Goal: Transaction & Acquisition: Purchase product/service

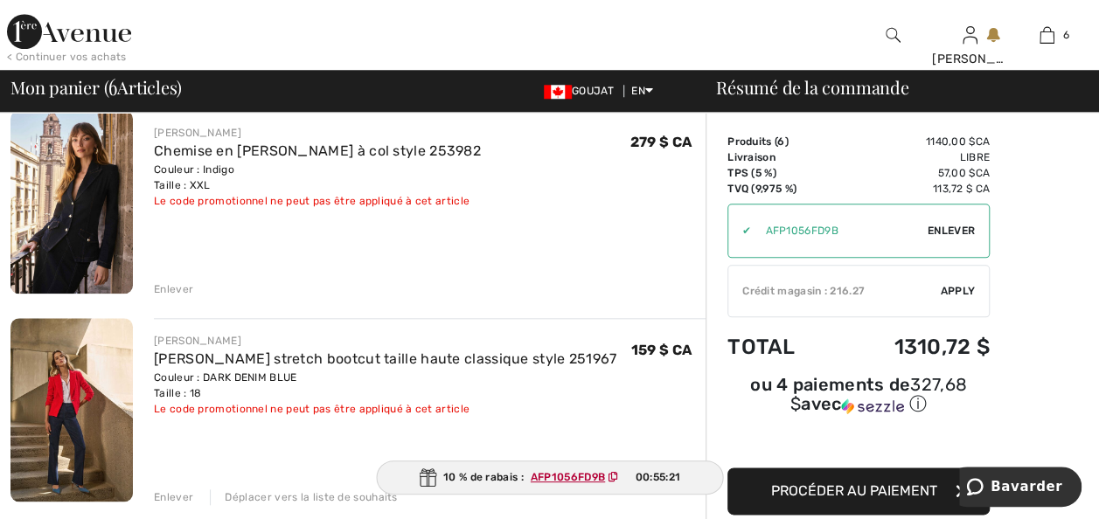
scroll to position [804, 0]
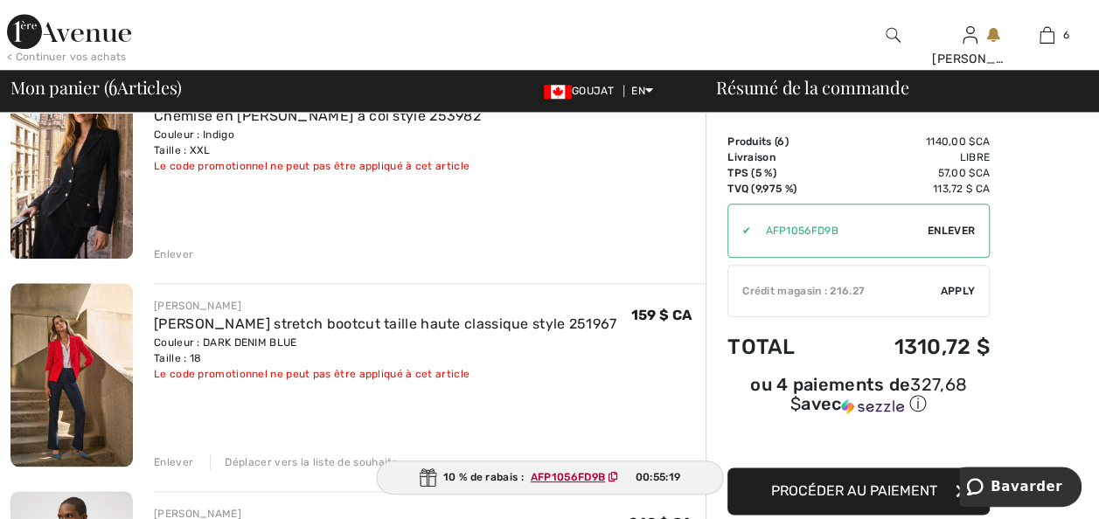
click at [175, 262] on div "Enlever" at bounding box center [173, 255] width 39 height 16
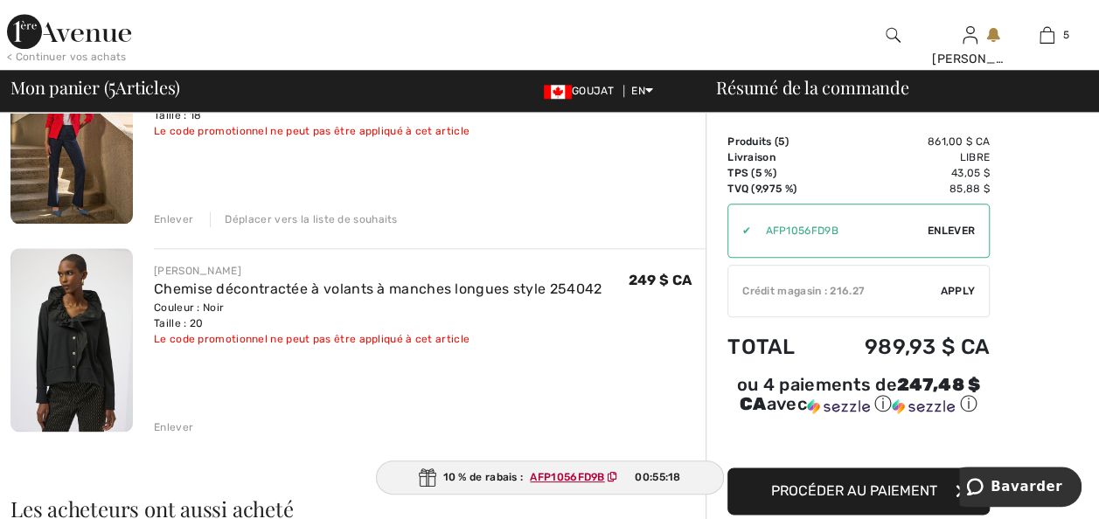
scroll to position [874, 0]
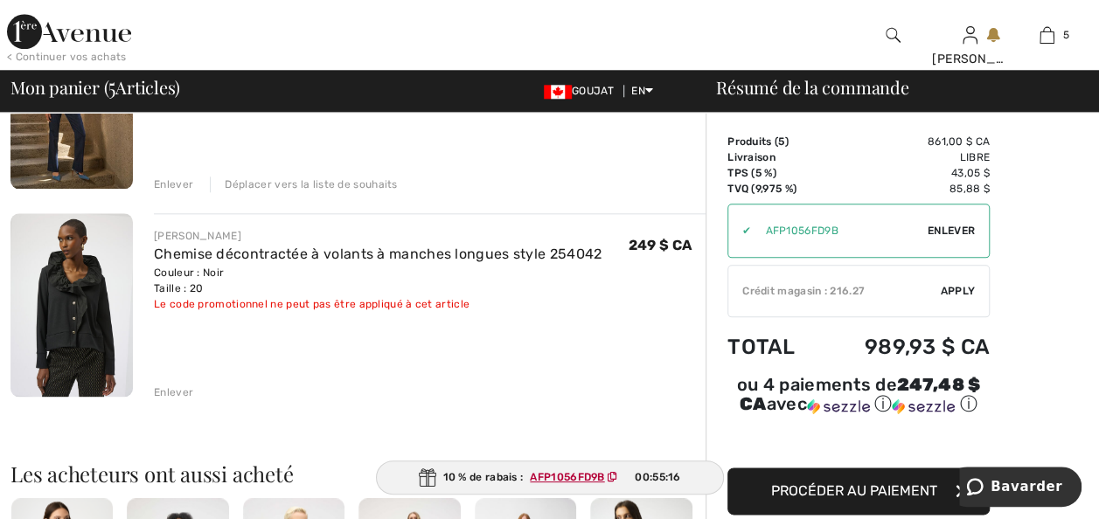
click at [168, 192] on div "Enlever" at bounding box center [173, 185] width 39 height 16
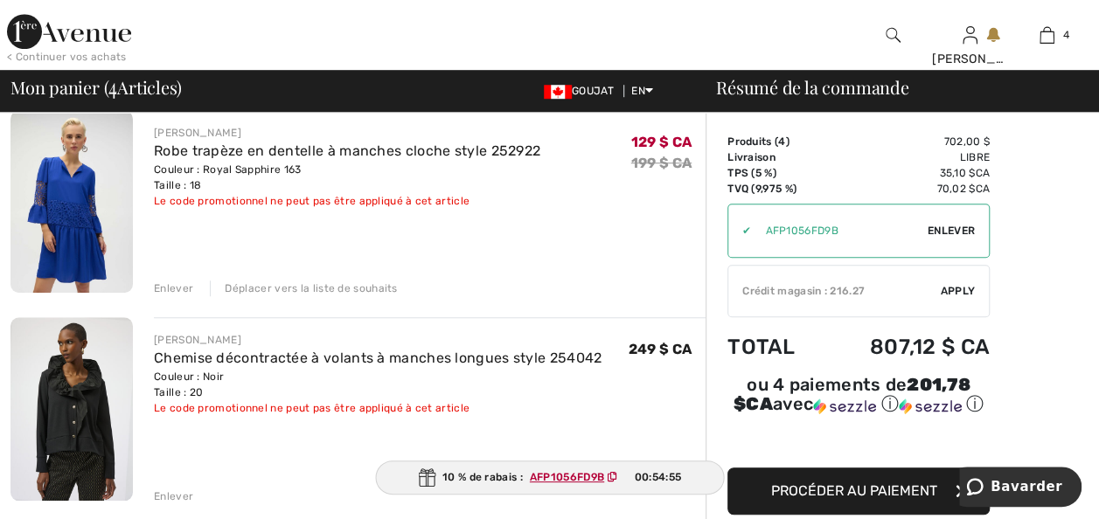
scroll to position [595, 0]
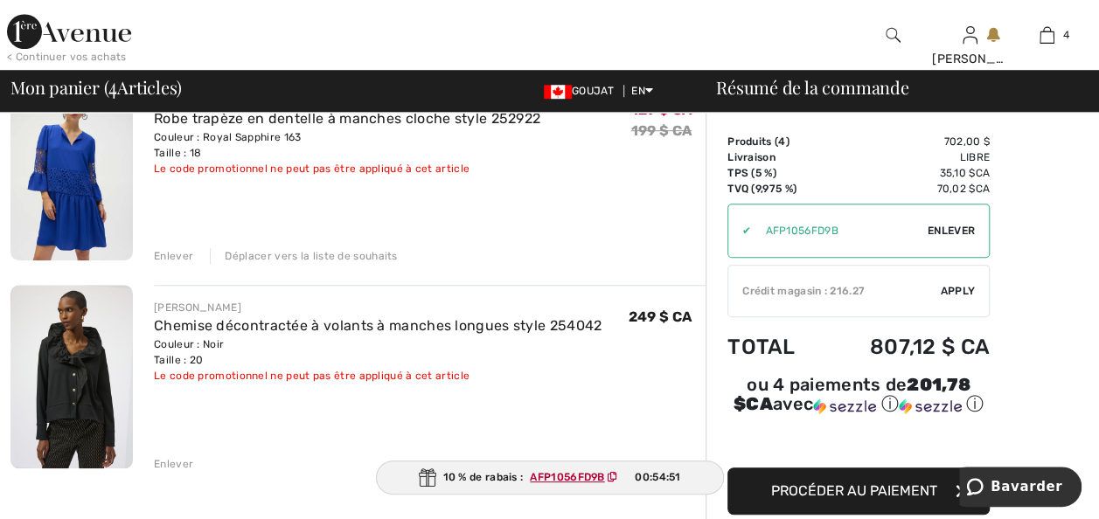
click at [247, 264] on div "Déplacer vers la liste de souhaits" at bounding box center [303, 256] width 187 height 16
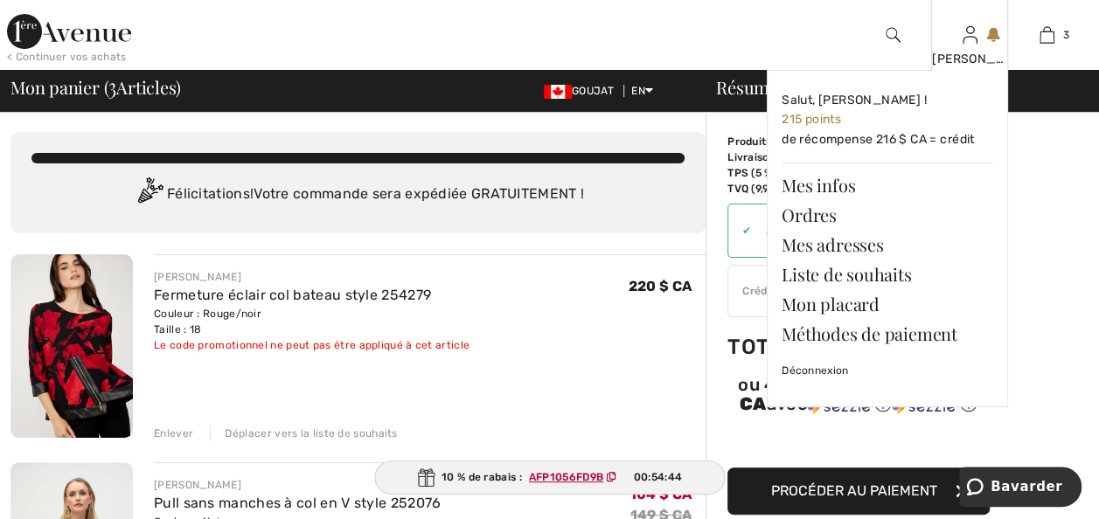
scroll to position [0, 0]
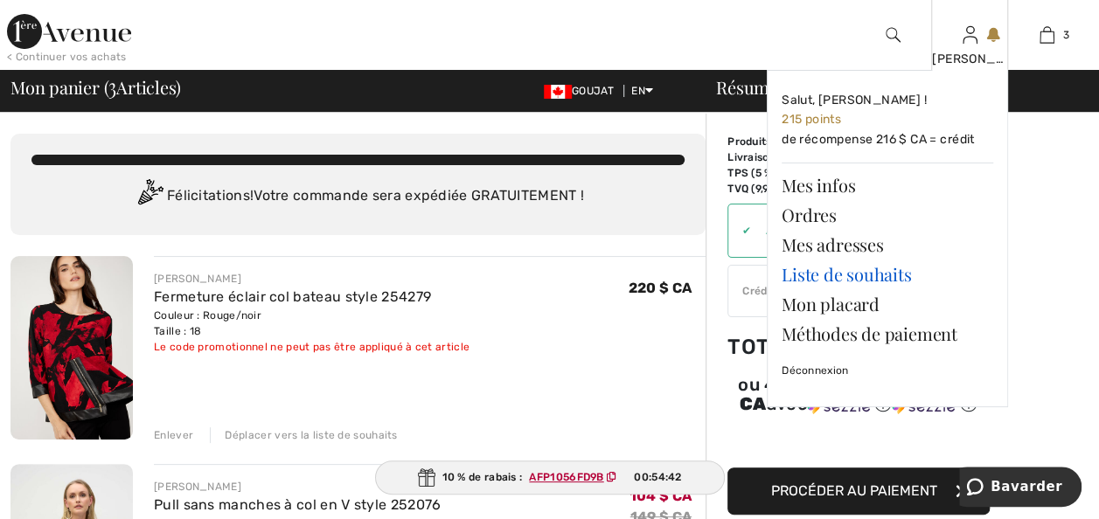
click at [864, 280] on link "Liste de souhaits" at bounding box center [888, 275] width 212 height 30
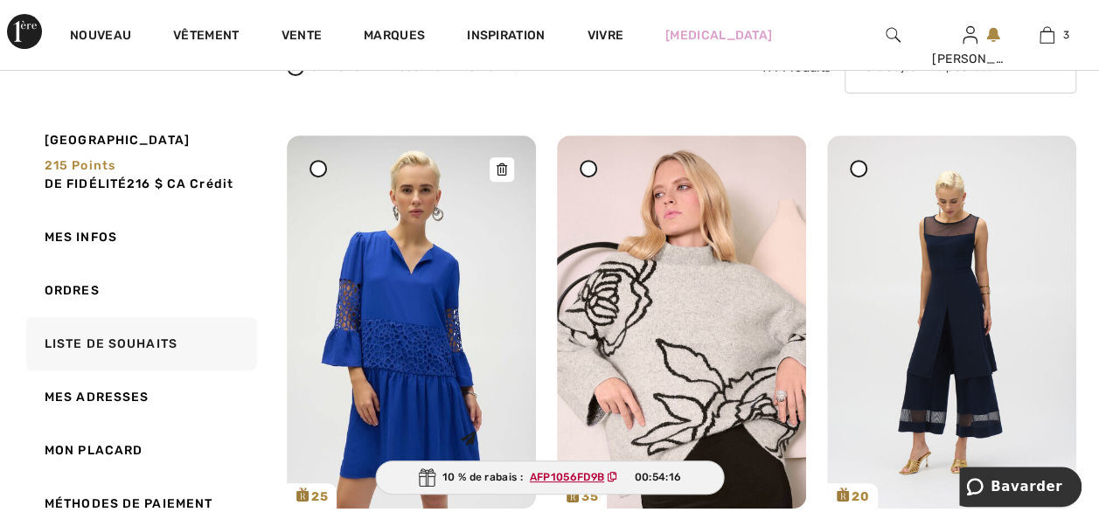
click at [389, 383] on img at bounding box center [411, 322] width 249 height 373
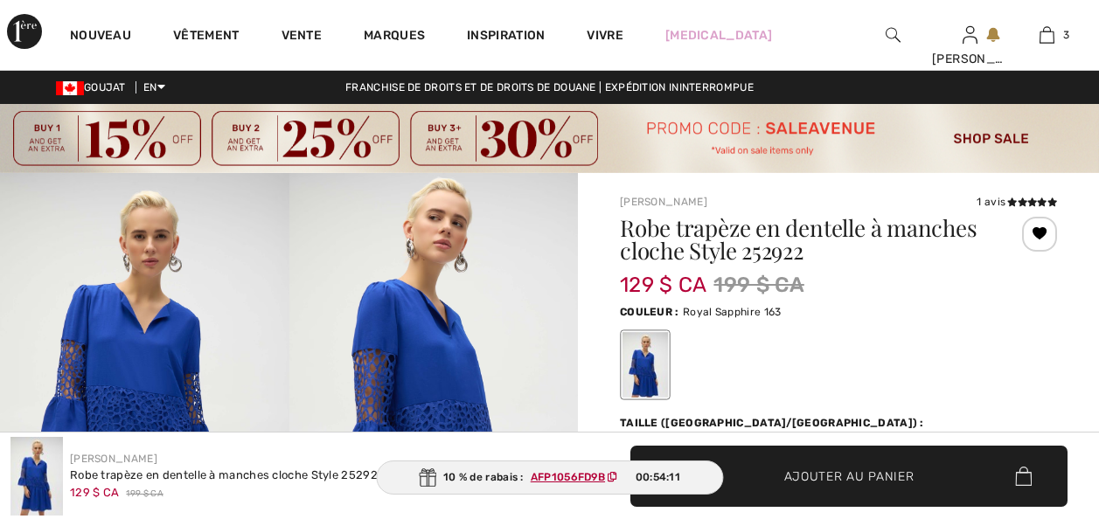
checkbox input "true"
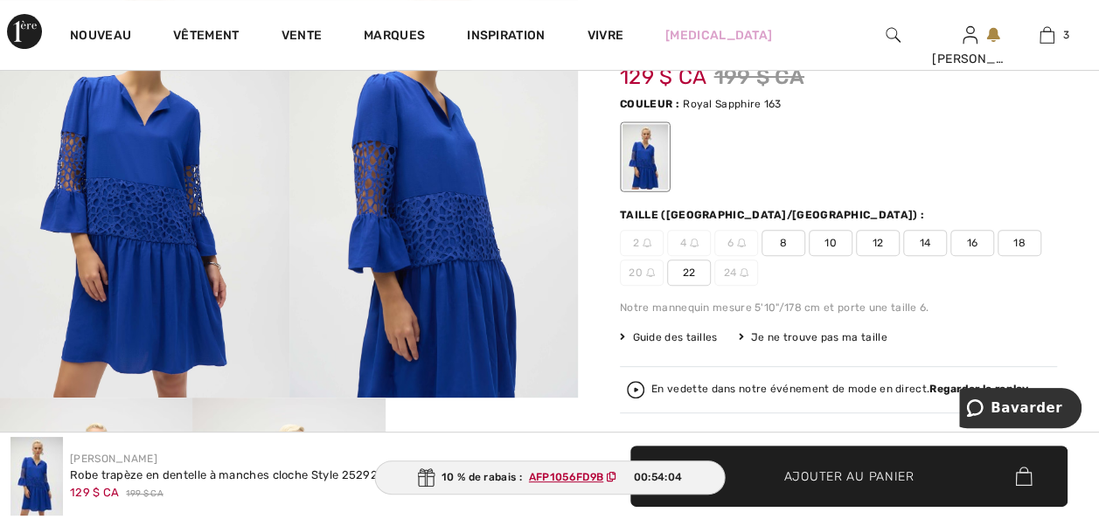
scroll to position [210, 0]
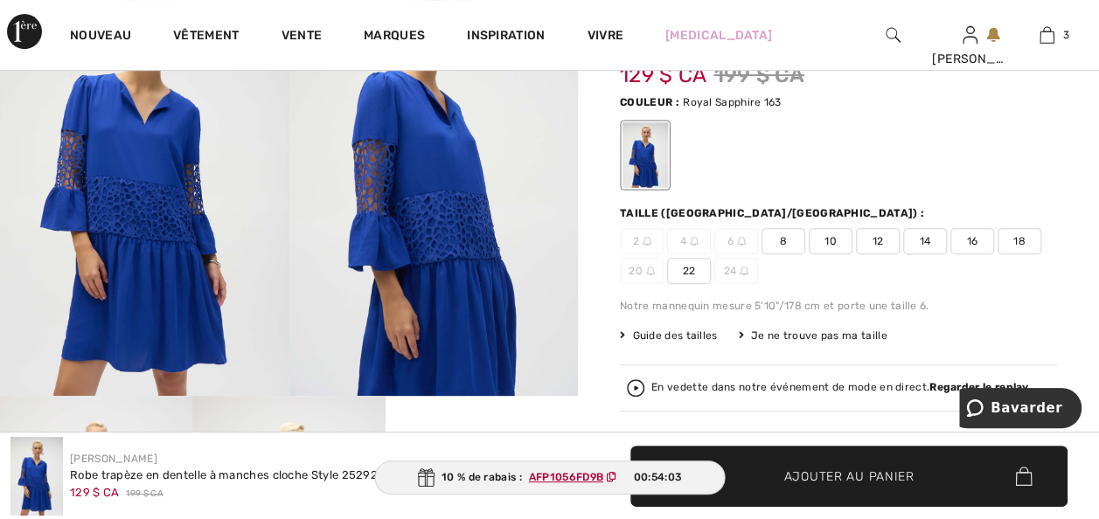
click at [837, 470] on span "Ajouter au panier" at bounding box center [849, 476] width 130 height 18
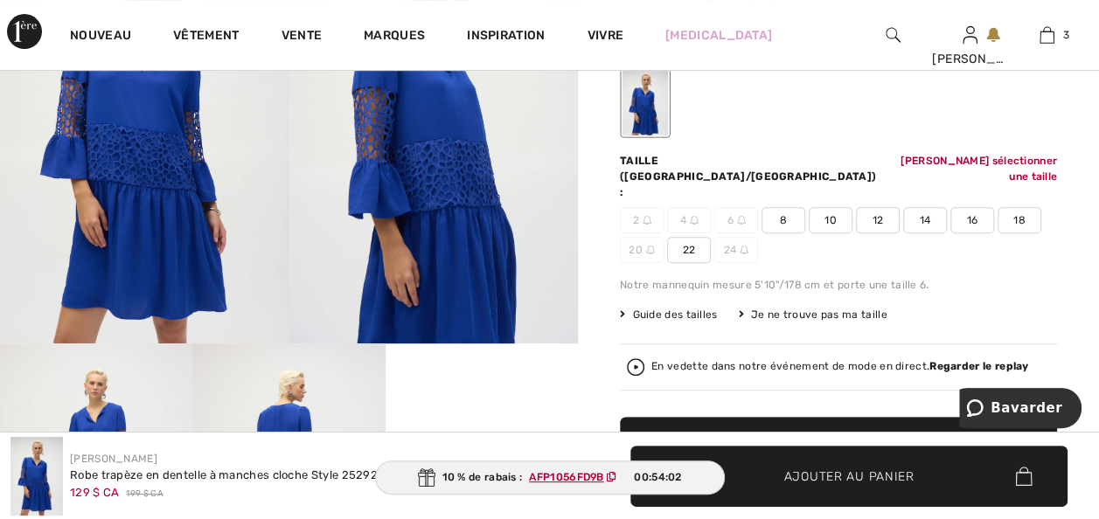
scroll to position [289, 0]
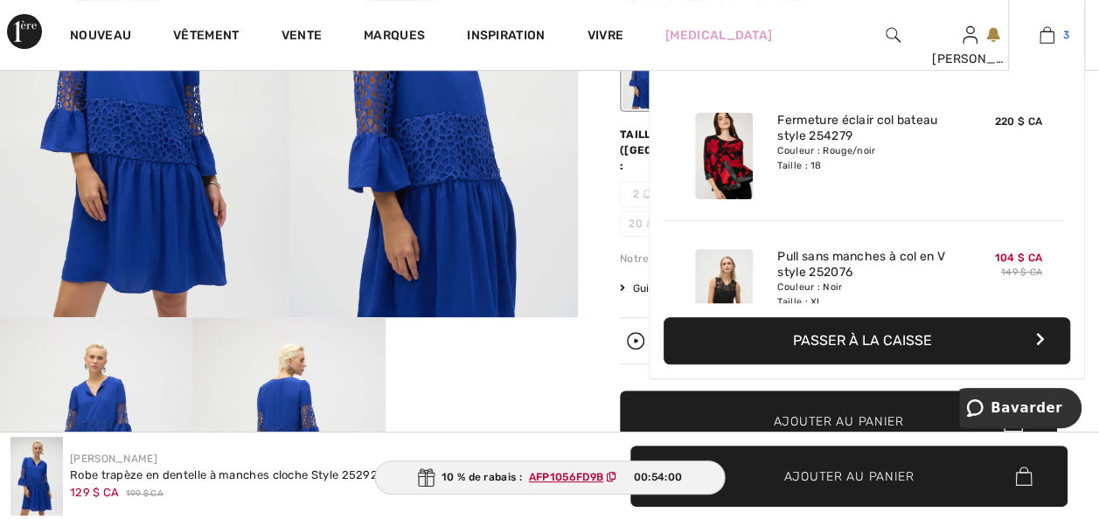
click at [1042, 34] on img at bounding box center [1047, 34] width 15 height 21
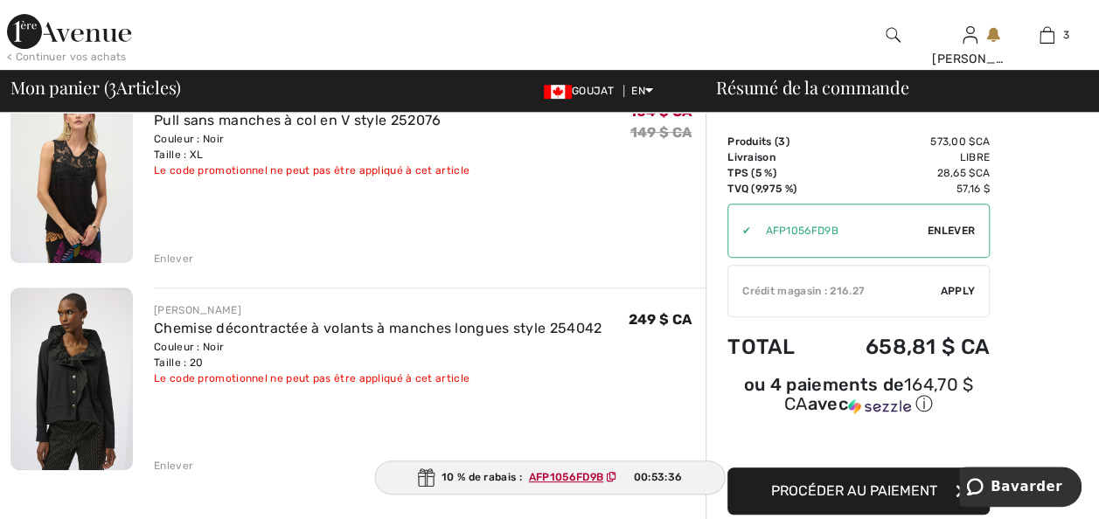
scroll to position [420, 0]
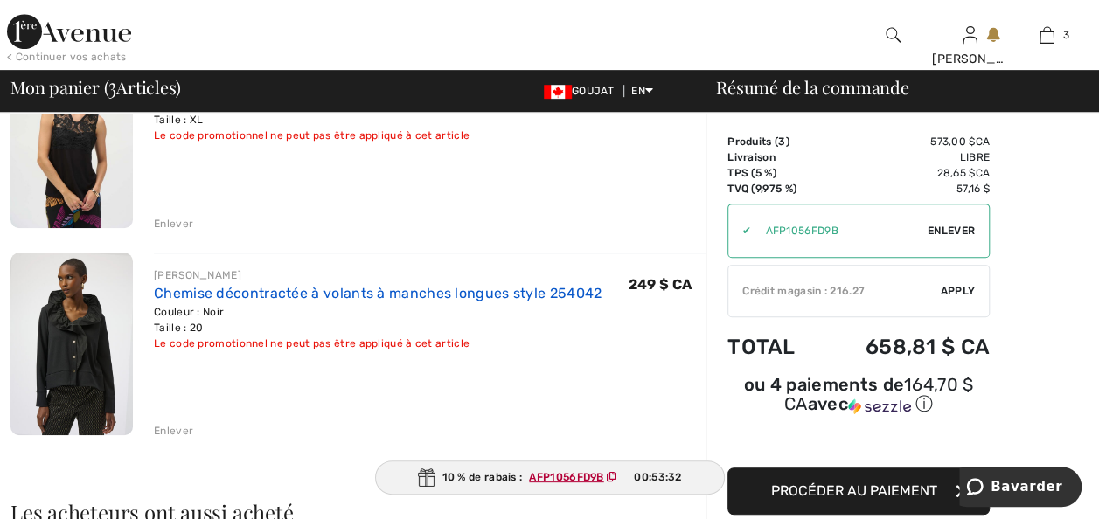
click at [279, 302] on link "Chemise décontractée à volants à manches longues style 254042" at bounding box center [378, 293] width 448 height 17
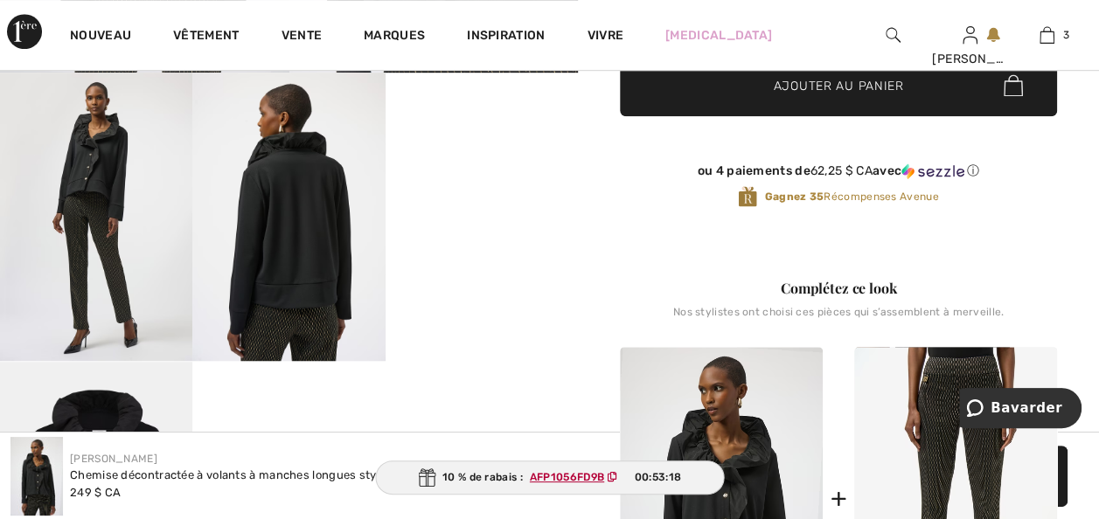
scroll to position [350, 0]
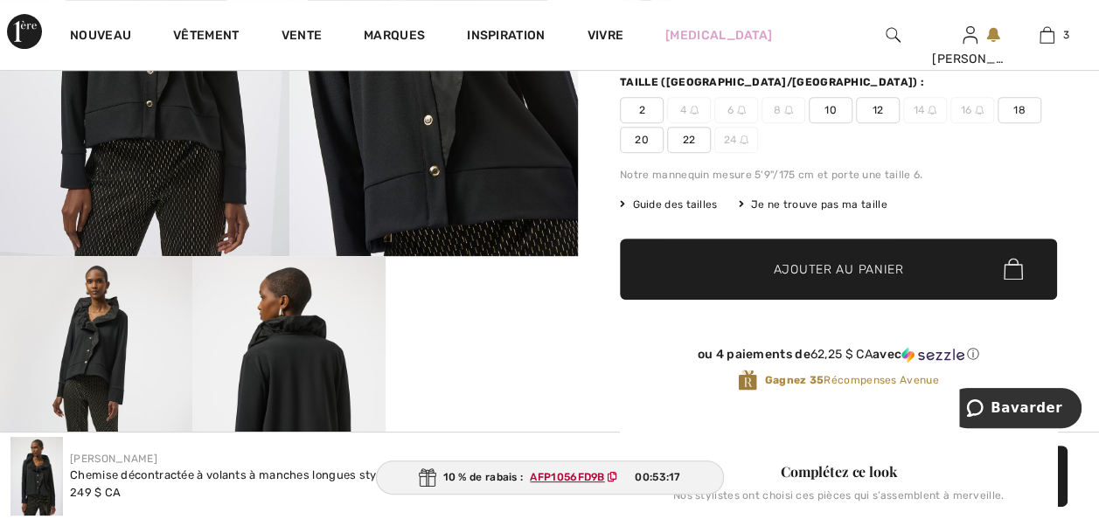
click at [87, 378] on img at bounding box center [96, 400] width 192 height 289
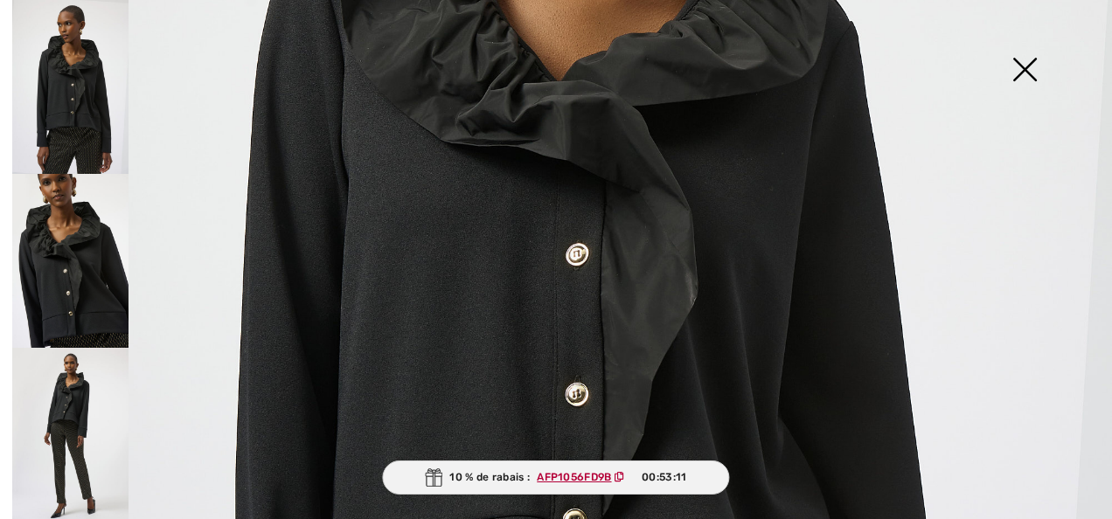
scroll to position [523, 0]
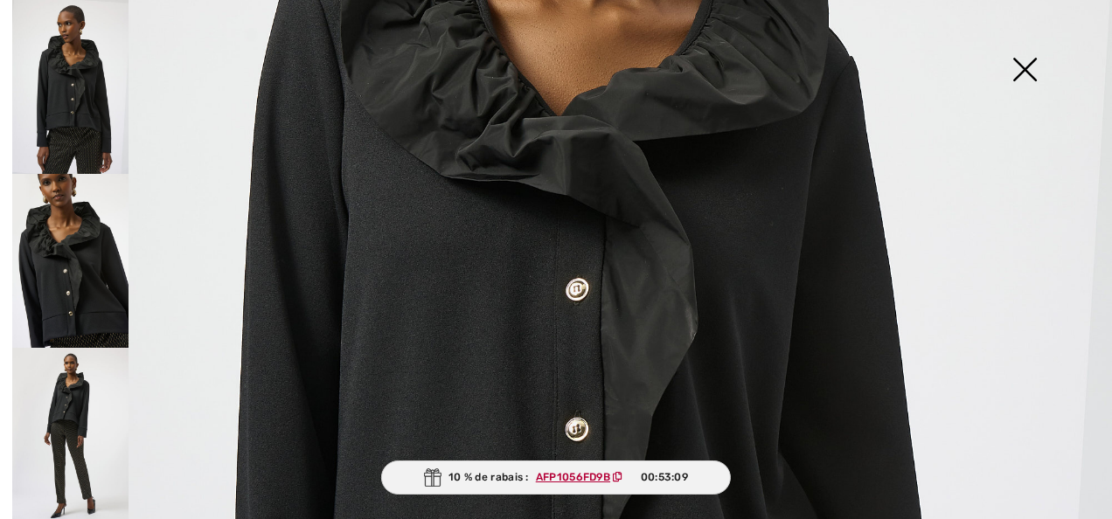
click at [63, 395] on img at bounding box center [70, 435] width 116 height 174
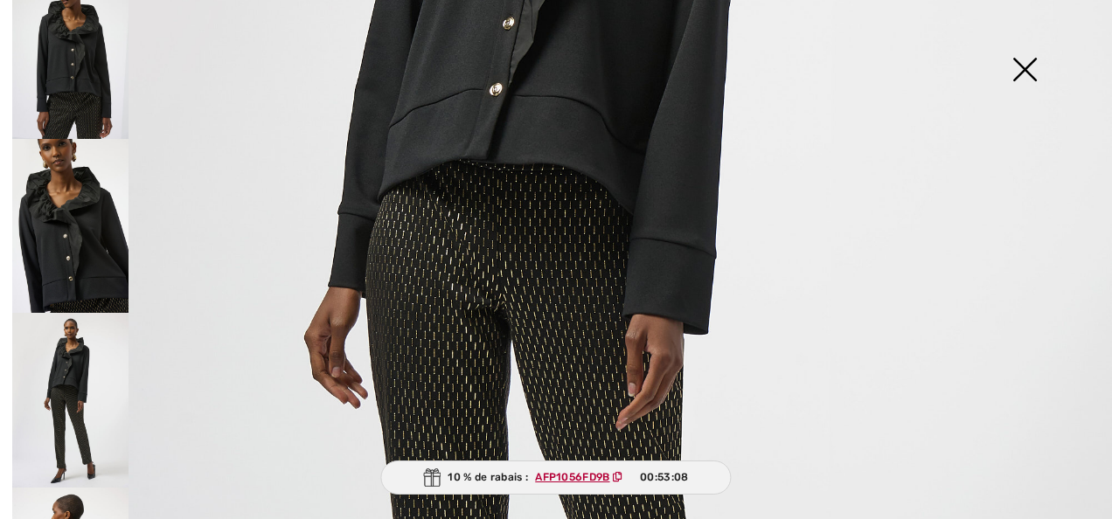
scroll to position [0, 0]
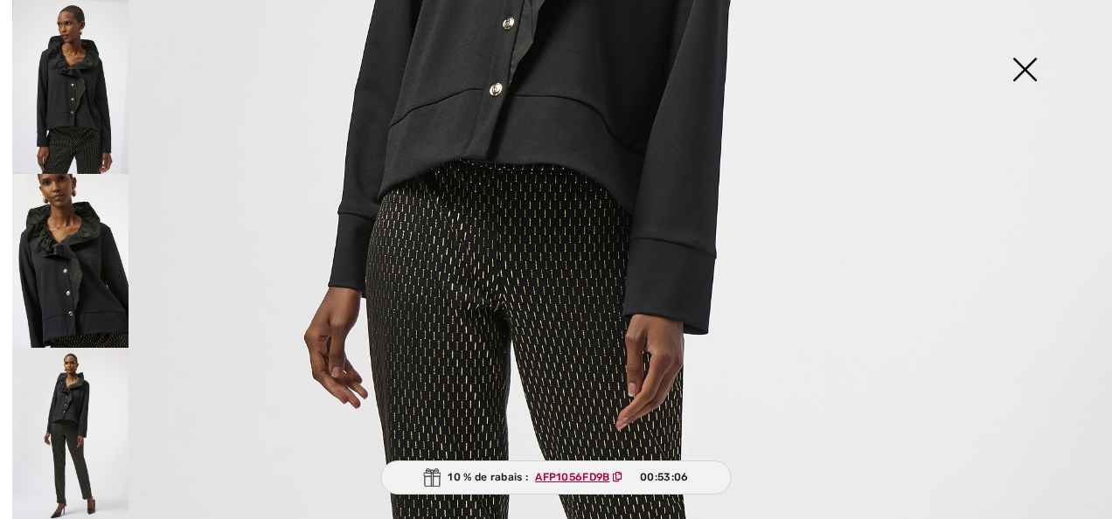
click at [44, 289] on img at bounding box center [70, 261] width 116 height 174
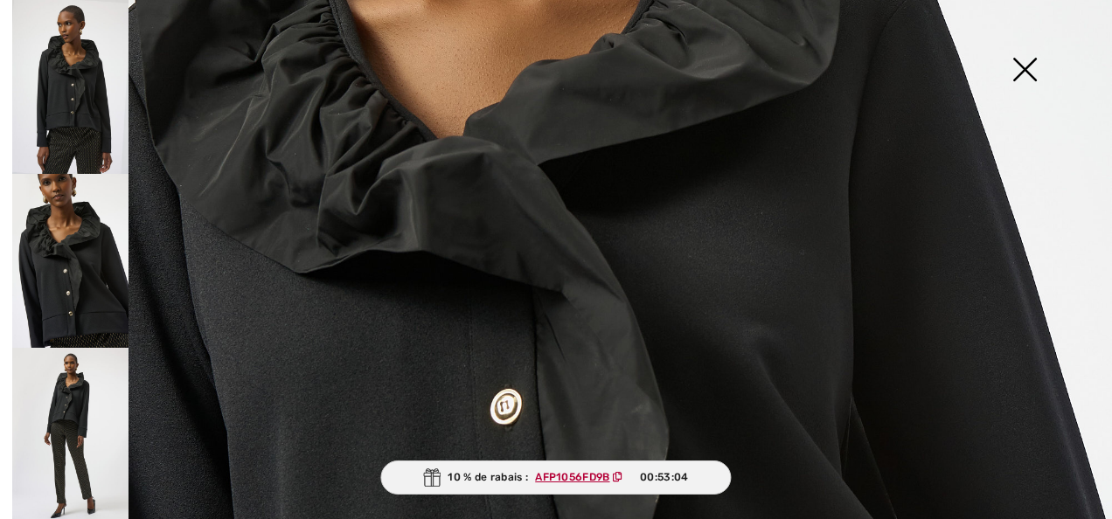
click at [80, 111] on img at bounding box center [70, 87] width 116 height 174
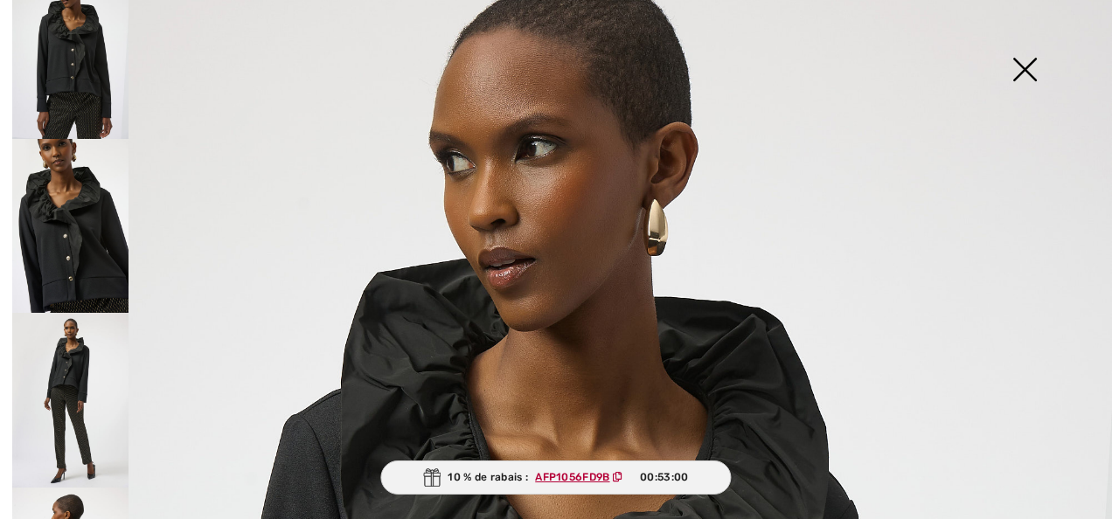
scroll to position [69, 0]
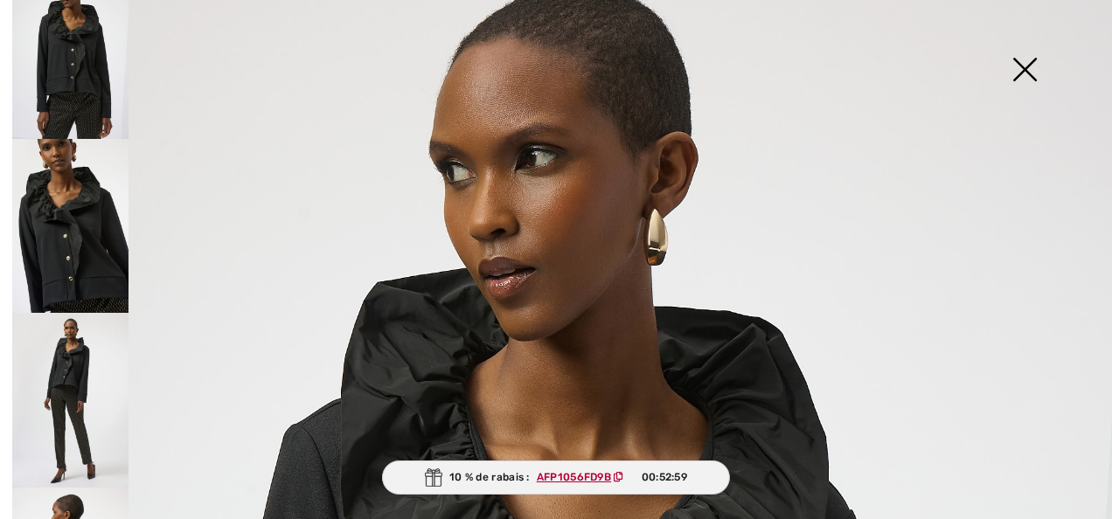
click at [1027, 62] on img at bounding box center [1024, 71] width 87 height 90
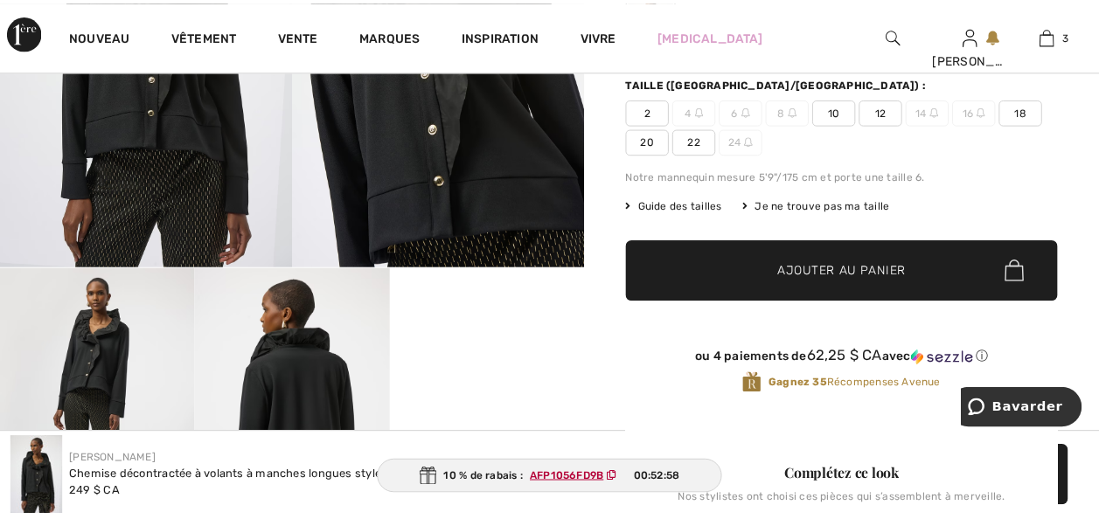
scroll to position [350, 0]
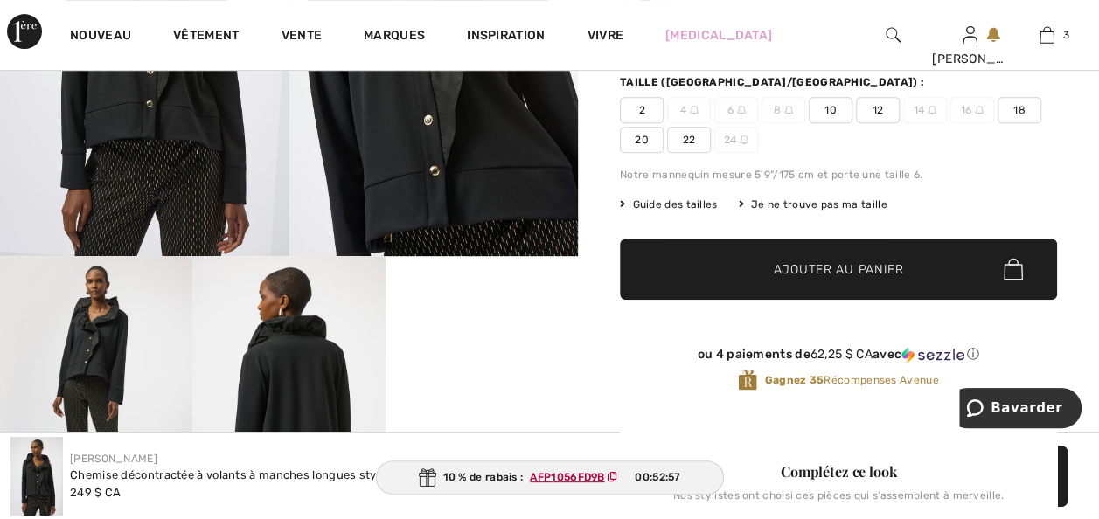
click at [102, 353] on img at bounding box center [96, 400] width 192 height 289
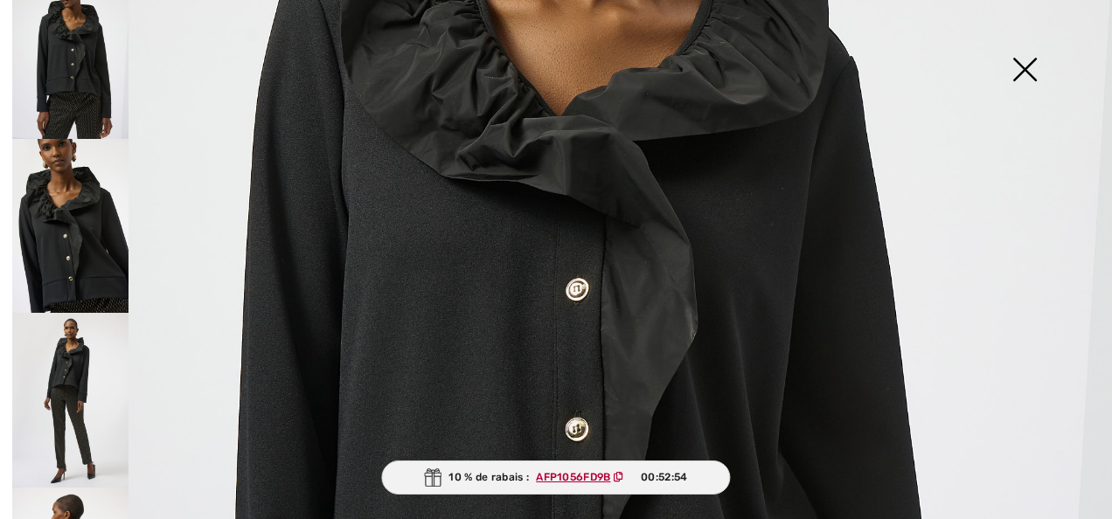
scroll to position [978, 0]
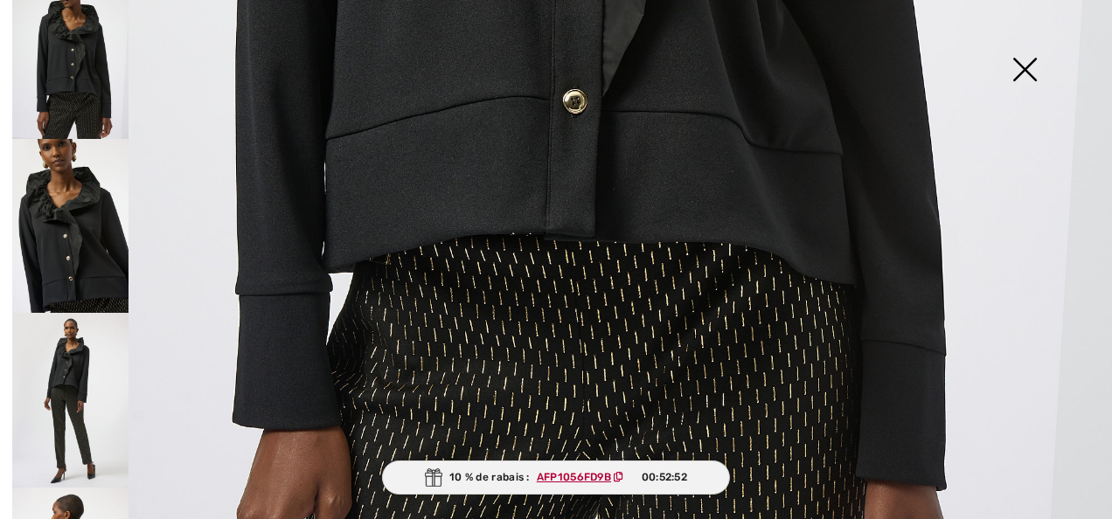
drag, startPoint x: 64, startPoint y: 349, endPoint x: 0, endPoint y: 389, distance: 75.4
click at [64, 347] on img at bounding box center [70, 400] width 116 height 174
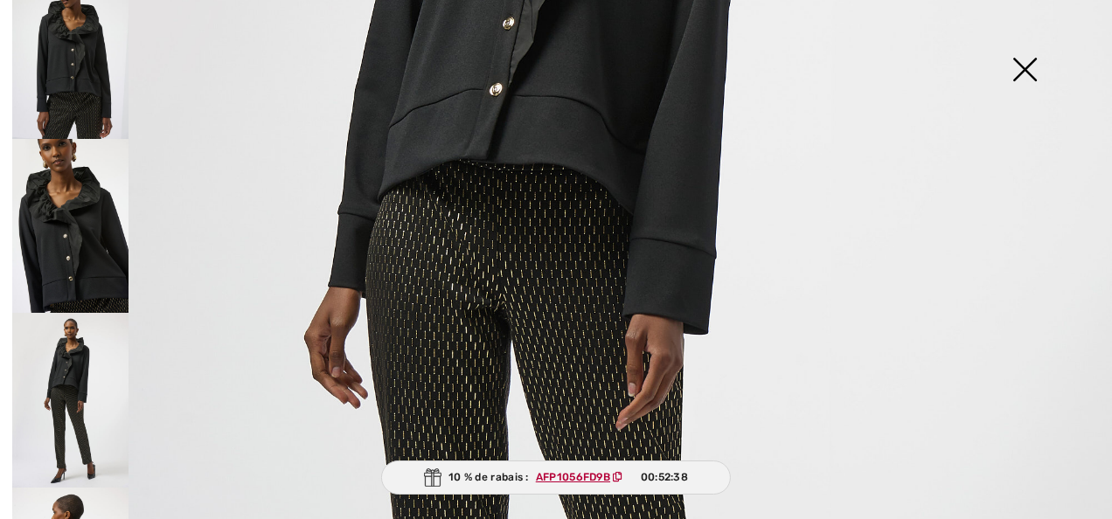
scroll to position [69, 0]
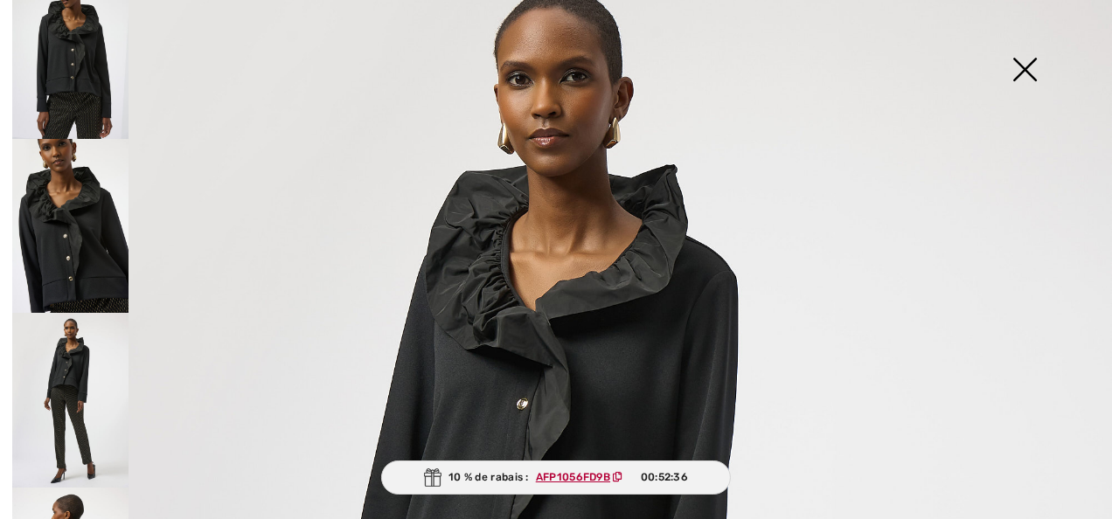
click at [1024, 72] on img at bounding box center [1024, 71] width 87 height 90
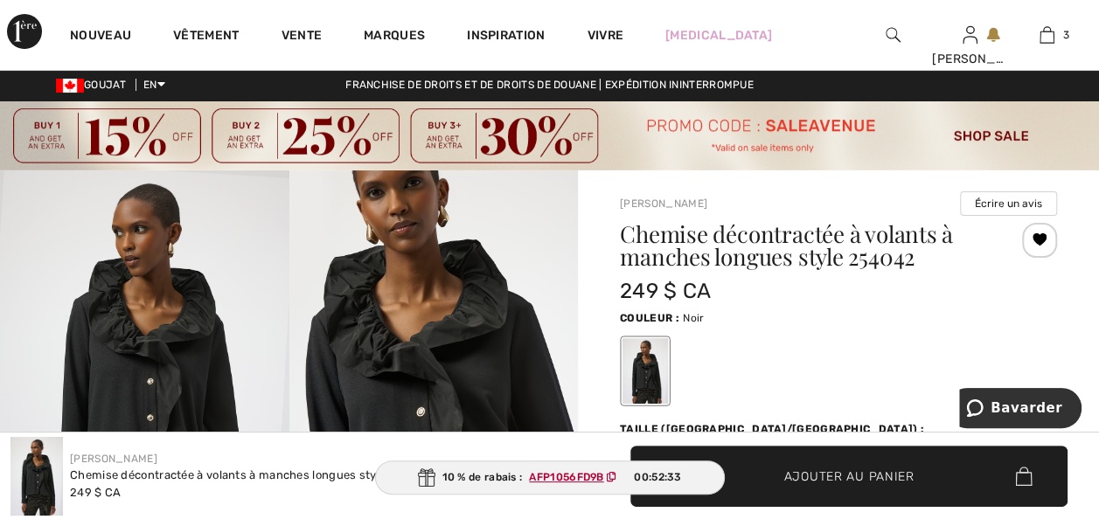
scroll to position [0, 0]
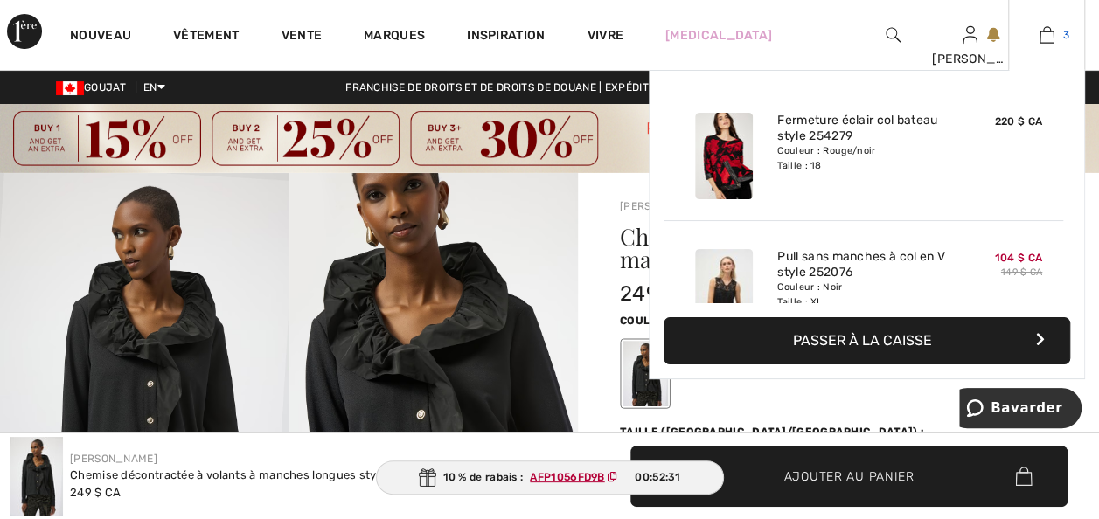
click at [1041, 35] on img at bounding box center [1047, 34] width 15 height 21
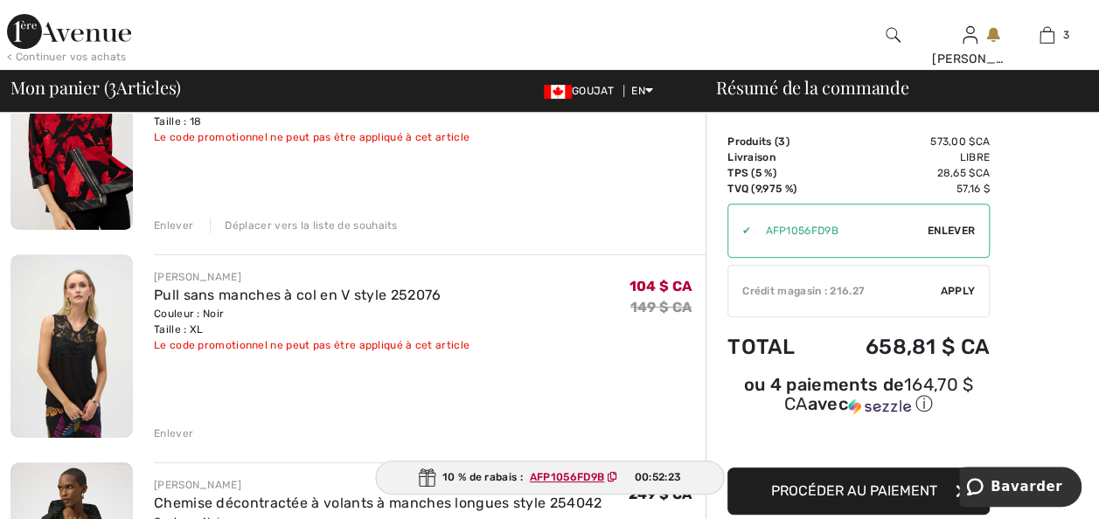
scroll to position [175, 0]
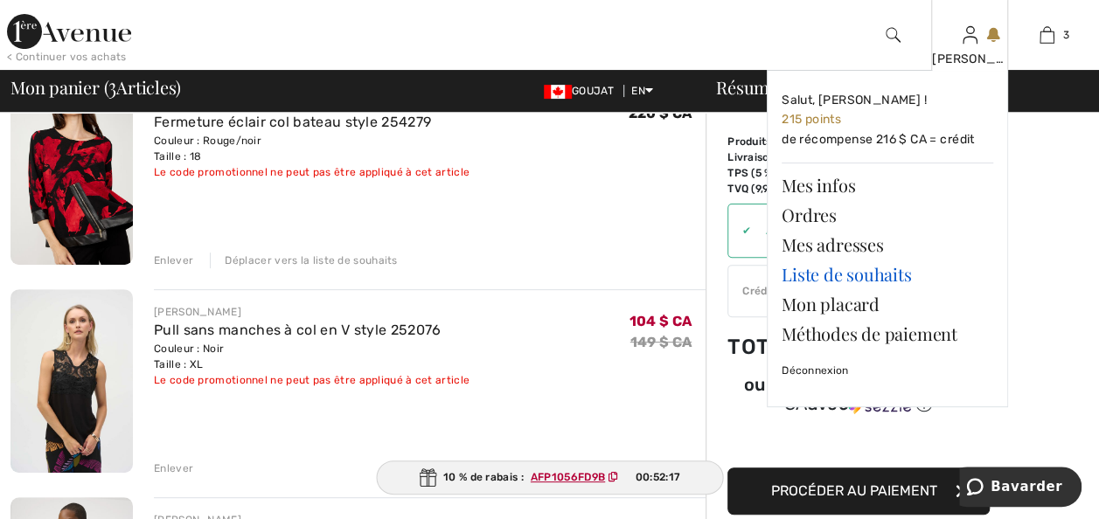
click at [839, 282] on link "Liste de souhaits" at bounding box center [888, 275] width 212 height 30
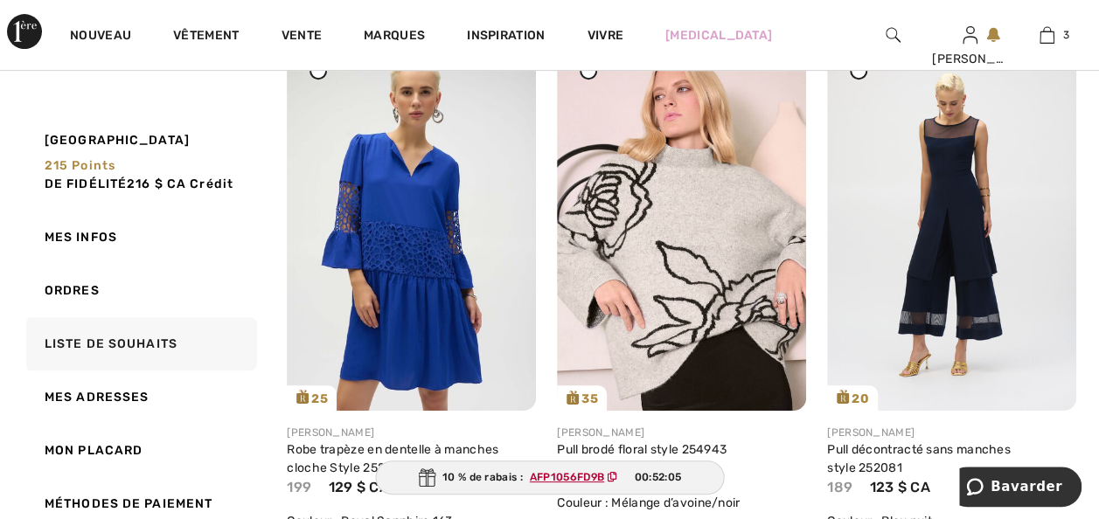
scroll to position [420, 0]
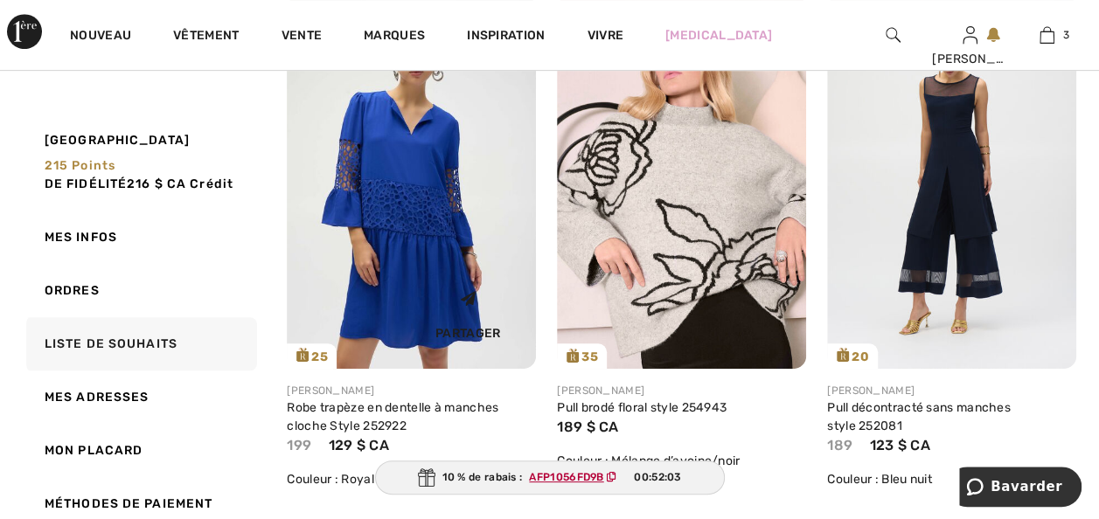
click at [420, 215] on img at bounding box center [411, 182] width 249 height 373
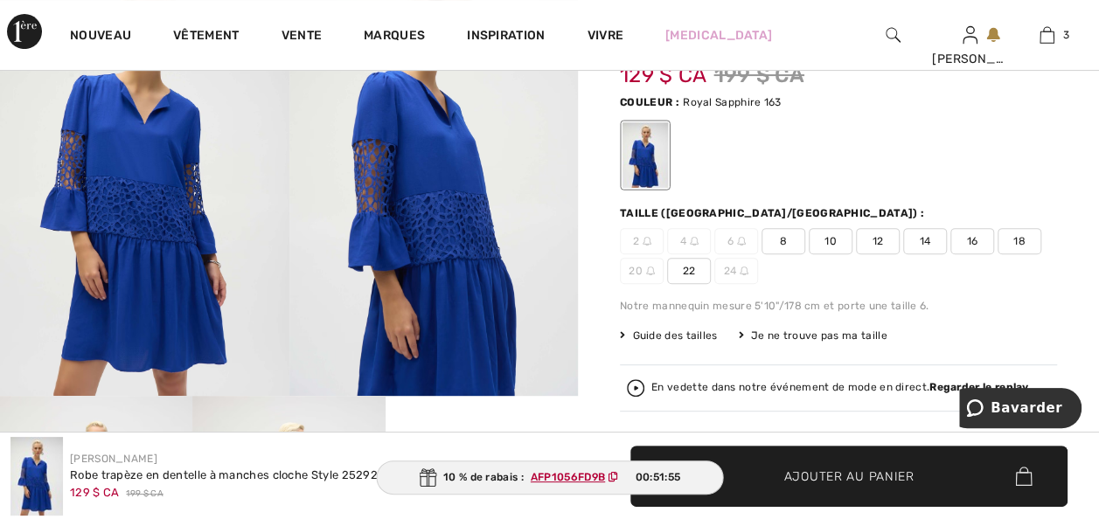
click at [998, 254] on span "18" at bounding box center [1020, 241] width 44 height 26
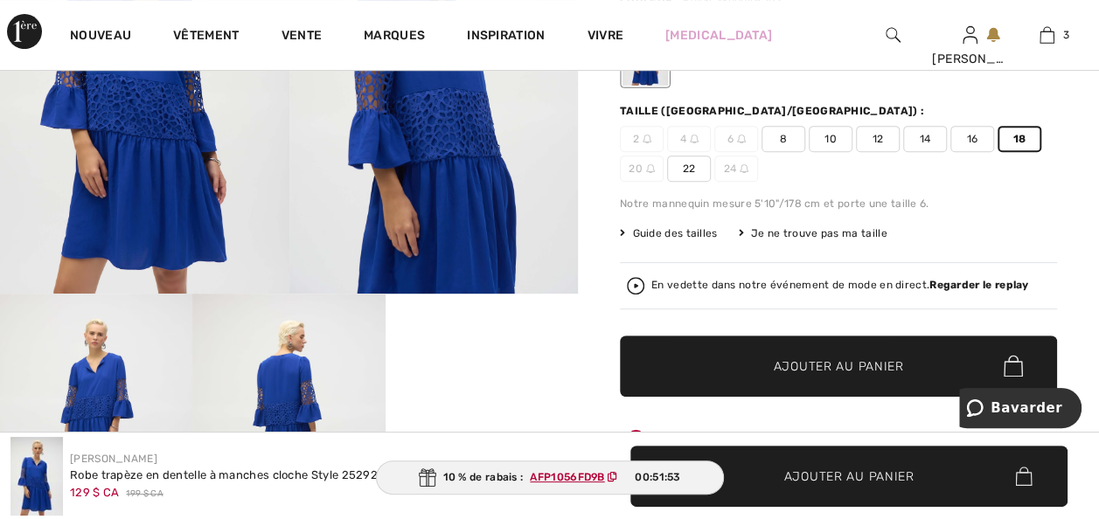
scroll to position [315, 0]
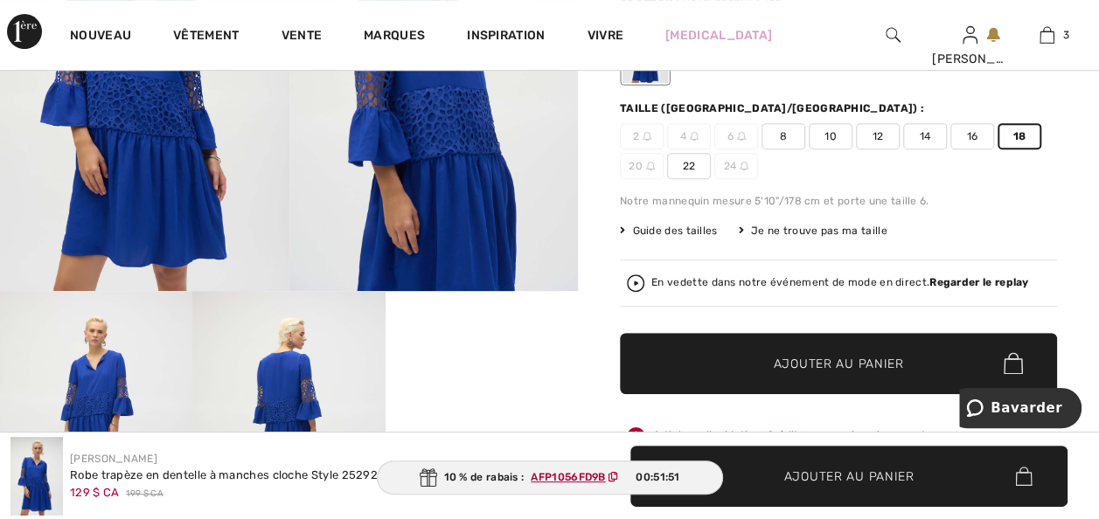
click at [824, 373] on span "Ajouter au panier" at bounding box center [839, 363] width 130 height 18
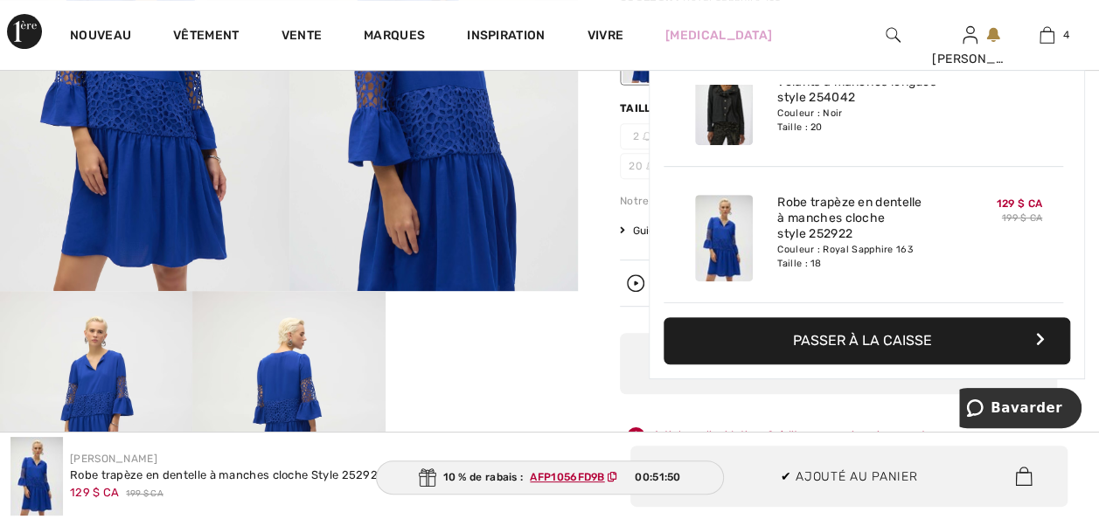
scroll to position [374, 0]
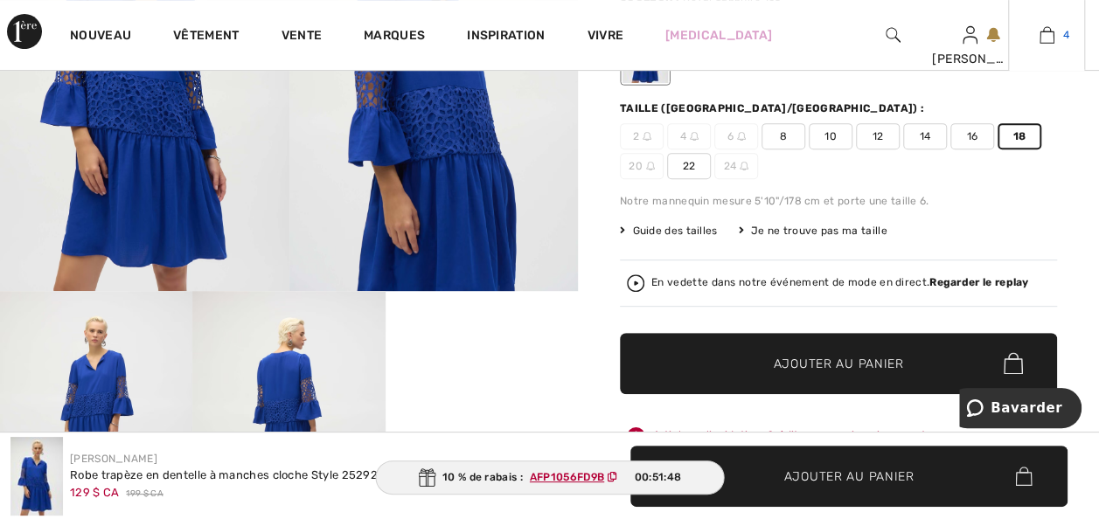
click at [1042, 37] on img at bounding box center [1047, 34] width 15 height 21
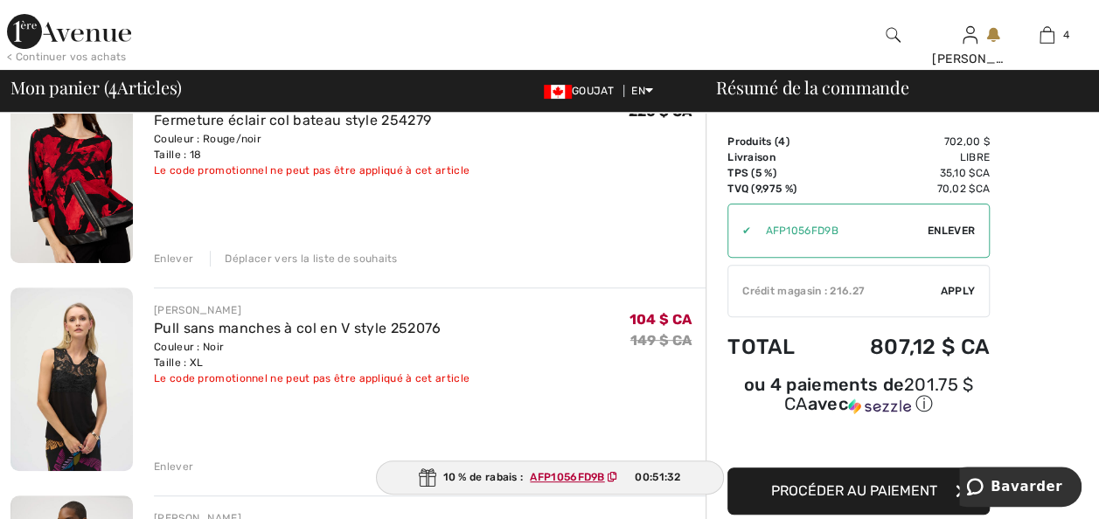
scroll to position [175, 0]
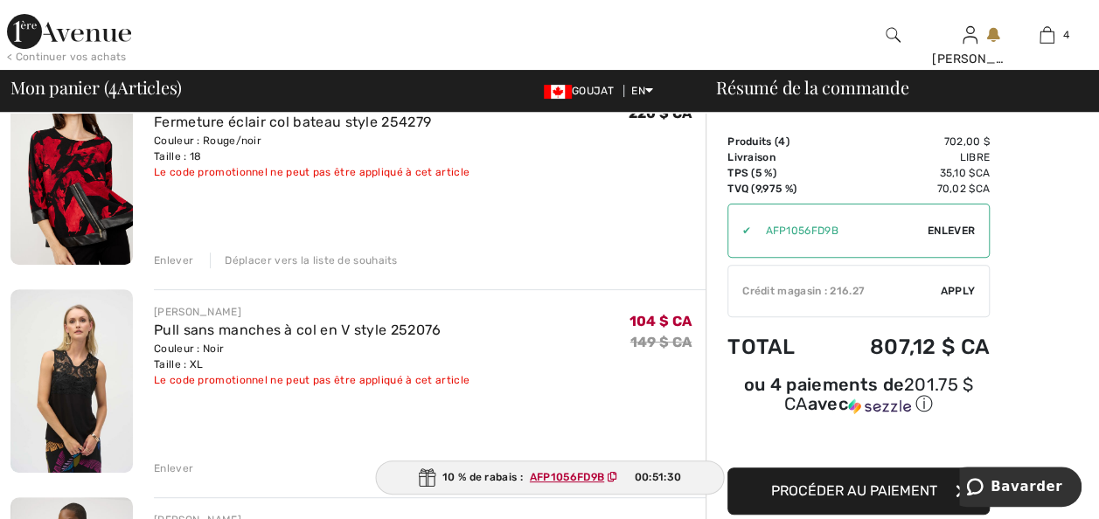
click at [263, 268] on div "Déplacer vers la liste de souhaits" at bounding box center [303, 261] width 187 height 16
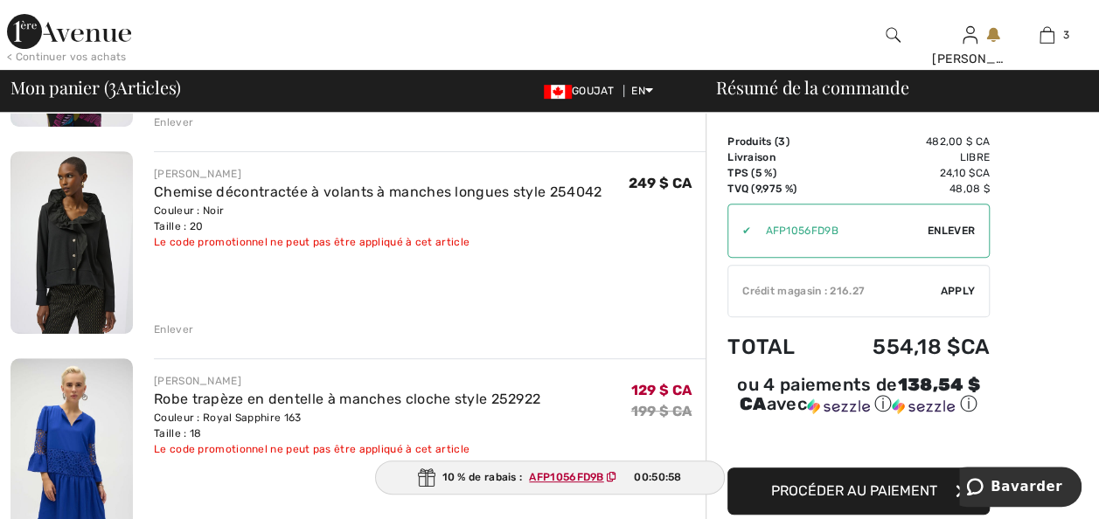
scroll to position [315, 0]
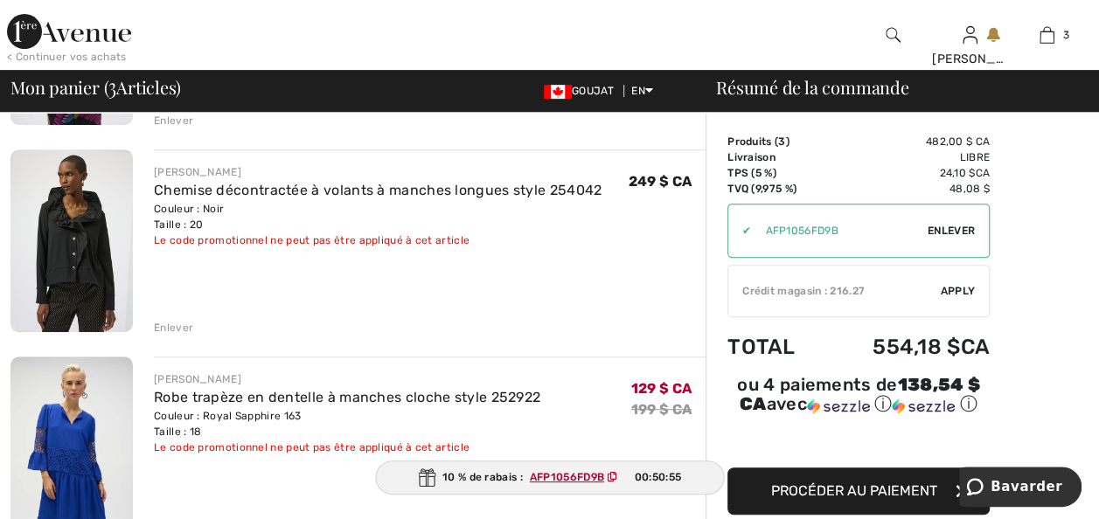
drag, startPoint x: 171, startPoint y: 362, endPoint x: 144, endPoint y: 360, distance: 27.2
click at [171, 336] on div "Enlever" at bounding box center [173, 328] width 39 height 16
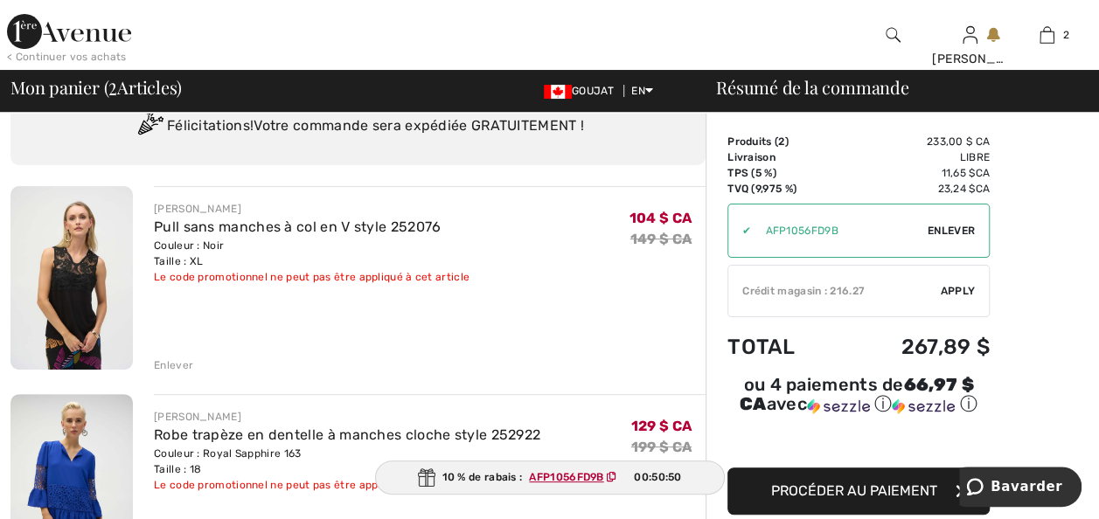
scroll to position [105, 0]
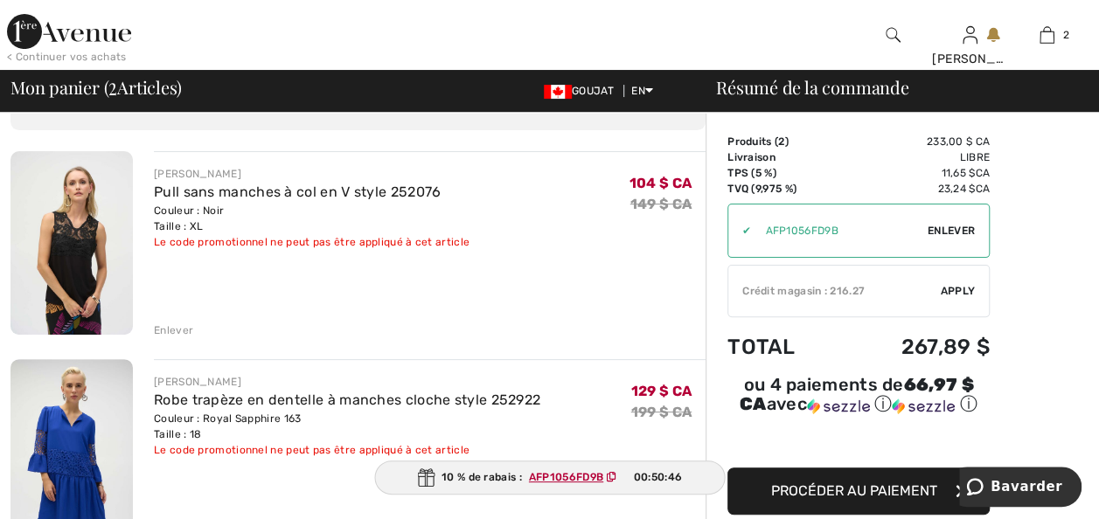
click at [567, 471] on ins "AFP1056FD9B" at bounding box center [566, 477] width 74 height 12
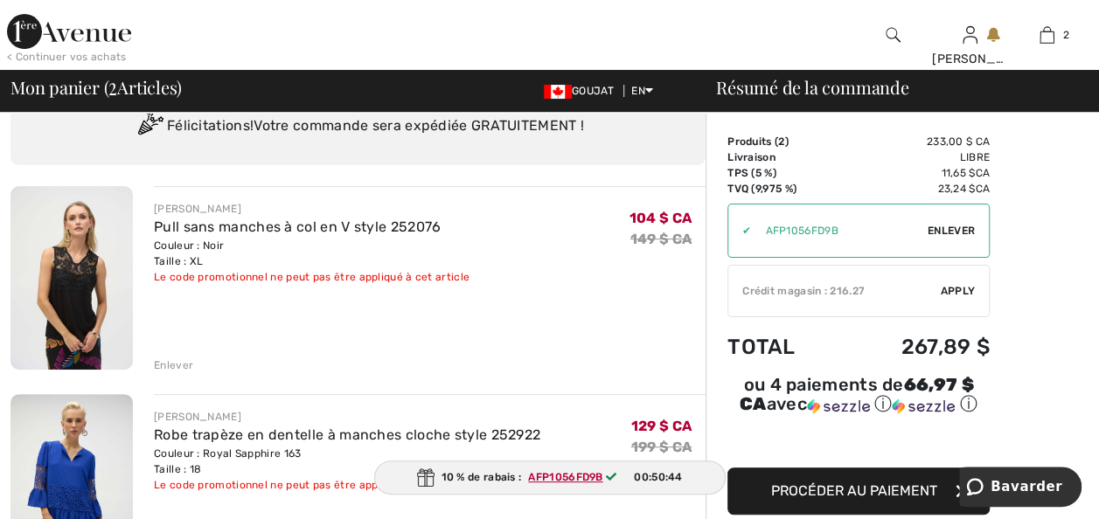
scroll to position [35, 0]
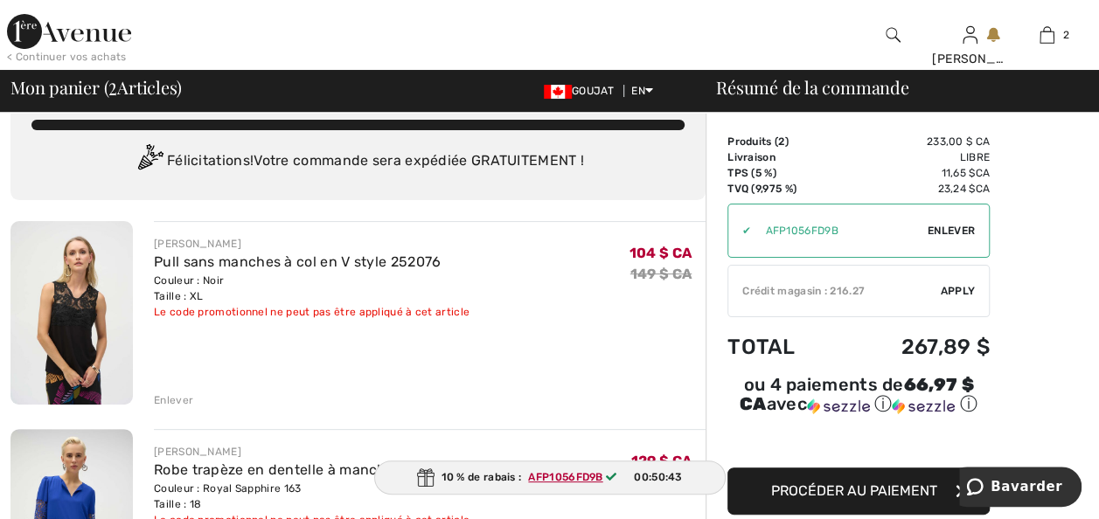
click at [962, 229] on span "Enlever" at bounding box center [951, 231] width 47 height 16
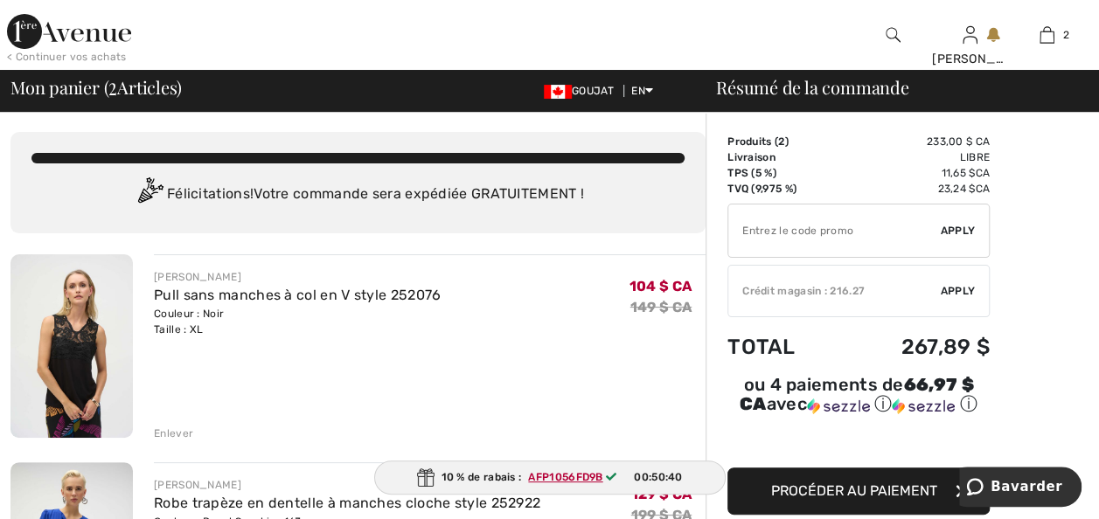
scroll to position [0, 0]
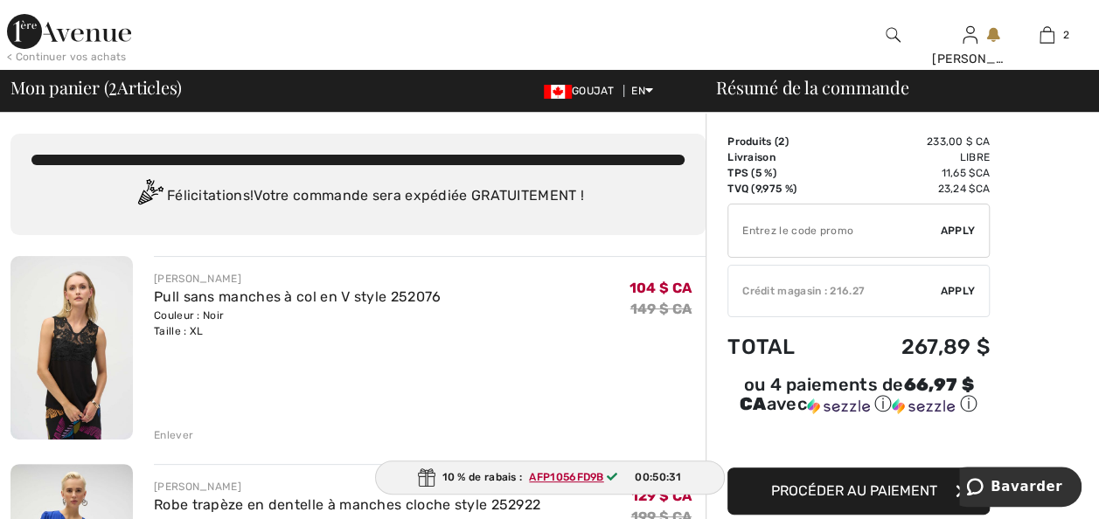
click at [757, 234] on input "TEXT" at bounding box center [834, 231] width 212 height 52
type input "SALEAVENUE"
click at [957, 237] on span "Apply" at bounding box center [958, 231] width 35 height 16
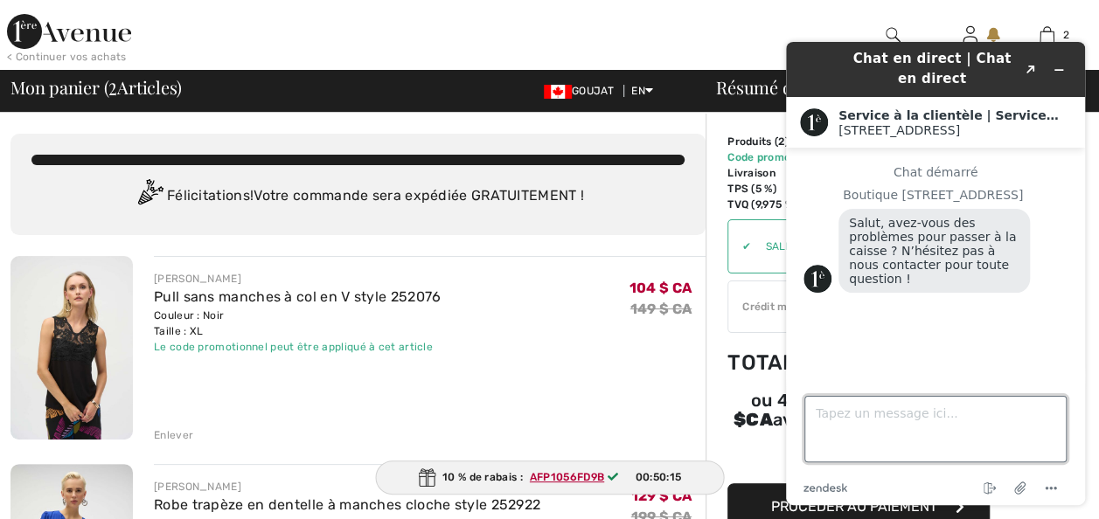
click at [827, 409] on textarea "Tapez un message ici..." at bounding box center [935, 429] width 262 height 66
type textarea "J'ai deux articles réduits et le code ne fonctionne pas-"
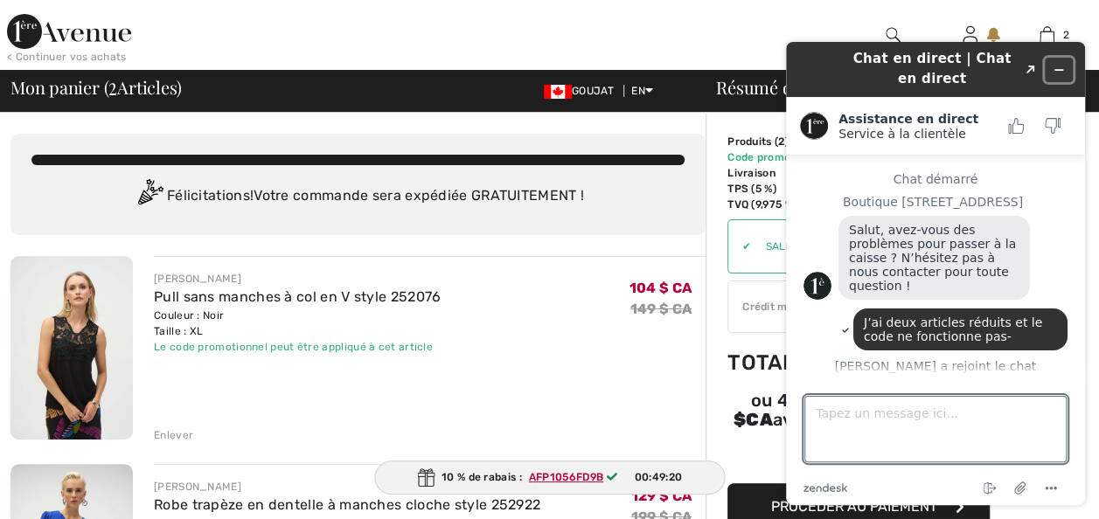
click at [1057, 70] on icon "Widget Réduire" at bounding box center [1059, 70] width 8 height 0
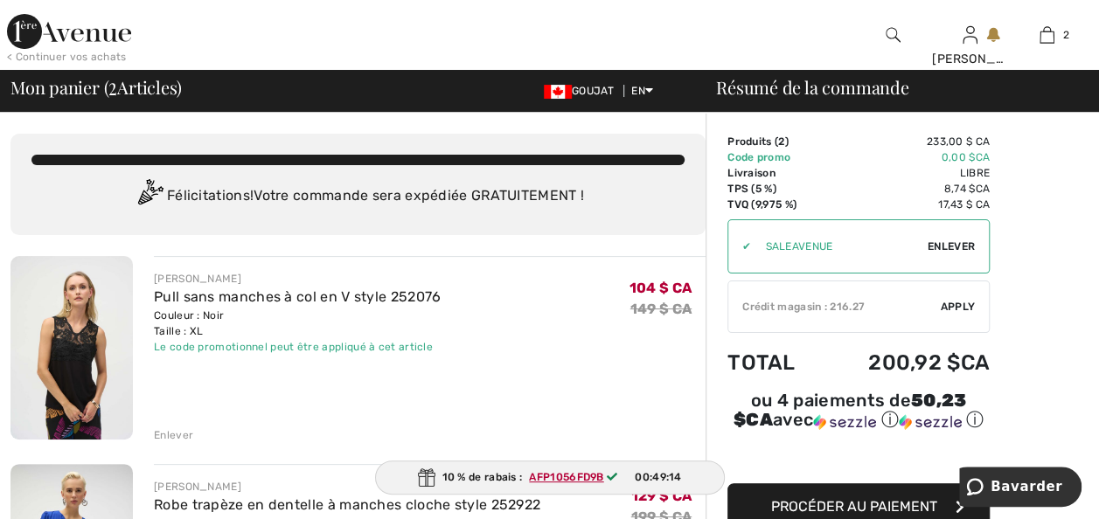
click at [951, 253] on span "Enlever" at bounding box center [951, 247] width 47 height 16
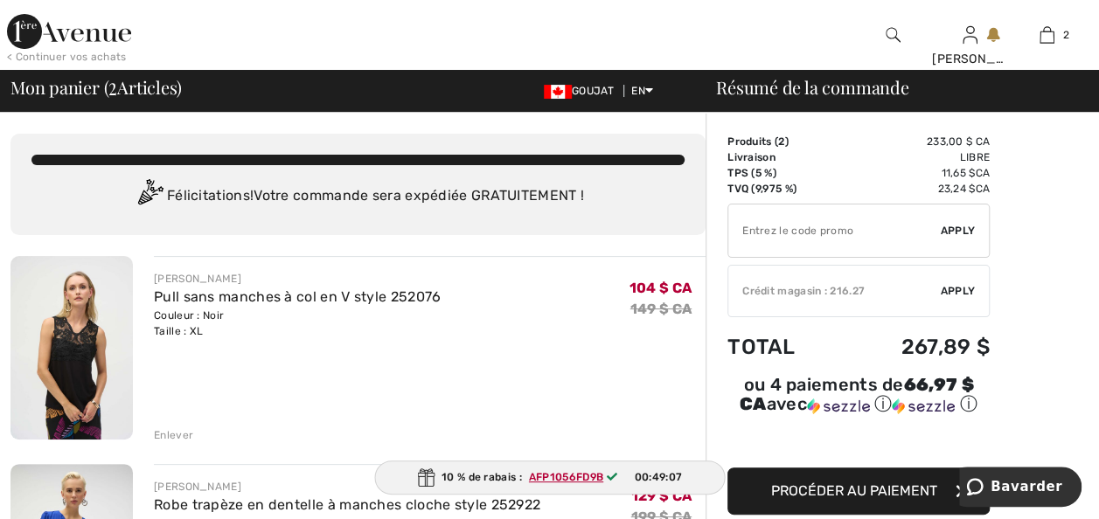
drag, startPoint x: 748, startPoint y: 241, endPoint x: 688, endPoint y: 254, distance: 60.7
click at [748, 241] on input "TEXT" at bounding box center [834, 231] width 212 height 52
type input "SALEAVENUE"
click at [950, 239] on span "Apply" at bounding box center [958, 231] width 35 height 16
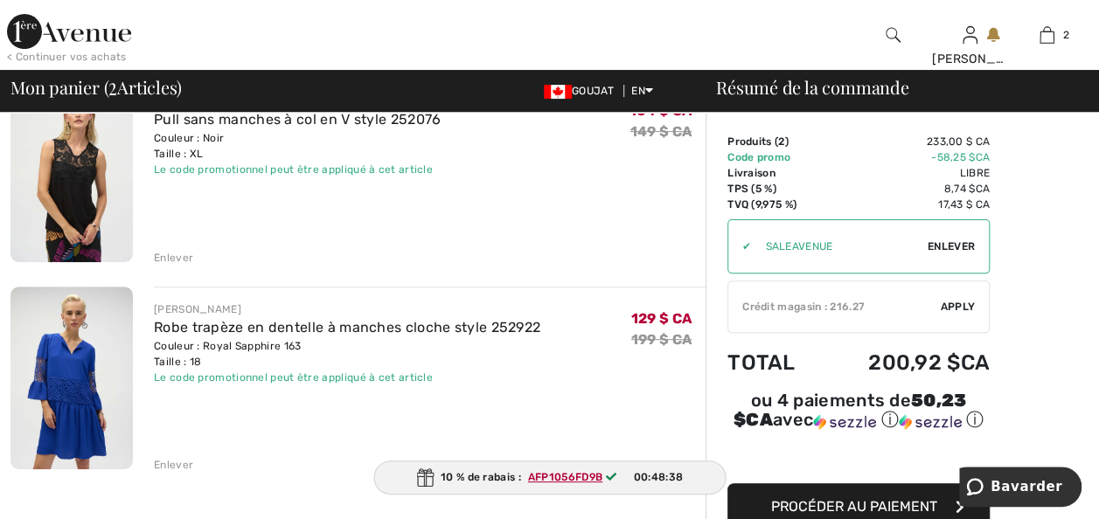
scroll to position [175, 0]
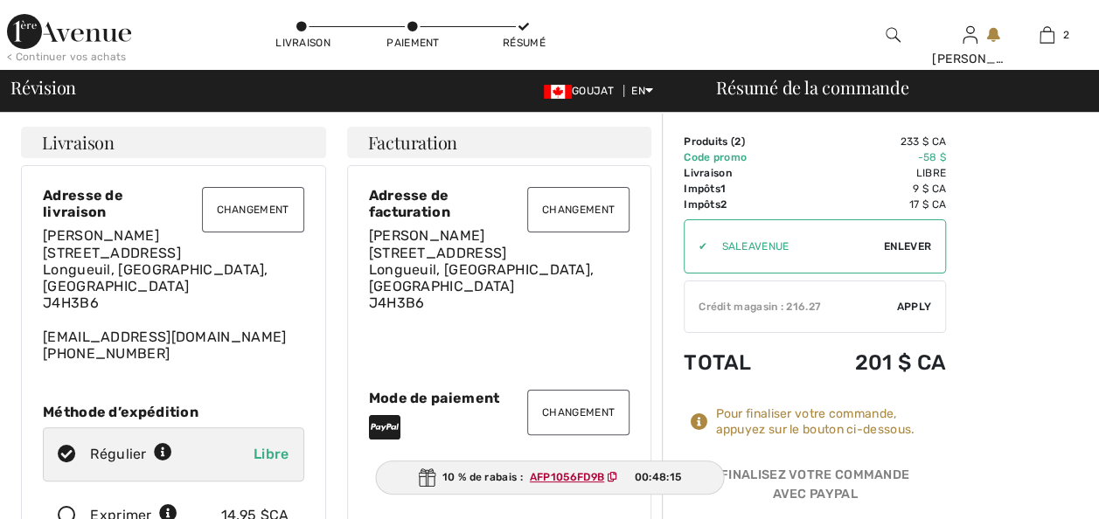
checkbox input "true"
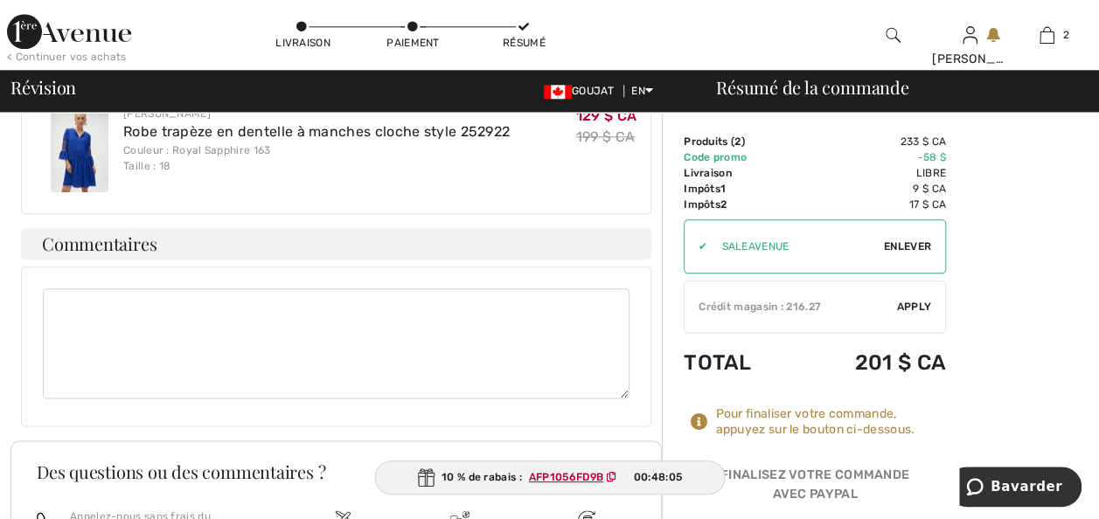
scroll to position [1299, 0]
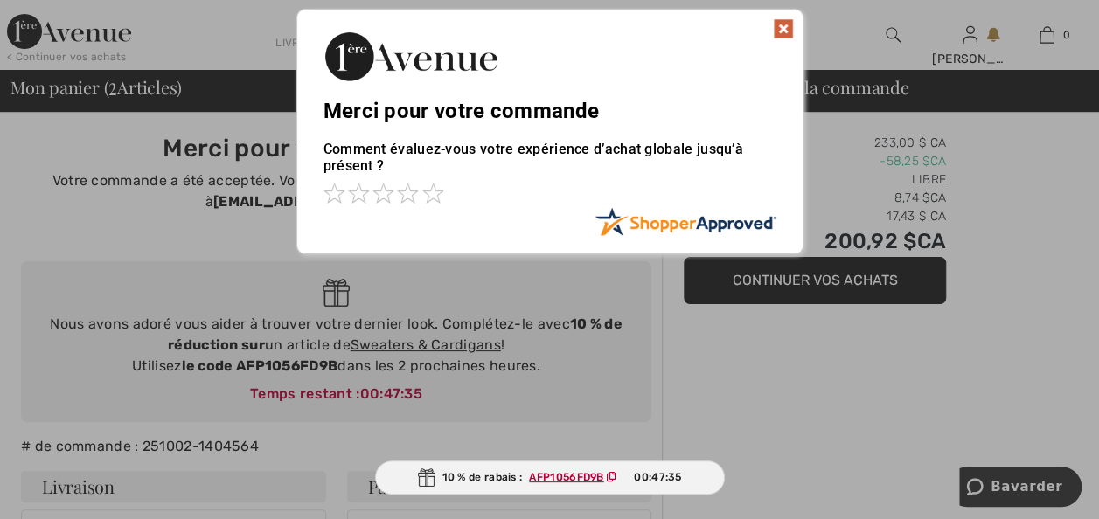
click at [787, 24] on img at bounding box center [783, 28] width 21 height 21
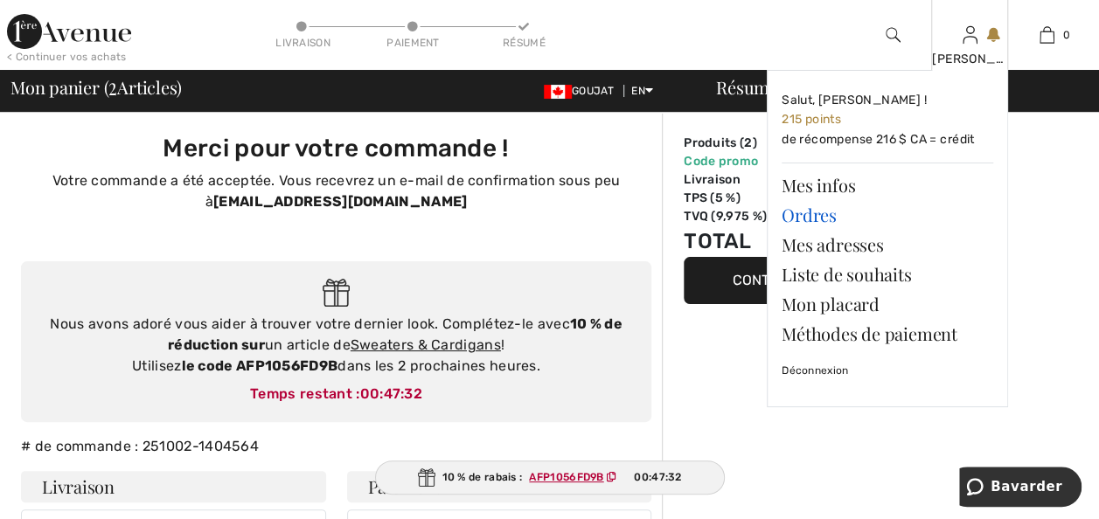
click at [824, 221] on link "Ordres" at bounding box center [888, 215] width 212 height 30
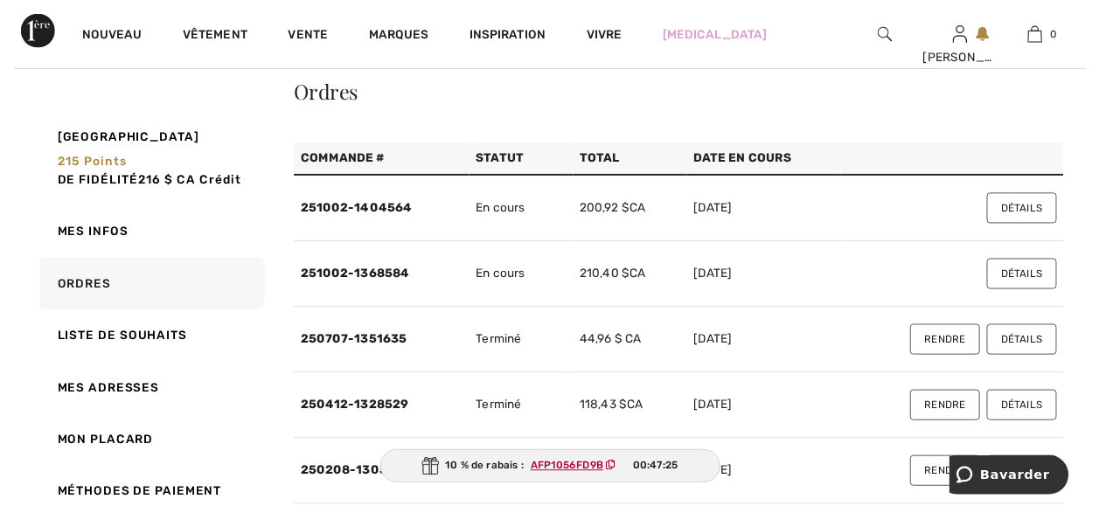
scroll to position [210, 0]
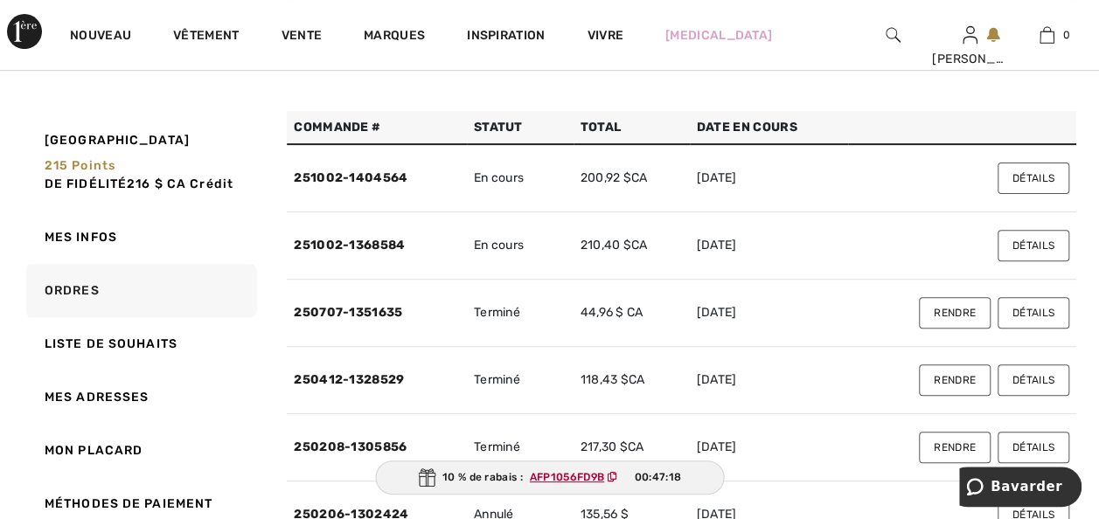
click at [1028, 194] on button "Détails" at bounding box center [1034, 178] width 72 height 31
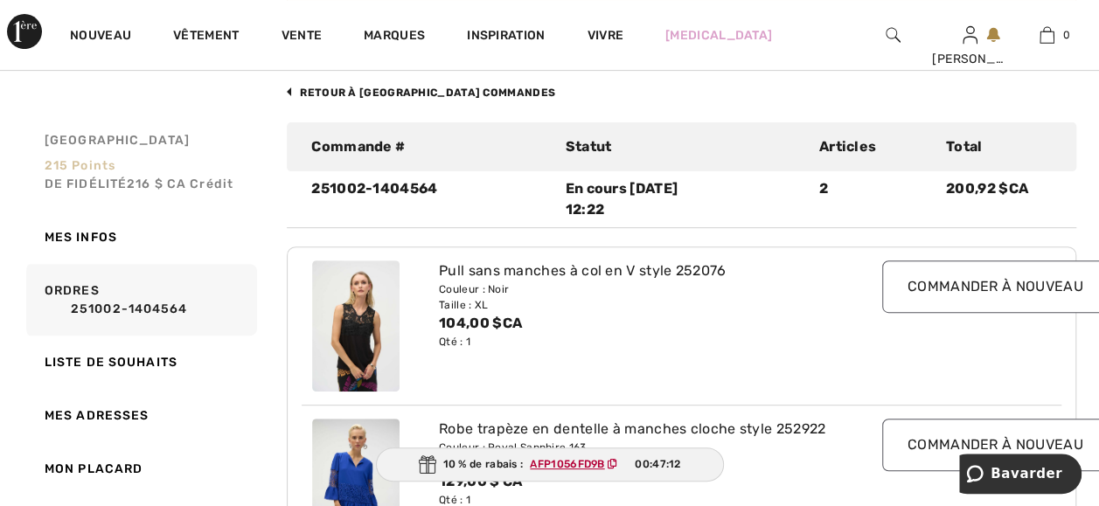
click at [254, 128] on link "Mon avenue 215 points de fidélité 216 $ CA Crédit" at bounding box center [140, 162] width 234 height 97
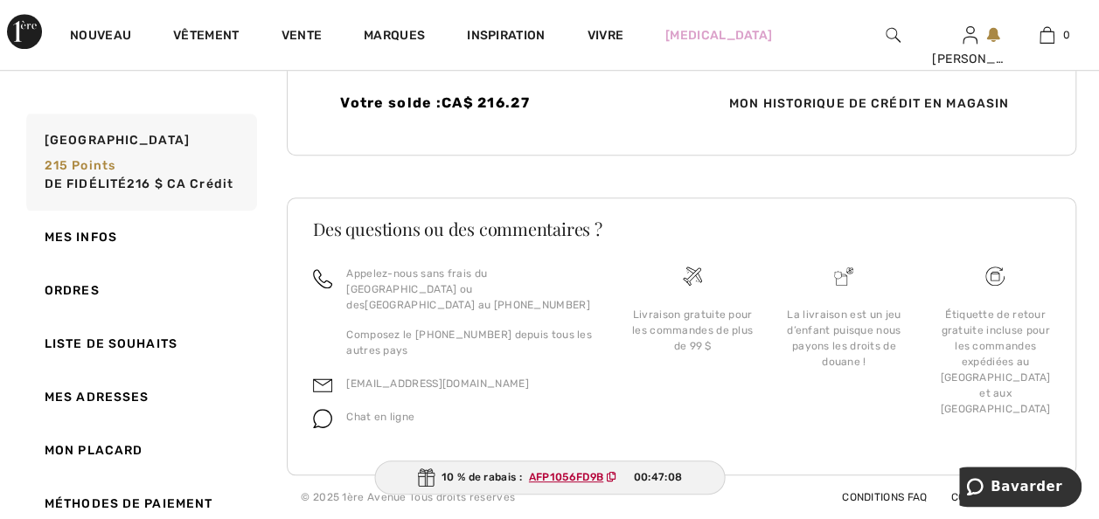
scroll to position [758, 0]
click at [66, 291] on link "Ordres" at bounding box center [140, 290] width 234 height 53
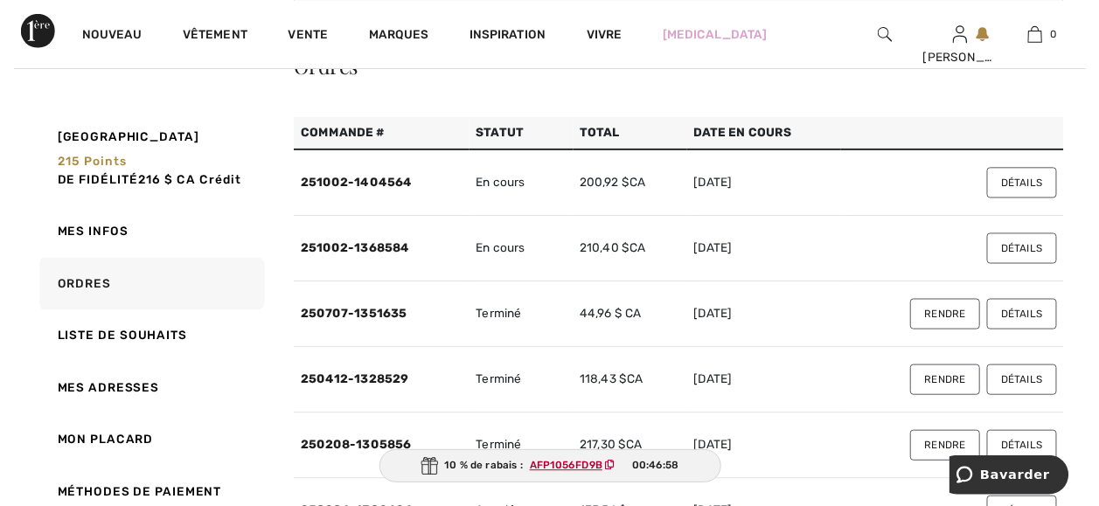
scroll to position [233, 0]
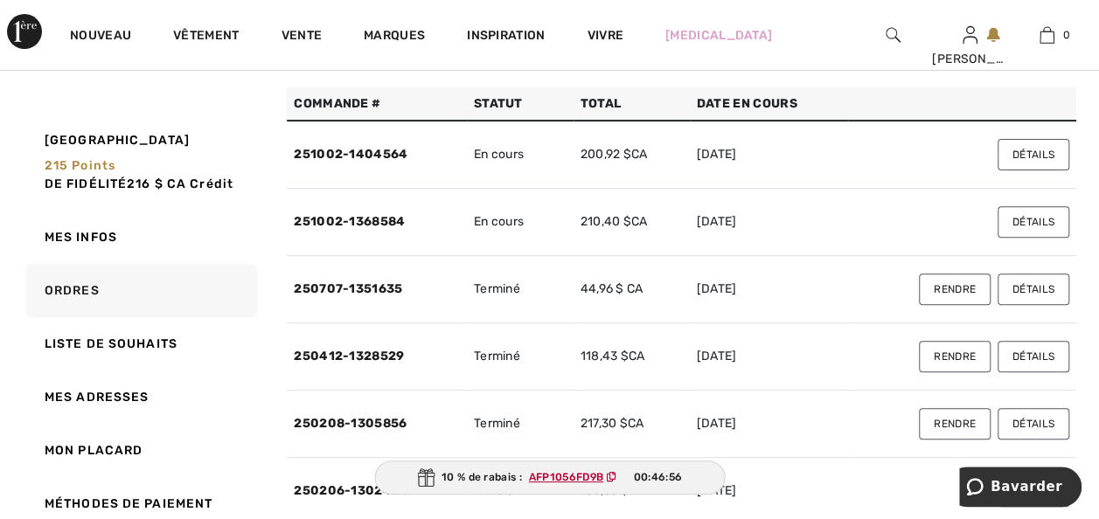
click at [1025, 238] on button "Détails" at bounding box center [1034, 221] width 72 height 31
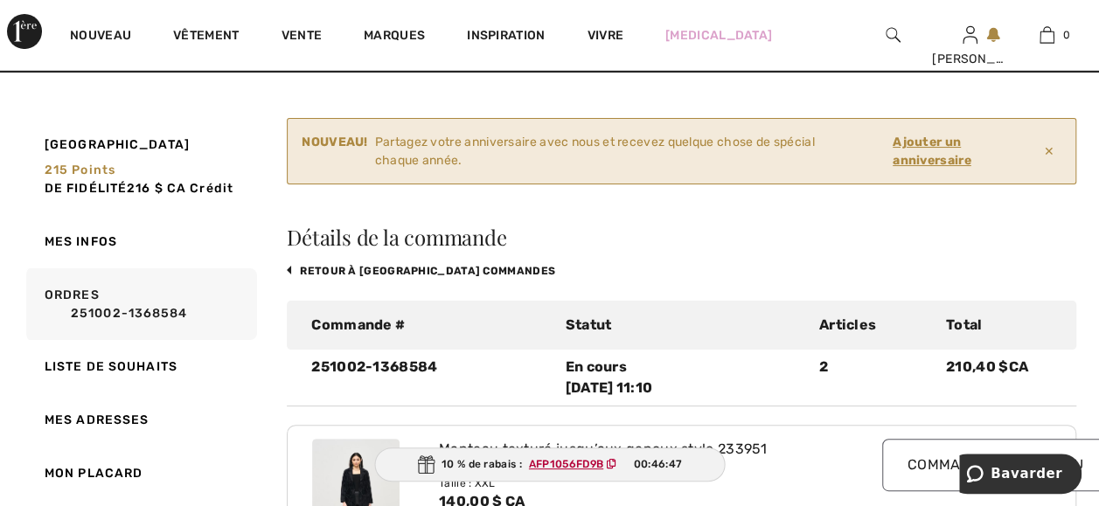
scroll to position [35, 0]
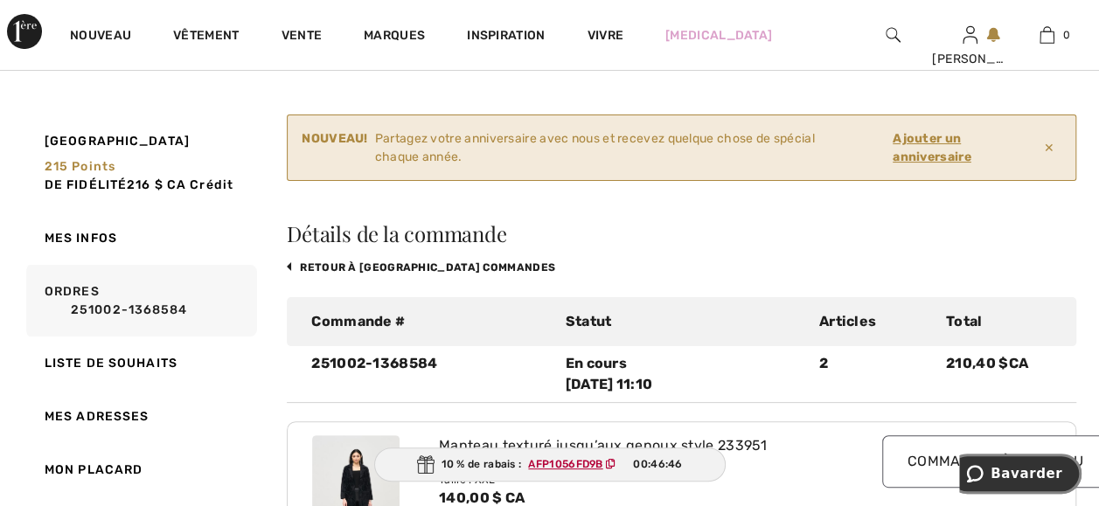
click at [1020, 470] on span "Bavarder" at bounding box center [1027, 474] width 72 height 16
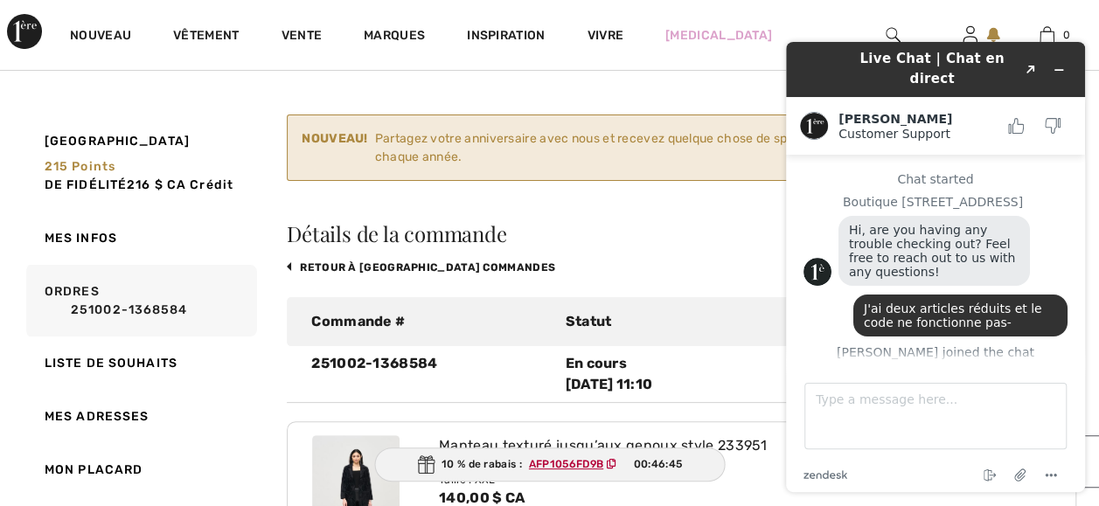
scroll to position [0, 0]
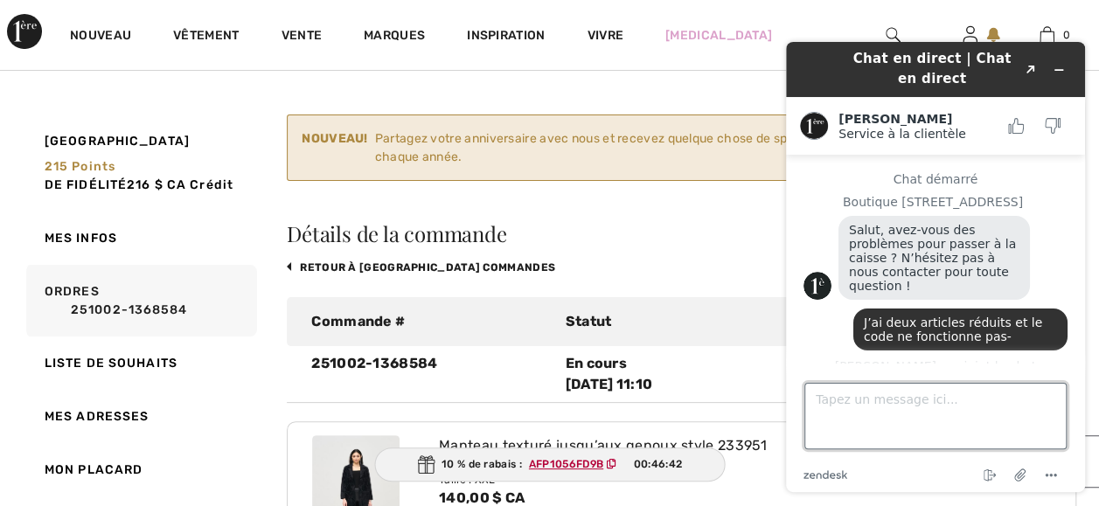
click at [825, 425] on textarea "Tapez un message ici..." at bounding box center [935, 416] width 262 height 66
click at [831, 431] on textarea "J'ai deux articles pareils est-ce que je peux les échanger" at bounding box center [935, 416] width 262 height 66
click at [896, 430] on textarea "J'ai deux articles pareils est-ce que je peux en échanger" at bounding box center [935, 416] width 262 height 66
type textarea "J'ai deux articles pareils est-ce que je peux en échanger un Merci"
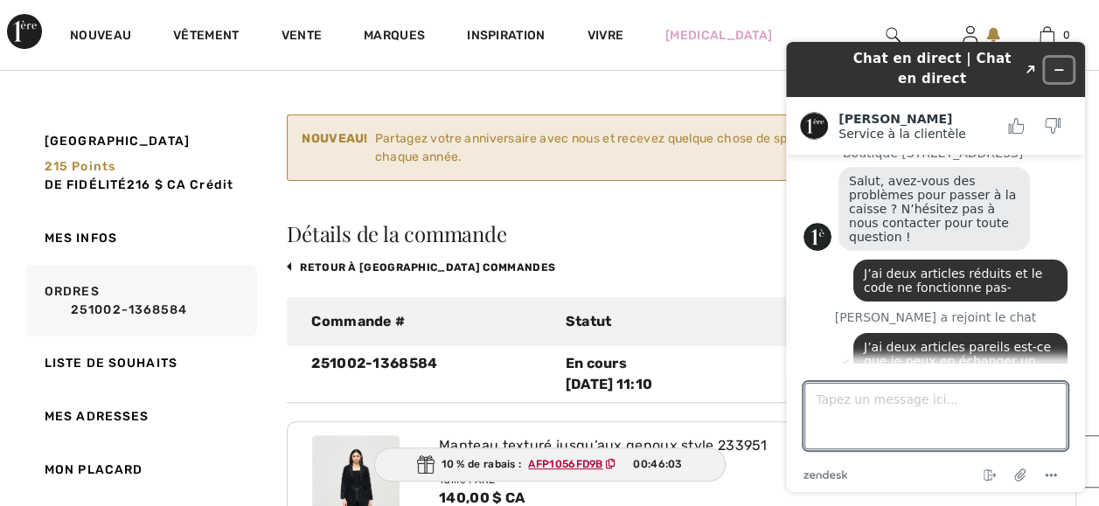
click at [1055, 66] on icon "Widget Réduire" at bounding box center [1059, 70] width 12 height 12
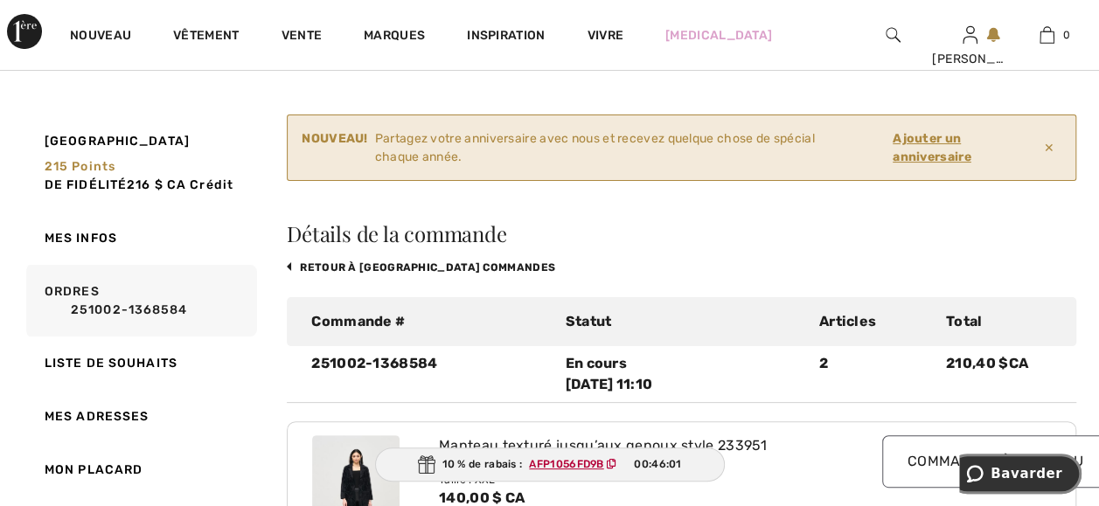
scroll to position [477, 0]
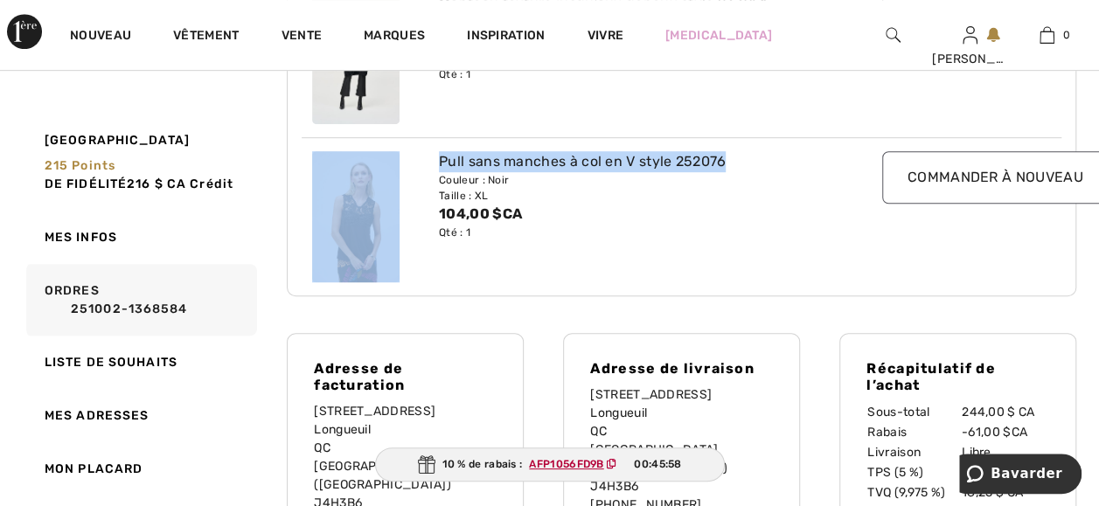
drag, startPoint x: 750, startPoint y: 197, endPoint x: 402, endPoint y: 187, distance: 348.2
click at [404, 188] on div "Pull sans manches à col en V style 252076 Couleur : Noir Taille : XL 104,00 $CA…" at bounding box center [682, 216] width 760 height 158
drag, startPoint x: 402, startPoint y: 187, endPoint x: 575, endPoint y: 196, distance: 173.4
copy div "Pull sans manches à col en V style 252076"
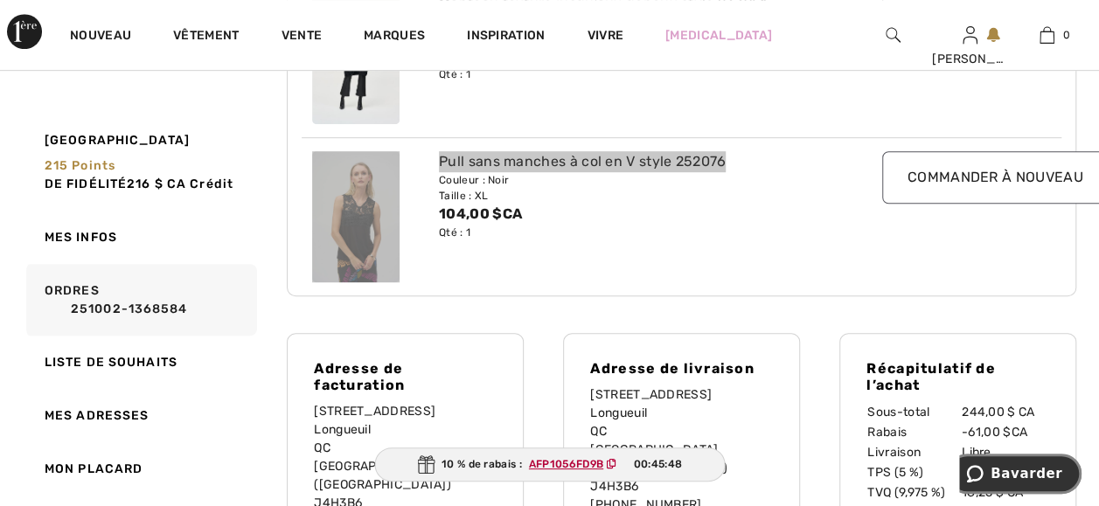
click at [1018, 472] on span "Bavarder" at bounding box center [1027, 474] width 72 height 16
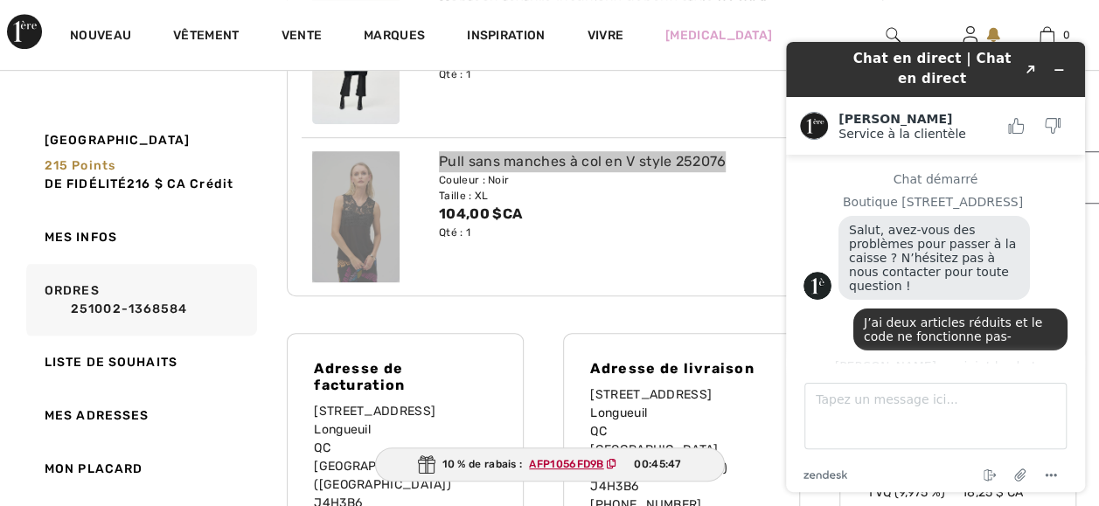
scroll to position [49, 0]
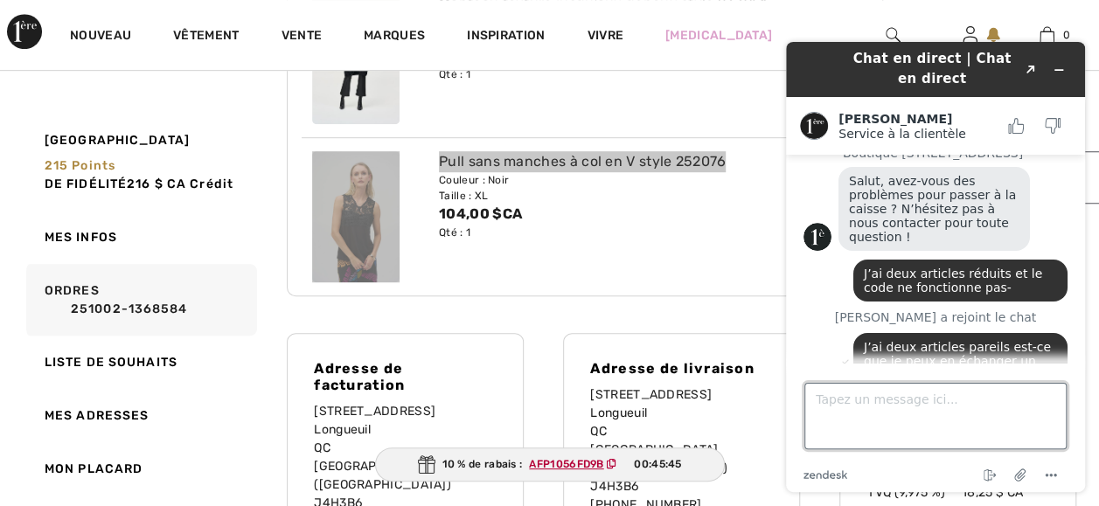
click at [823, 413] on textarea "Tapez un message ici..." at bounding box center [935, 416] width 262 height 66
paste textarea "Pull sans manches à col en V style 252076"
type textarea "Pull sans manches à col en V style 252076"
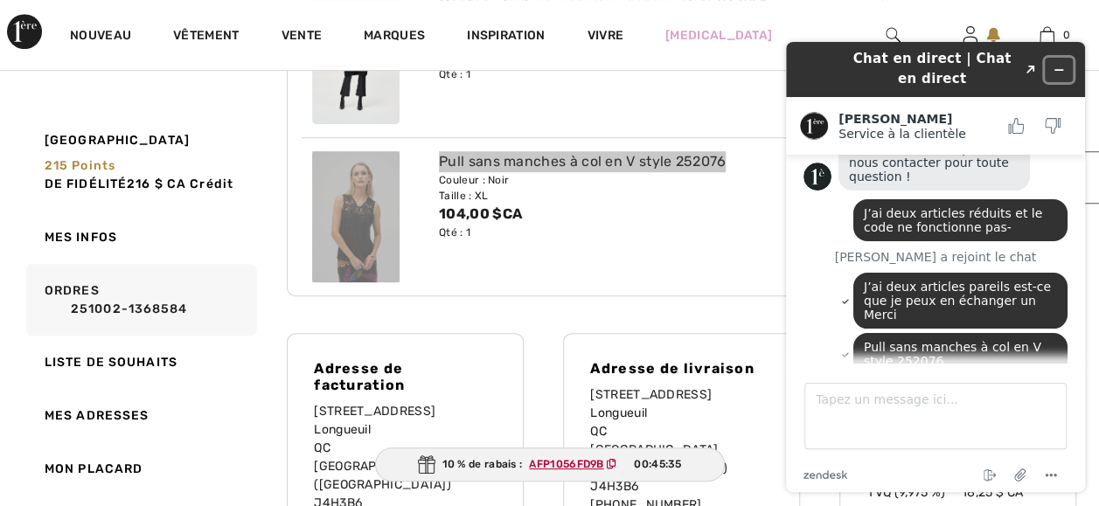
click at [1063, 58] on button "Widget Réduire" at bounding box center [1059, 70] width 28 height 24
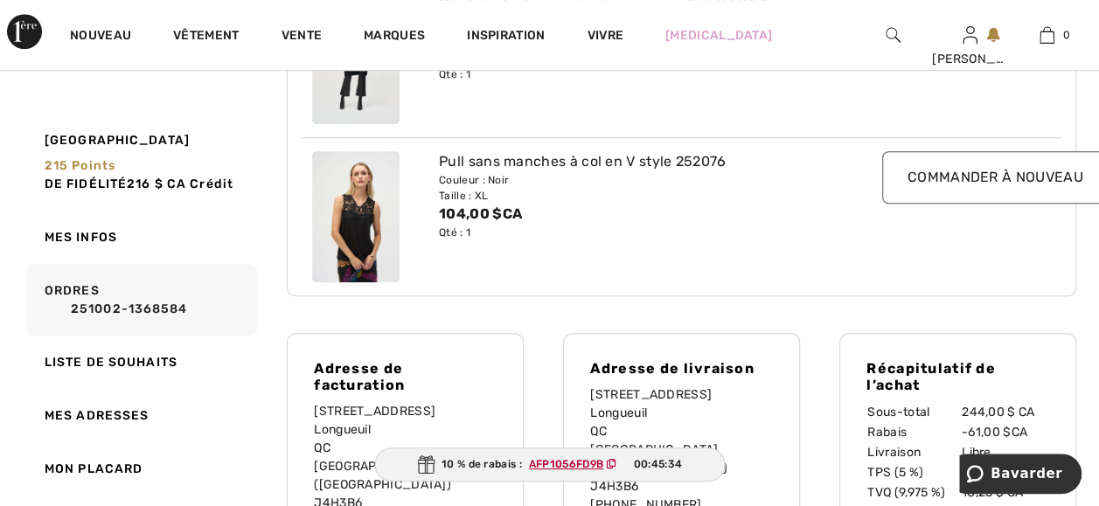
click at [540, 282] on div "Pull sans manches à col en V style 252076 Couleur : Noir Taille : XL 104,00 $CA…" at bounding box center [649, 216] width 443 height 131
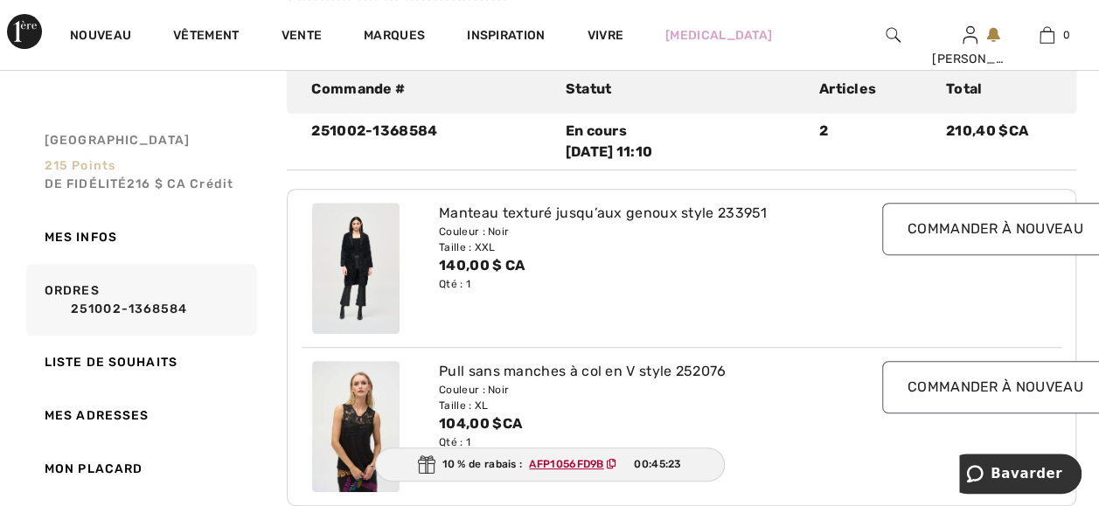
scroll to position [303, 0]
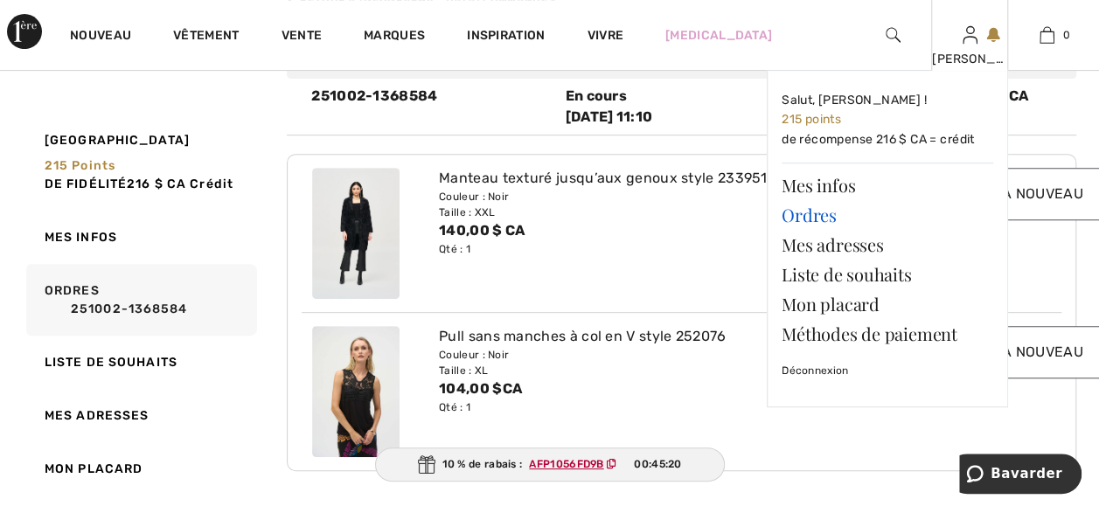
click at [811, 222] on link "Ordres" at bounding box center [888, 215] width 212 height 30
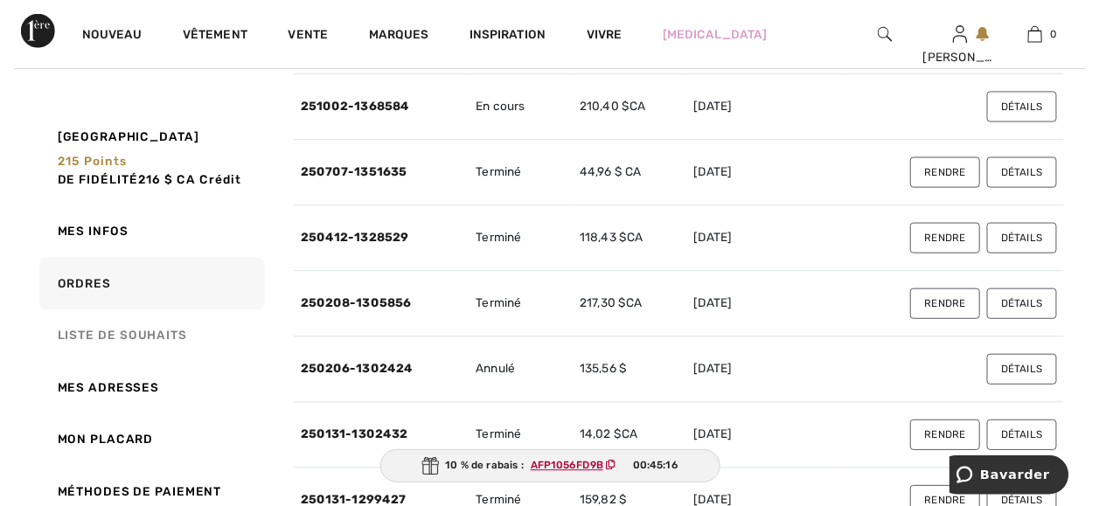
scroll to position [350, 0]
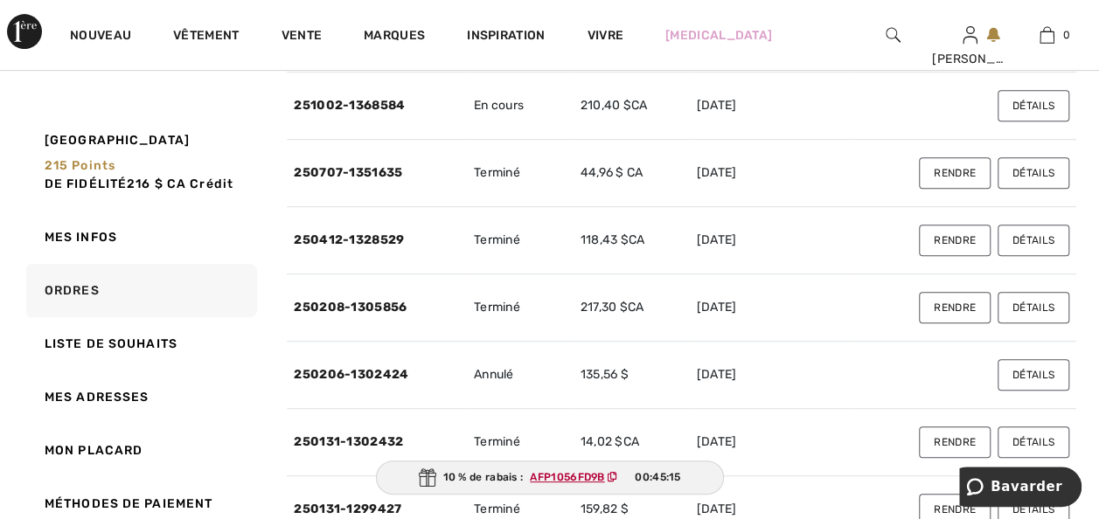
click at [1010, 122] on button "Détails" at bounding box center [1034, 105] width 72 height 31
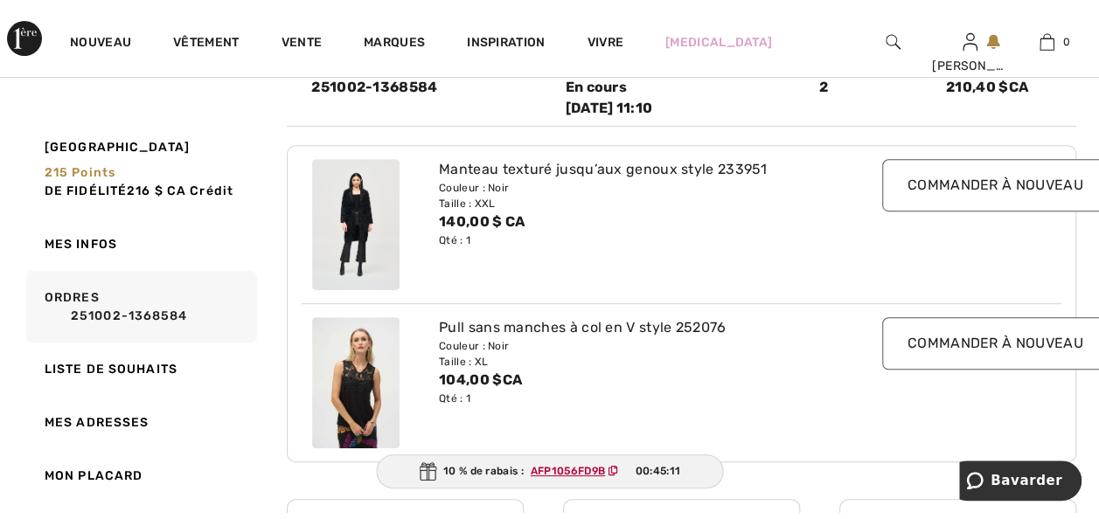
scroll to position [315, 0]
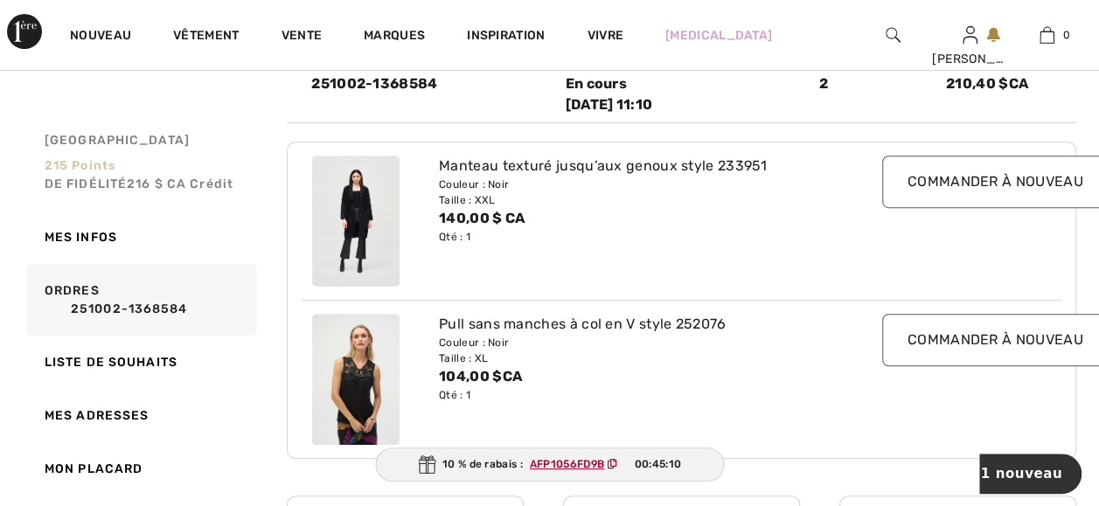
click at [208, 115] on link "Mon avenue 215 points de fidélité 216 $ CA Crédit" at bounding box center [140, 162] width 234 height 97
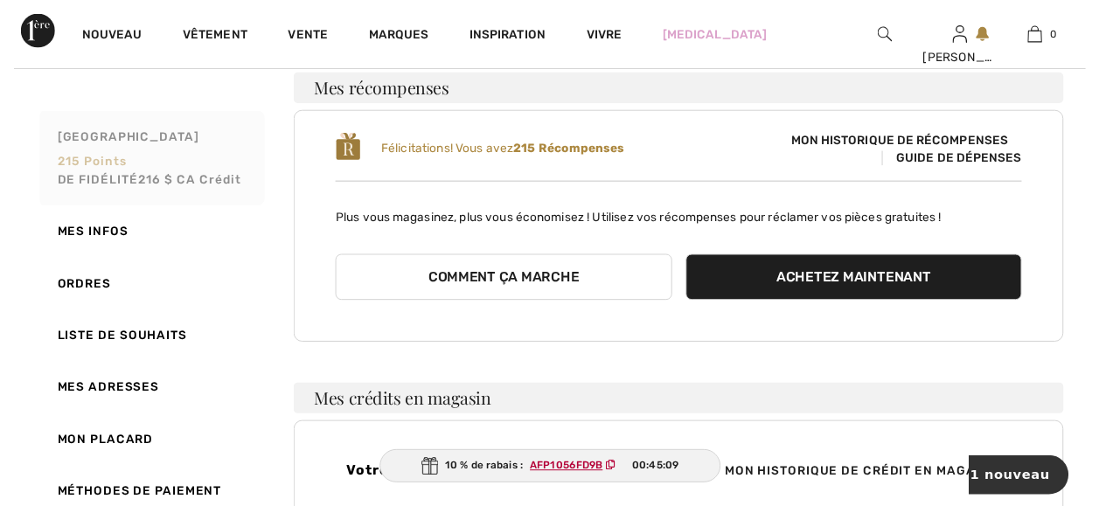
scroll to position [245, 0]
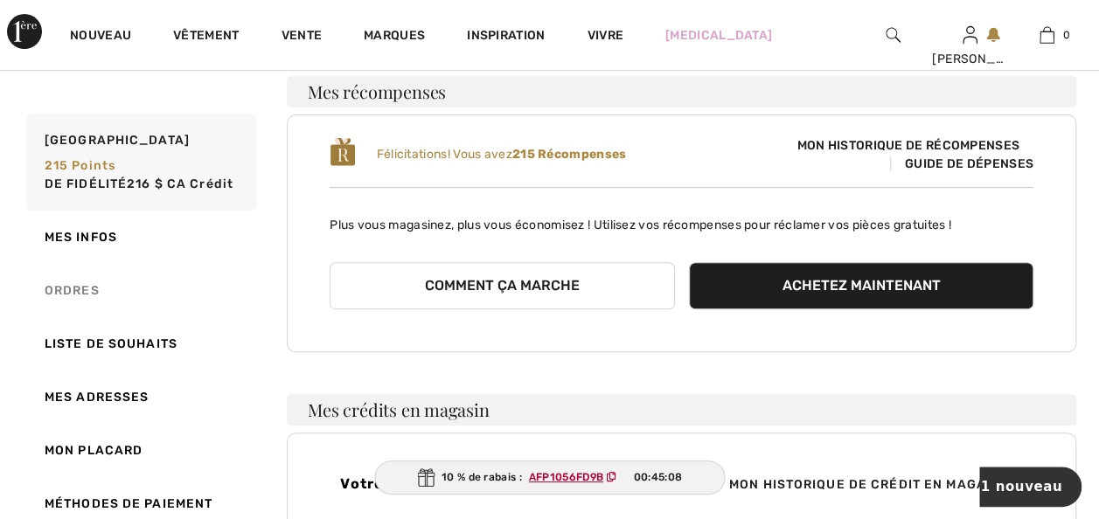
click at [70, 288] on link "Ordres" at bounding box center [140, 290] width 234 height 53
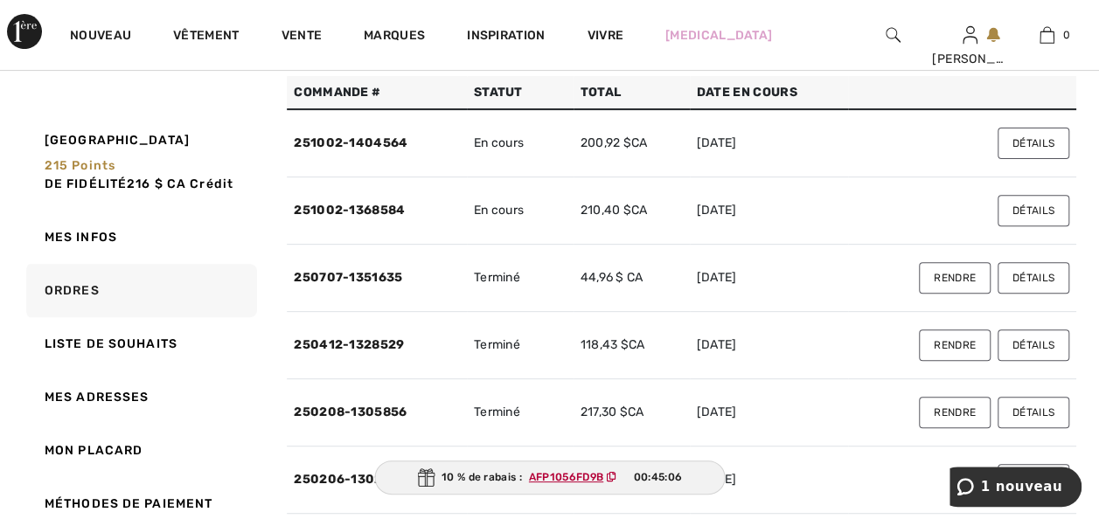
click at [1032, 159] on button "Détails" at bounding box center [1034, 143] width 72 height 31
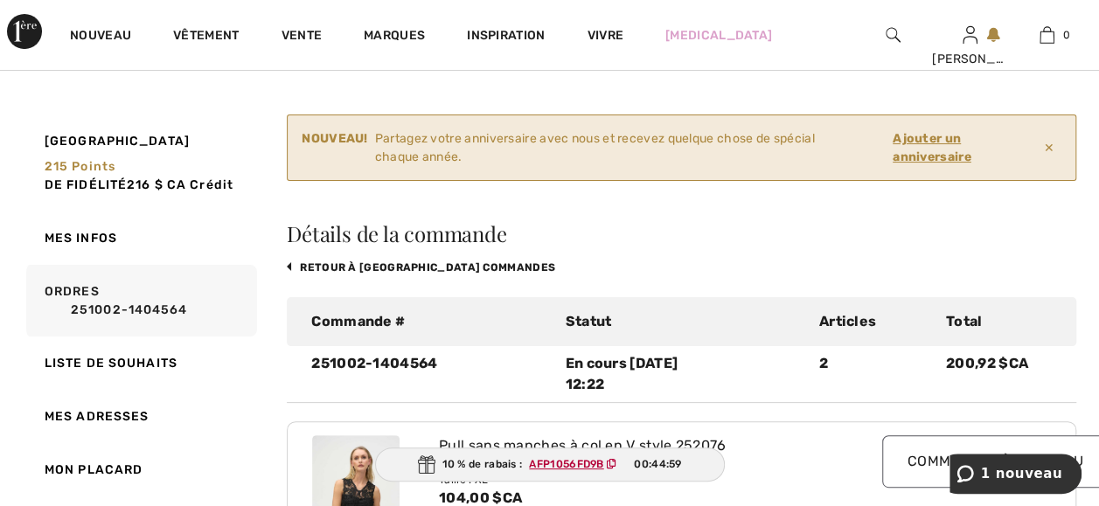
scroll to position [0, 0]
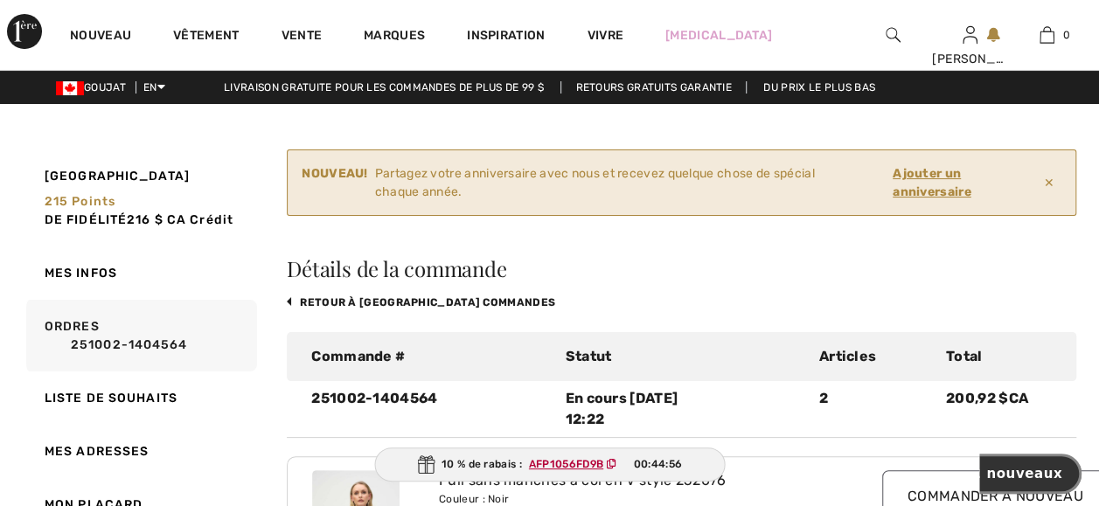
drag, startPoint x: 1011, startPoint y: 475, endPoint x: 1610, endPoint y: 872, distance: 718.6
click at [1011, 475] on span "2 nouveaux" at bounding box center [1016, 474] width 91 height 16
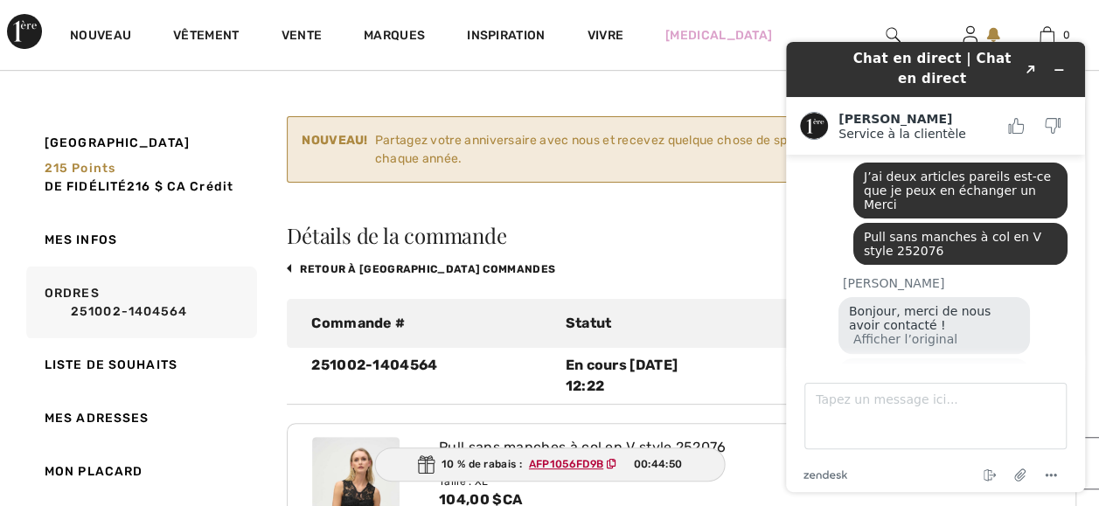
scroll to position [35, 0]
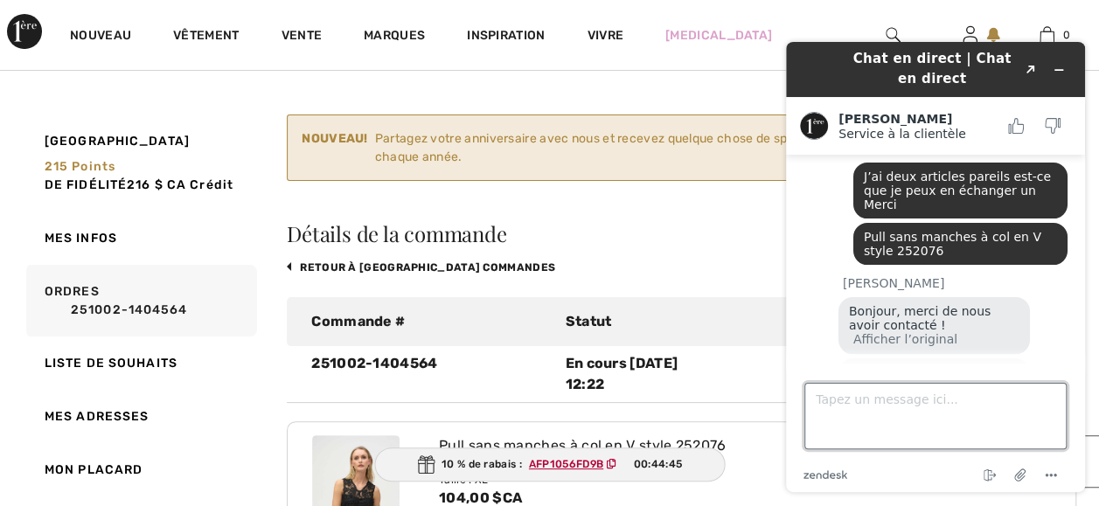
click at [816, 414] on textarea "Tapez un message ici..." at bounding box center [935, 416] width 262 height 66
type textarea "oui"
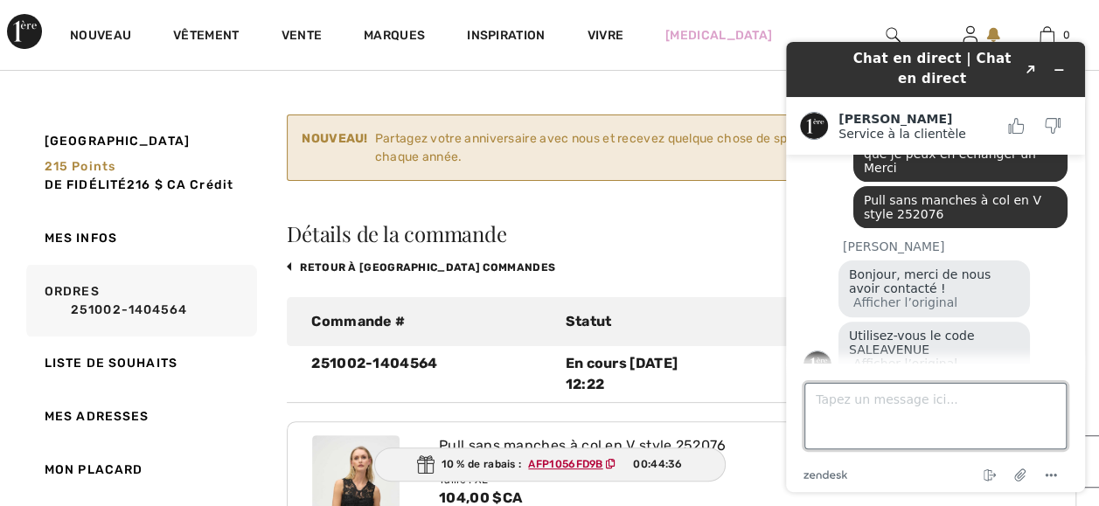
scroll to position [477, 0]
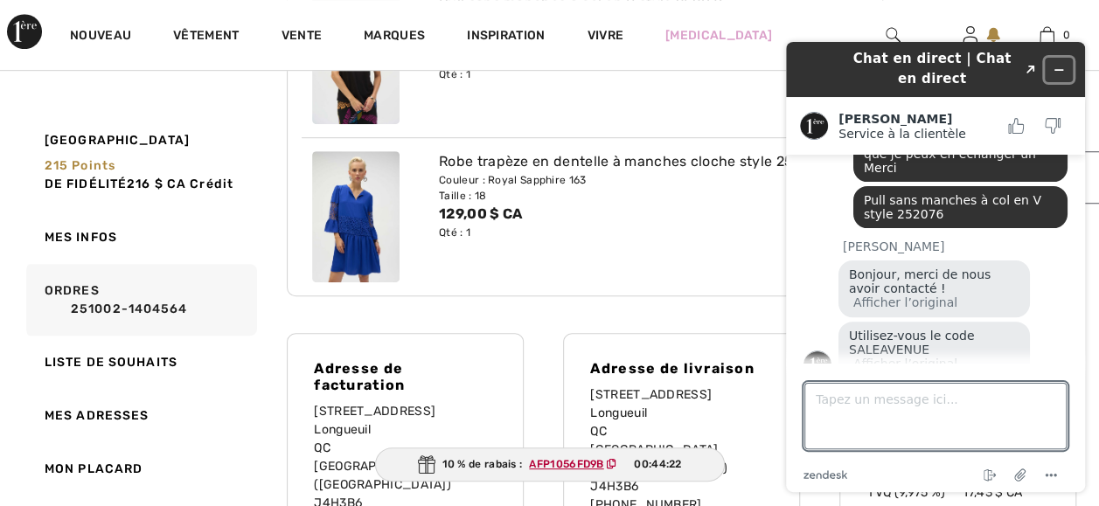
click at [1062, 61] on button "Widget Réduire" at bounding box center [1059, 70] width 28 height 24
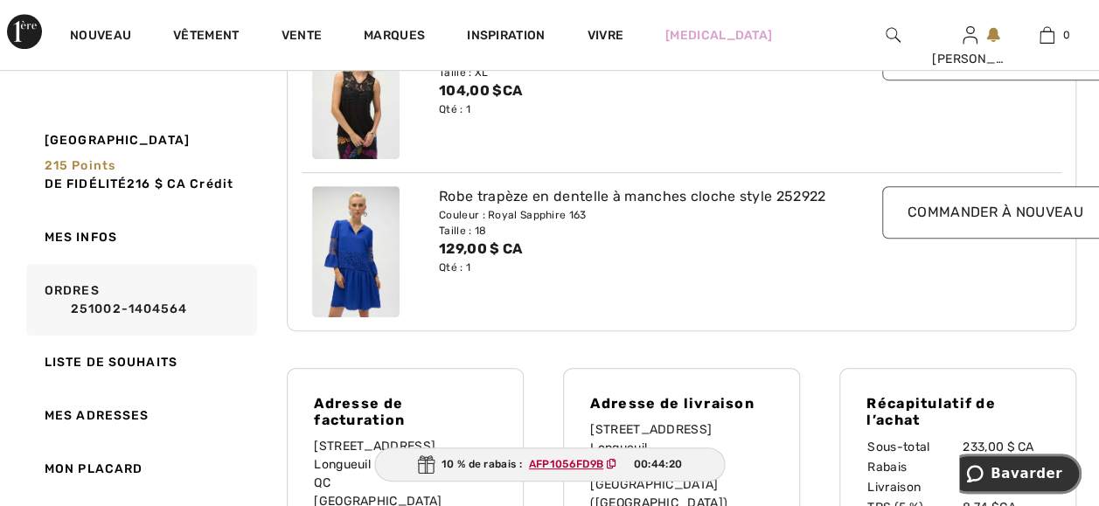
scroll to position [407, 0]
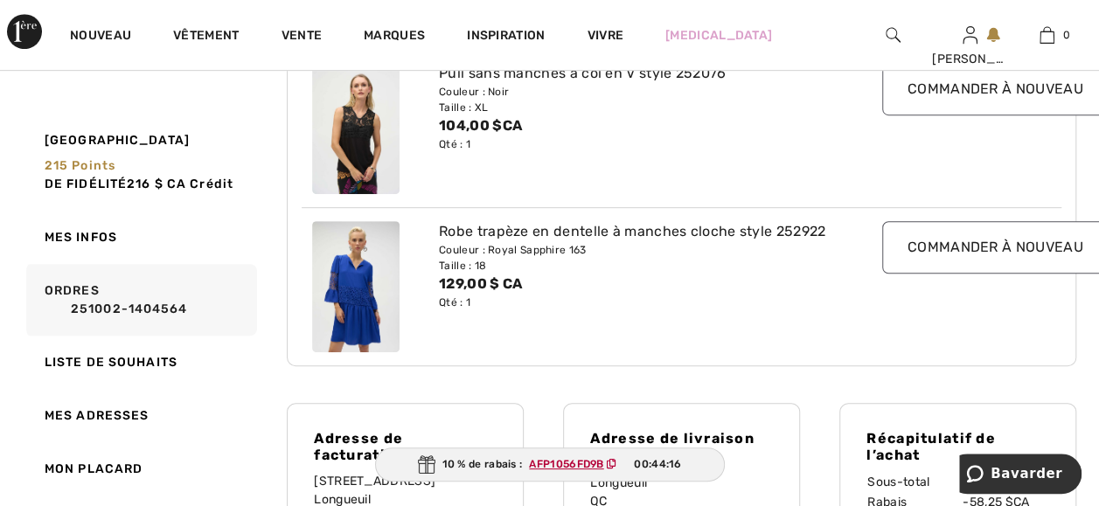
click at [373, 173] on img at bounding box center [355, 128] width 87 height 131
click at [915, 115] on input "Commander à nouveau" at bounding box center [995, 89] width 226 height 52
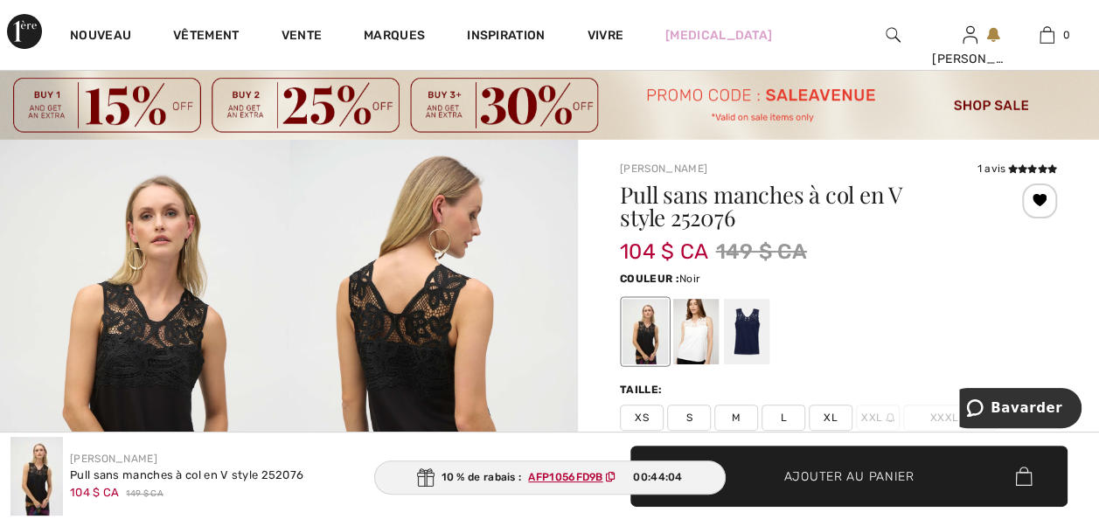
scroll to position [35, 0]
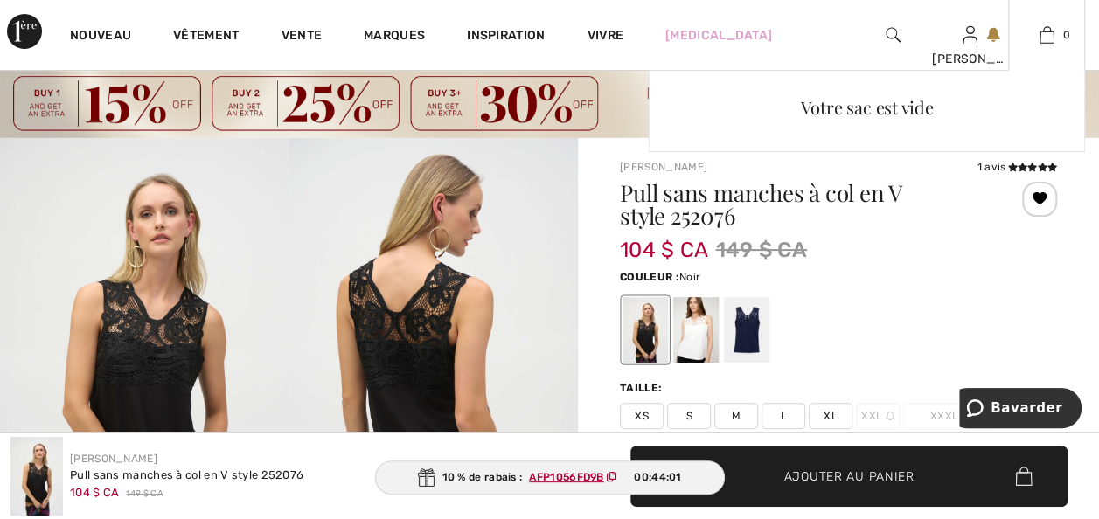
drag, startPoint x: 1041, startPoint y: 34, endPoint x: 707, endPoint y: 110, distance: 342.6
click at [1041, 34] on img at bounding box center [1047, 34] width 15 height 21
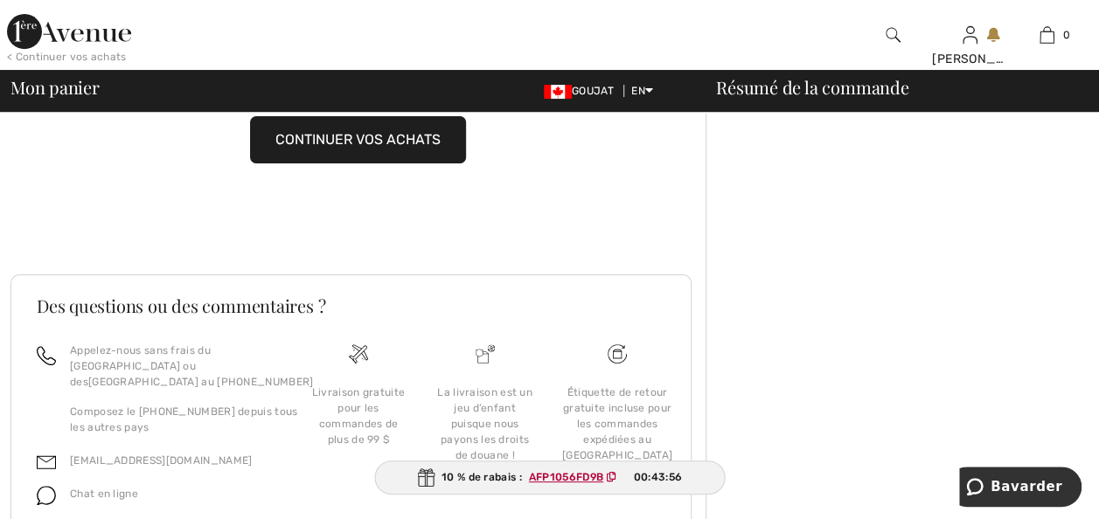
scroll to position [231, 0]
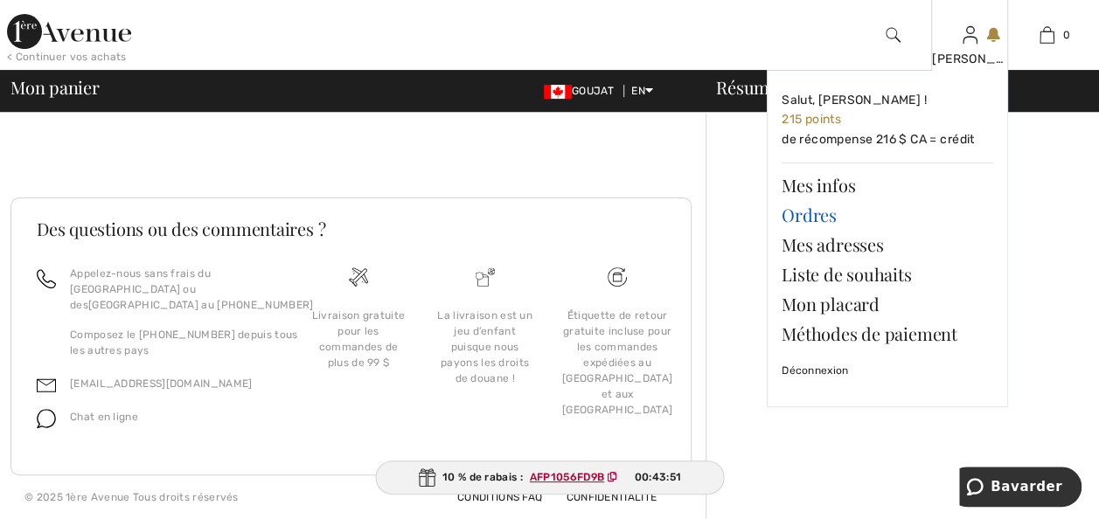
click at [817, 222] on link "Ordres" at bounding box center [888, 215] width 212 height 30
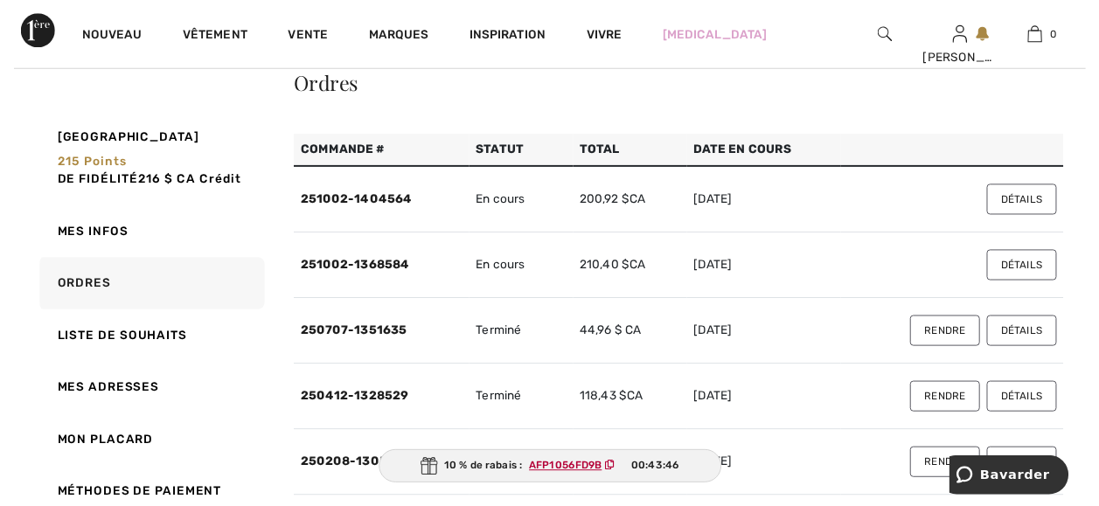
scroll to position [210, 0]
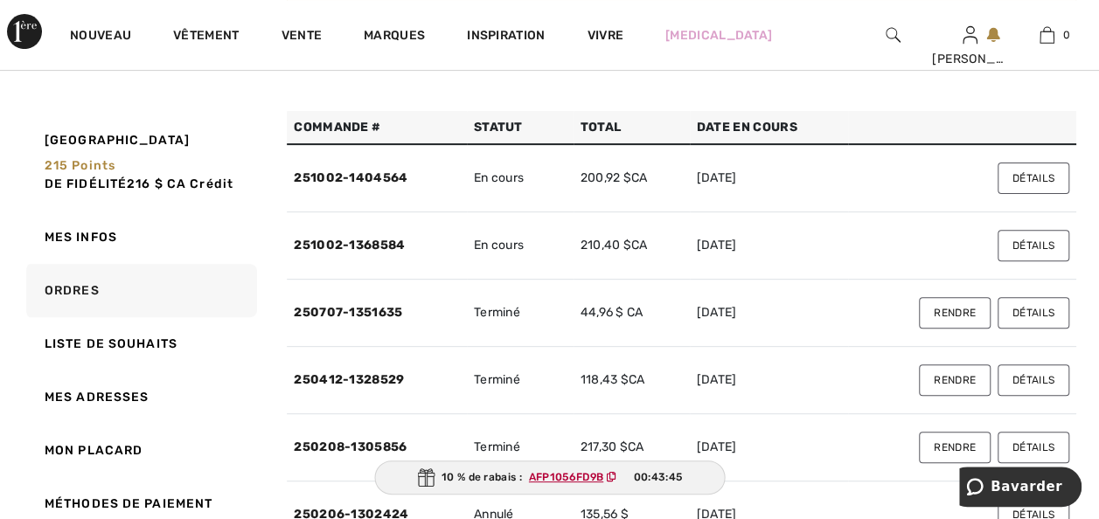
click at [1000, 194] on button "Détails" at bounding box center [1034, 178] width 72 height 31
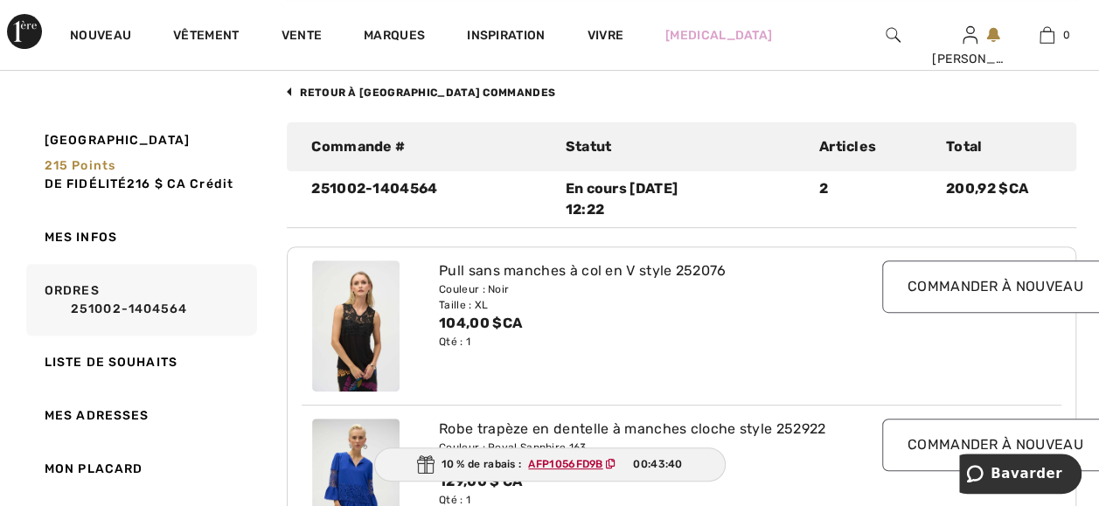
scroll to position [652, 0]
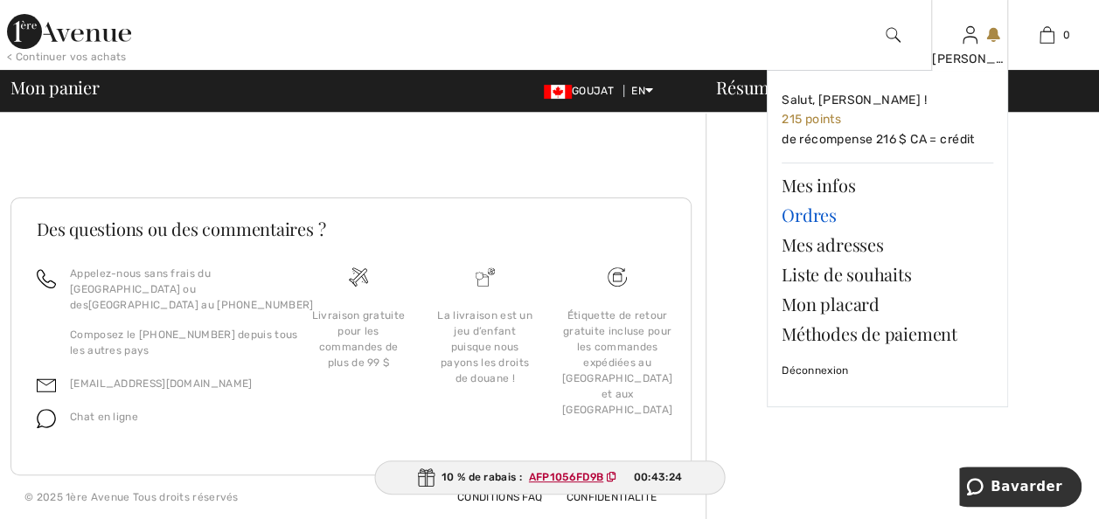
click at [813, 222] on link "Ordres" at bounding box center [888, 215] width 212 height 30
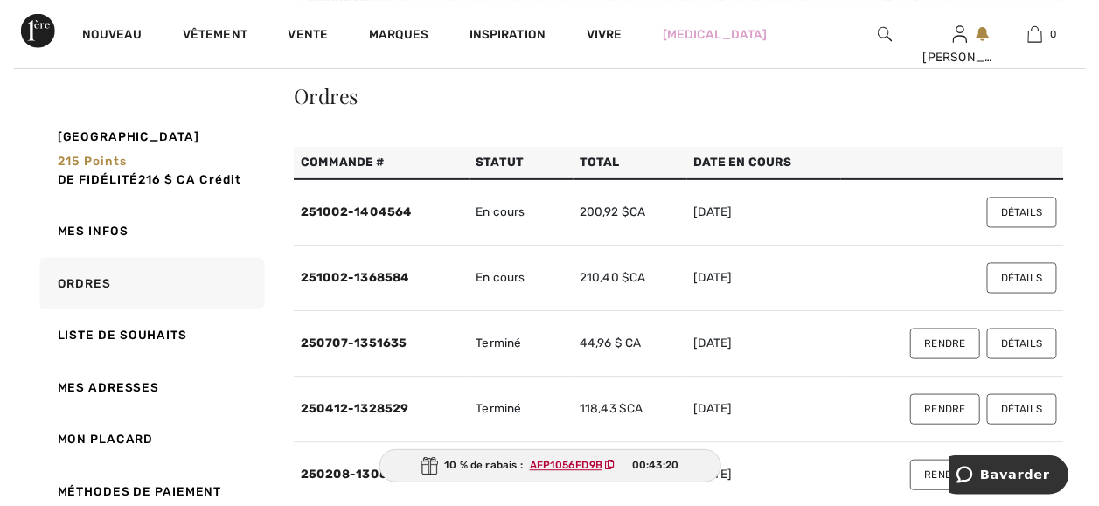
scroll to position [175, 0]
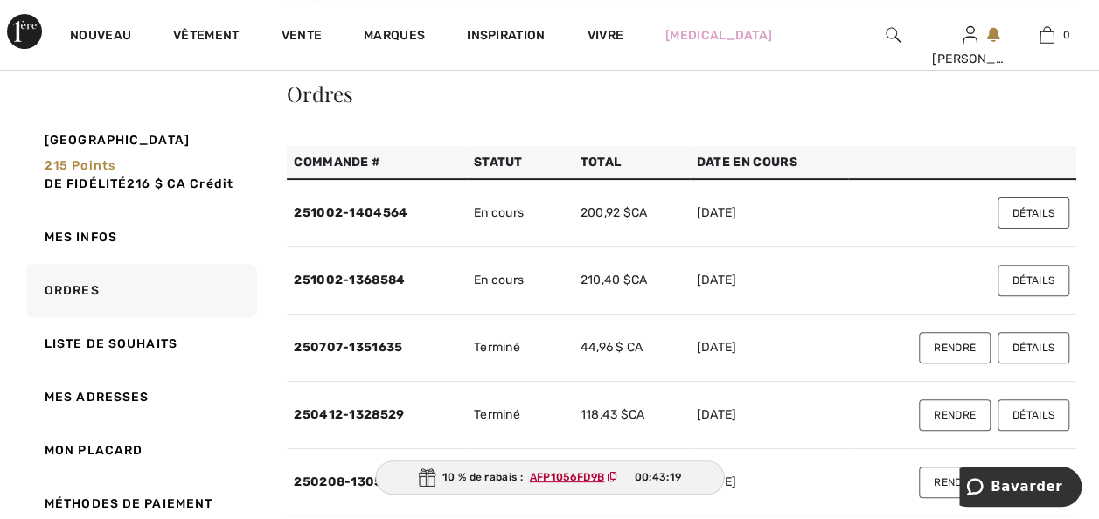
click at [1041, 296] on button "Détails" at bounding box center [1034, 280] width 72 height 31
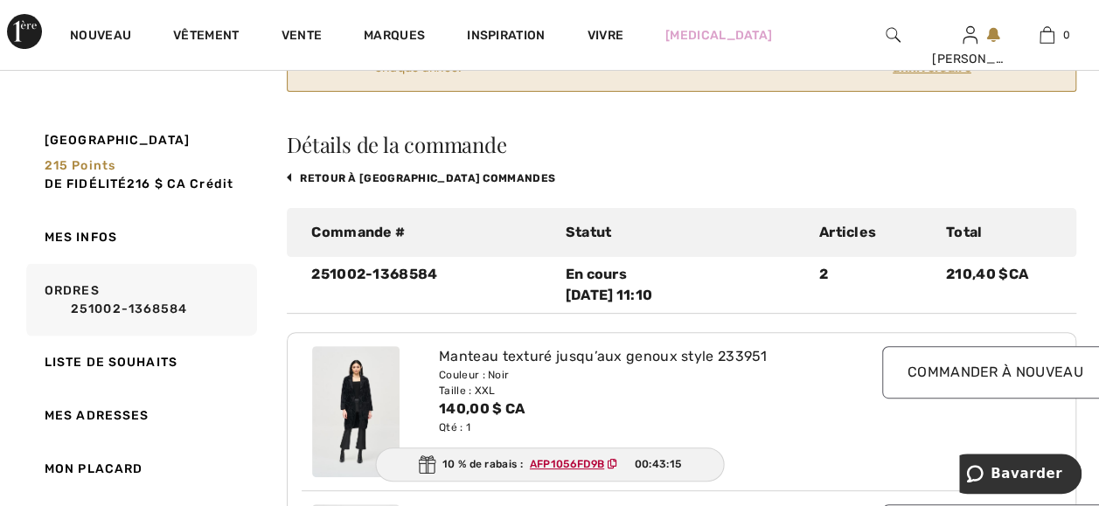
scroll to position [0, 0]
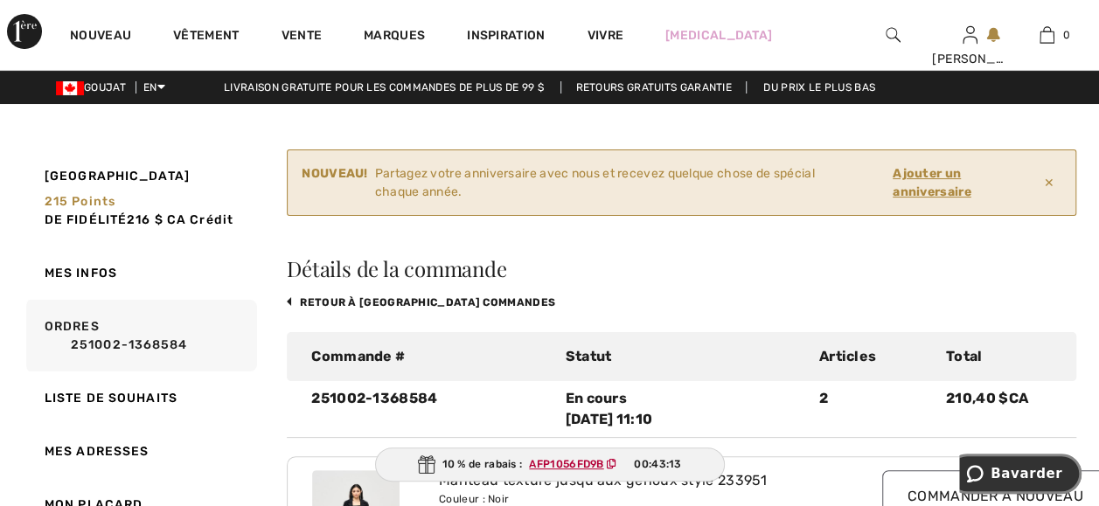
click at [1010, 468] on span "Bavarder" at bounding box center [1027, 474] width 72 height 16
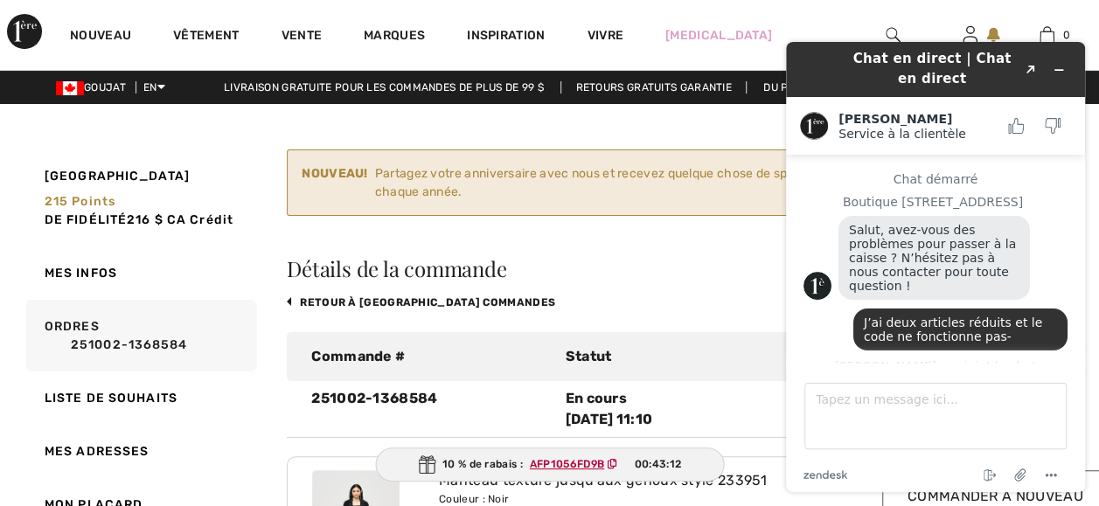
scroll to position [240, 0]
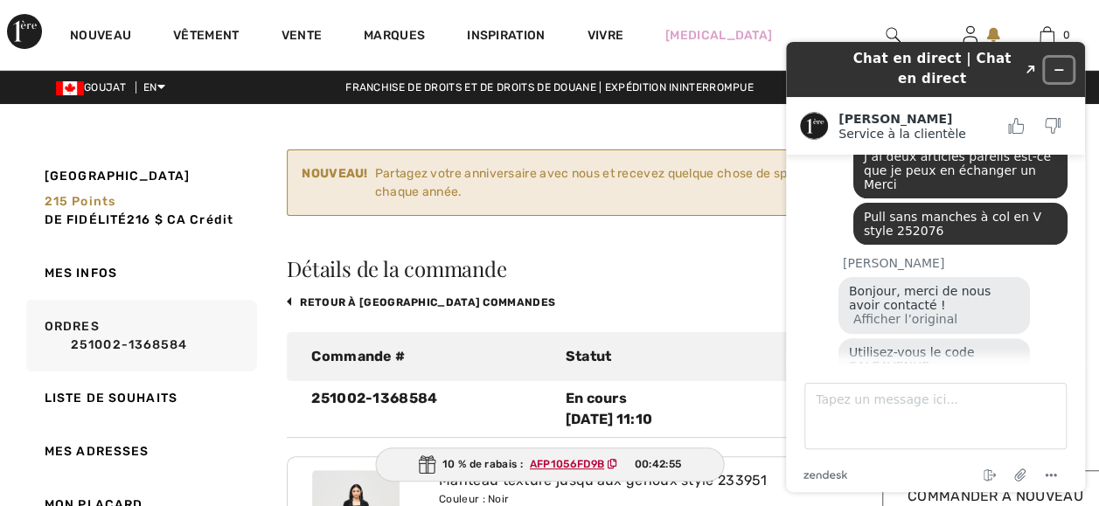
click at [1059, 65] on icon "Widget Réduire" at bounding box center [1059, 70] width 12 height 12
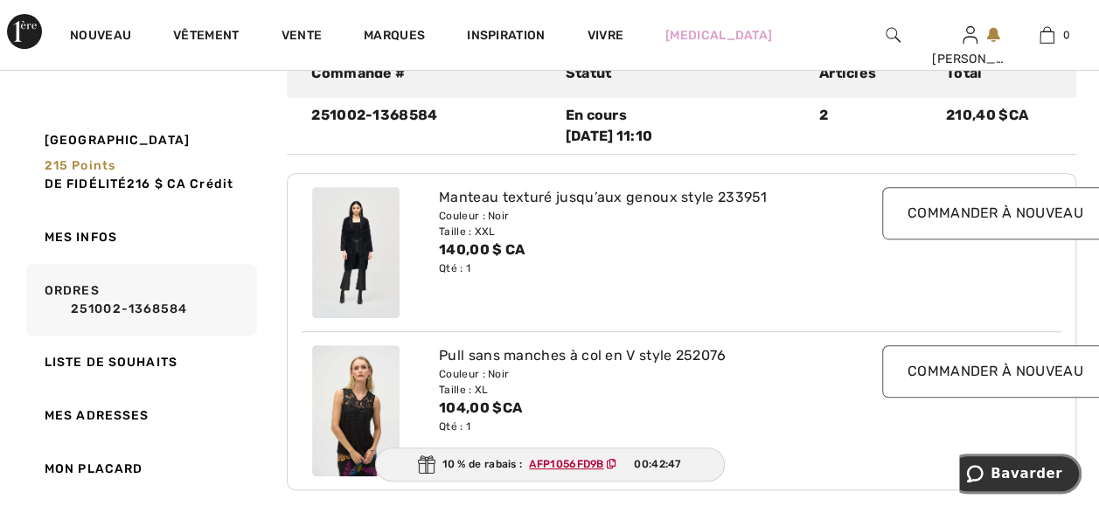
scroll to position [315, 0]
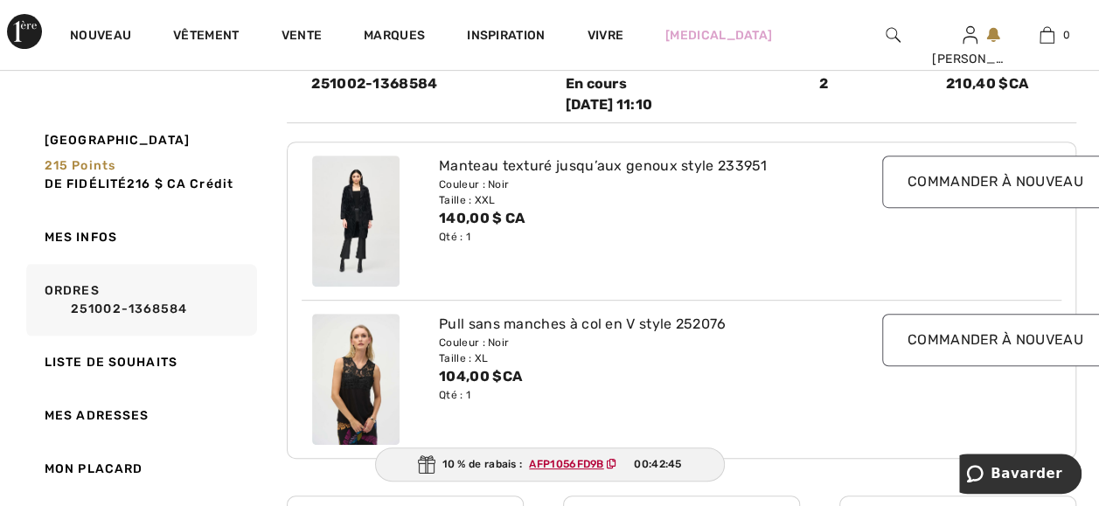
click at [367, 385] on img at bounding box center [355, 379] width 87 height 131
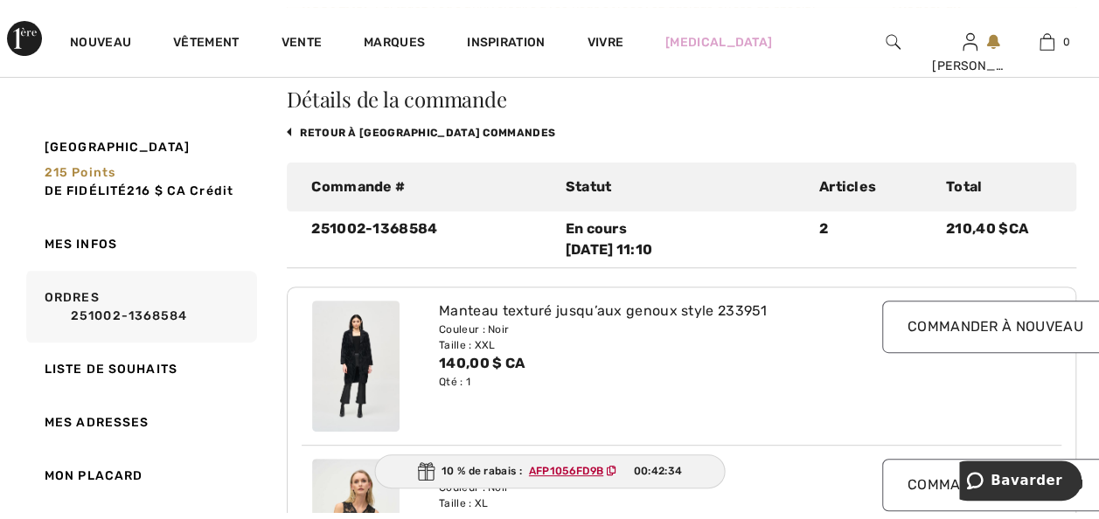
scroll to position [175, 0]
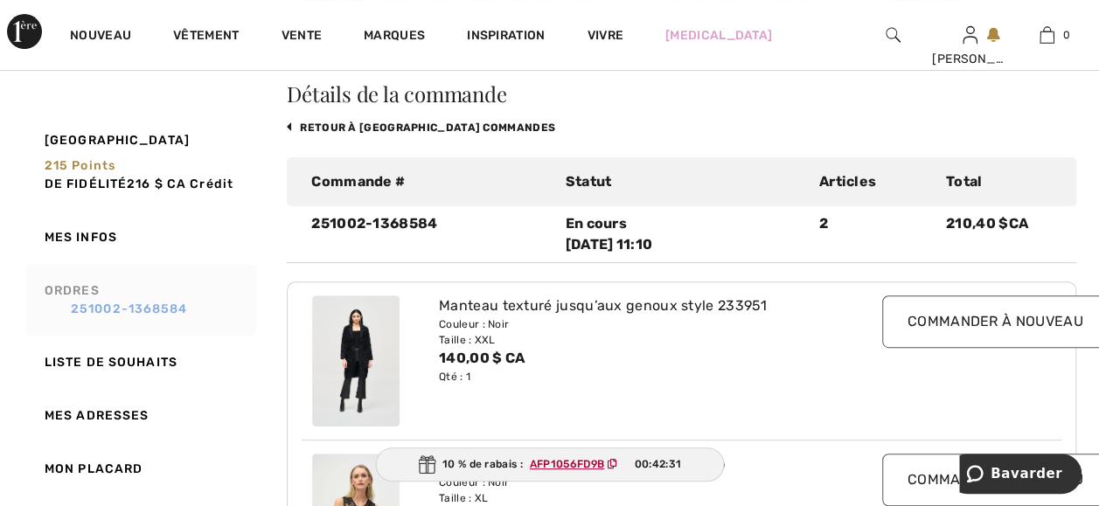
click at [90, 311] on link "251002-1368584" at bounding box center [149, 309] width 208 height 18
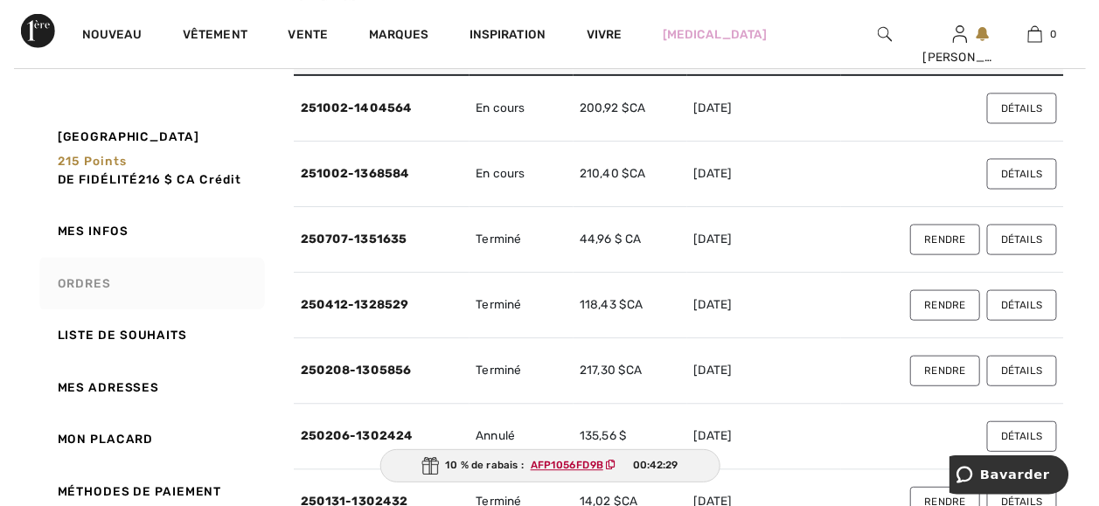
scroll to position [280, 0]
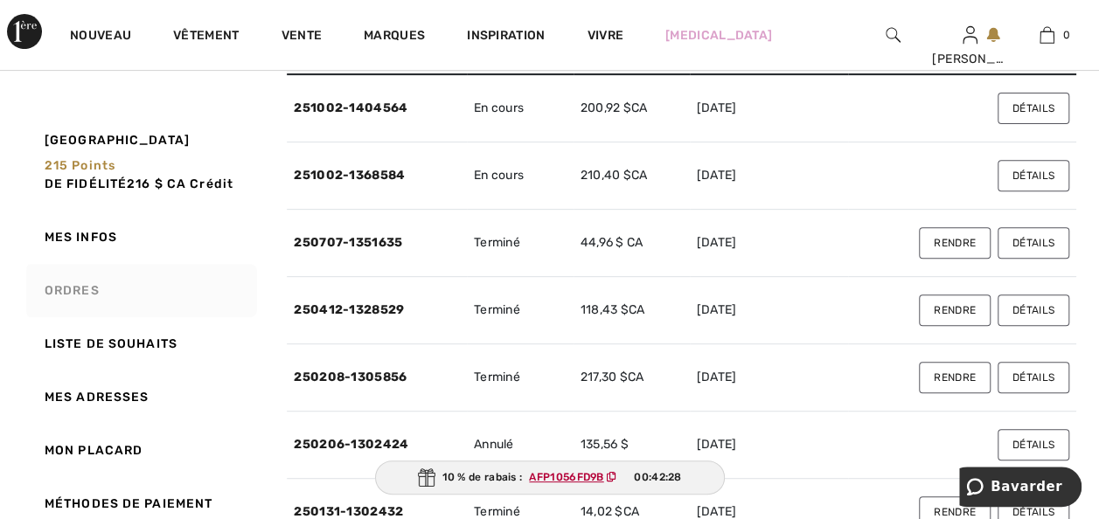
click at [381, 115] on link "251002-1404564" at bounding box center [351, 108] width 114 height 15
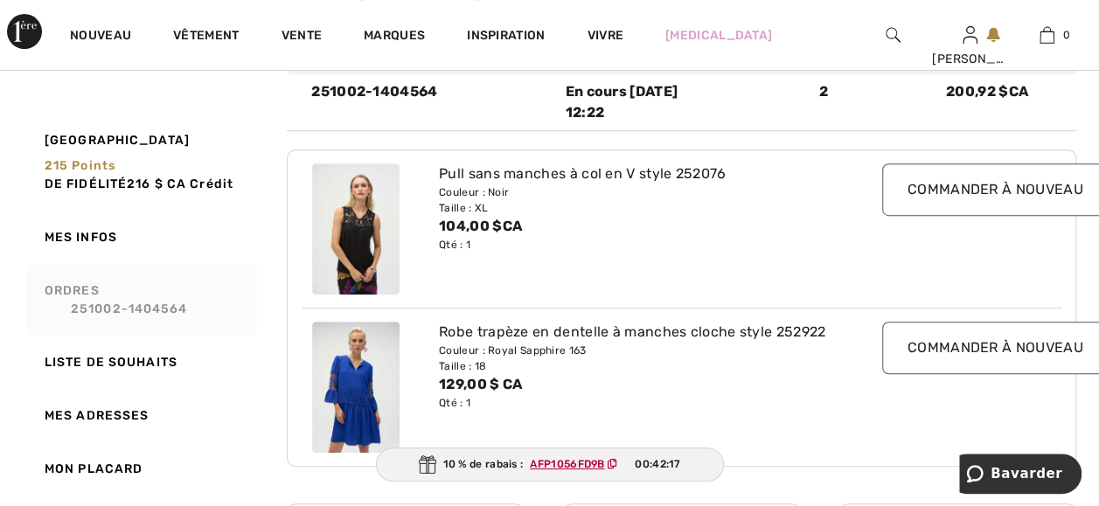
scroll to position [315, 0]
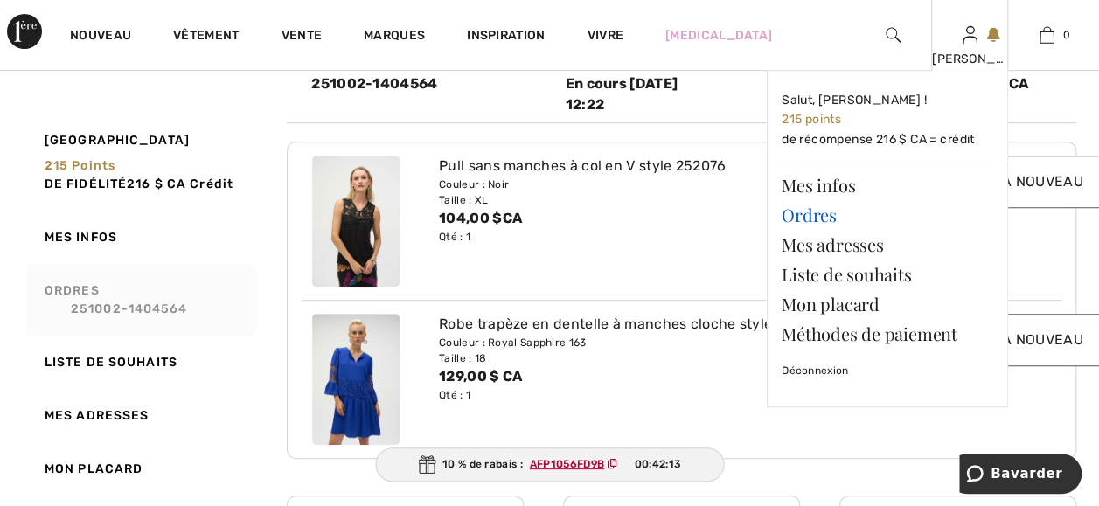
drag, startPoint x: 815, startPoint y: 222, endPoint x: 806, endPoint y: 221, distance: 8.8
click at [815, 222] on link "Ordres" at bounding box center [888, 215] width 212 height 30
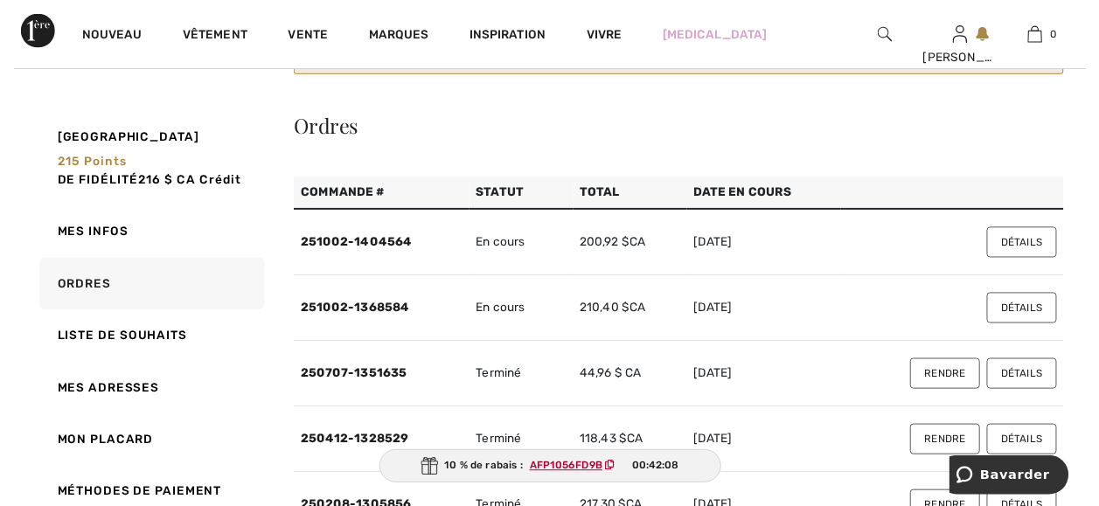
scroll to position [175, 0]
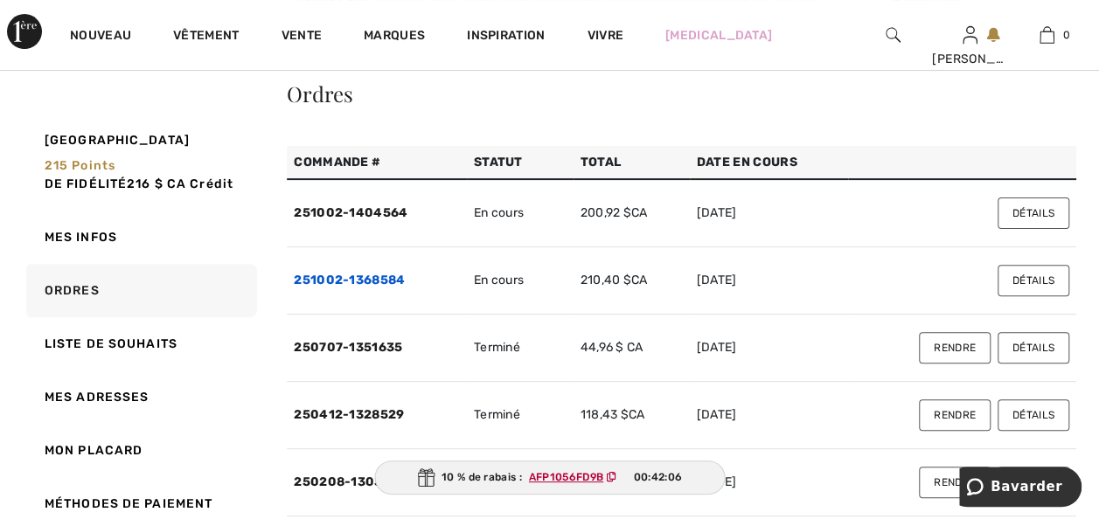
click at [362, 288] on link "251002-1368584" at bounding box center [349, 280] width 111 height 15
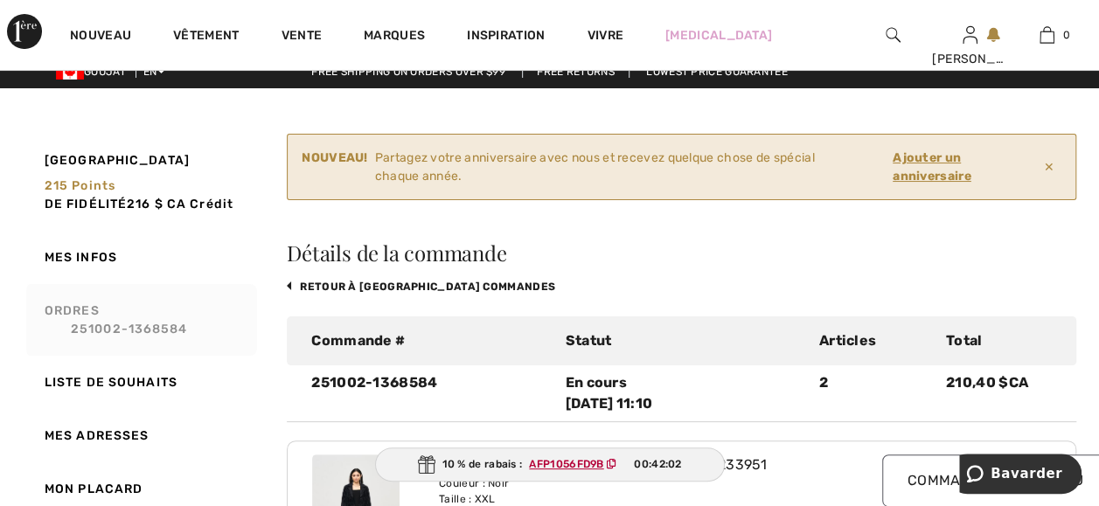
scroll to position [0, 0]
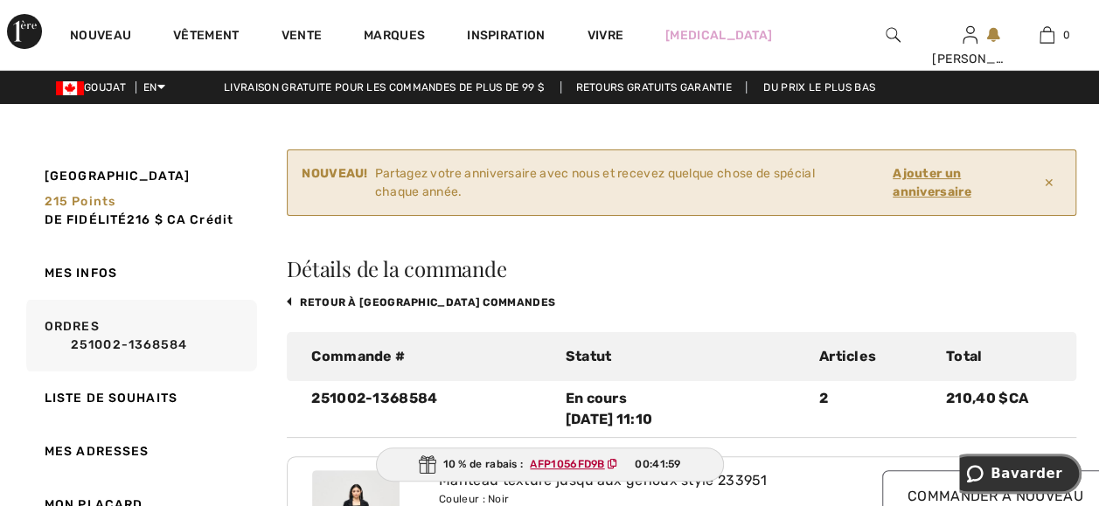
click at [1013, 471] on span "Bavarder" at bounding box center [1027, 474] width 72 height 16
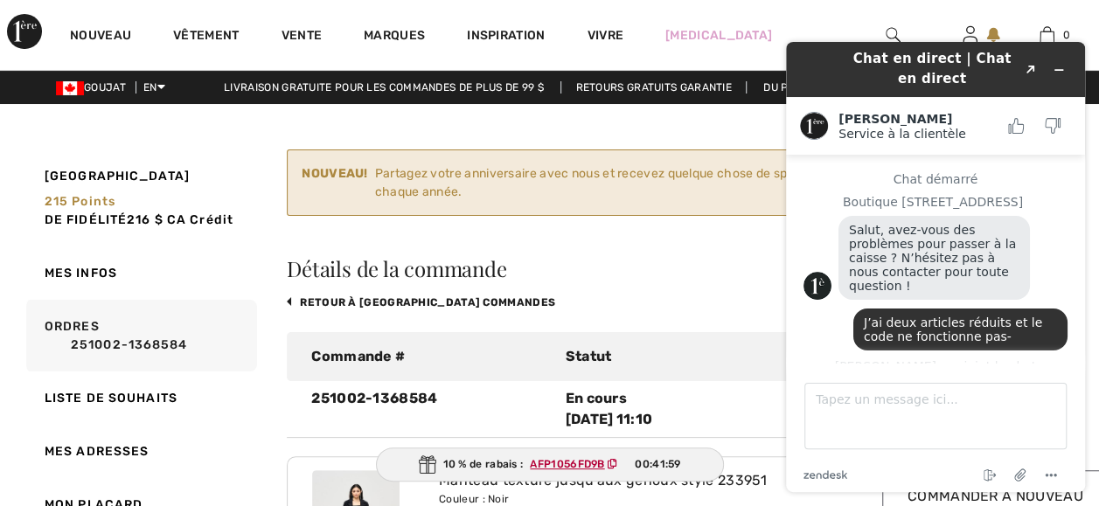
scroll to position [256, 0]
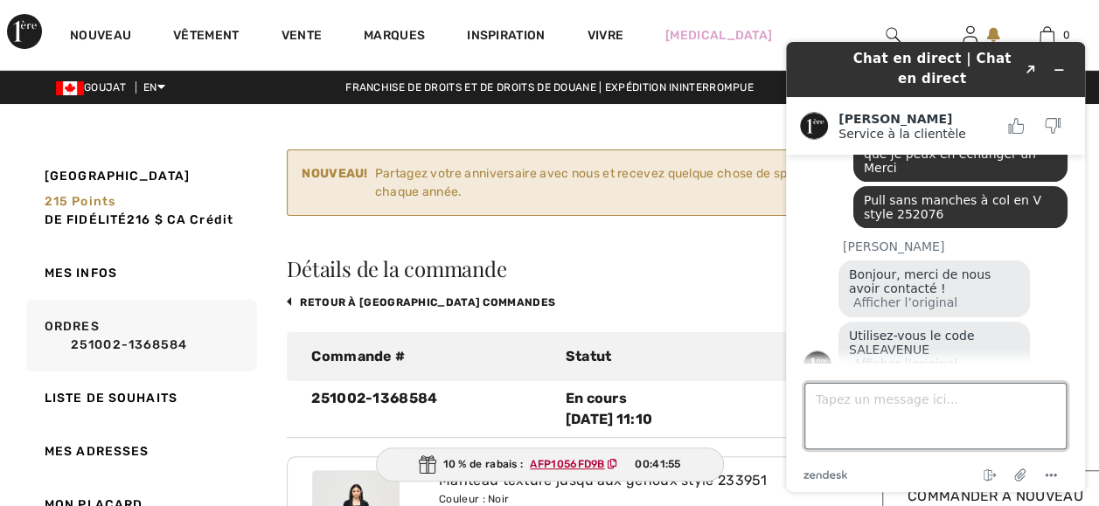
drag, startPoint x: 820, startPoint y: 416, endPoint x: 1495, endPoint y: 395, distance: 675.4
click at [820, 416] on textarea "Tapez un message ici..." at bounding box center [935, 416] width 262 height 66
type textarea "Non il est déjà réduit"
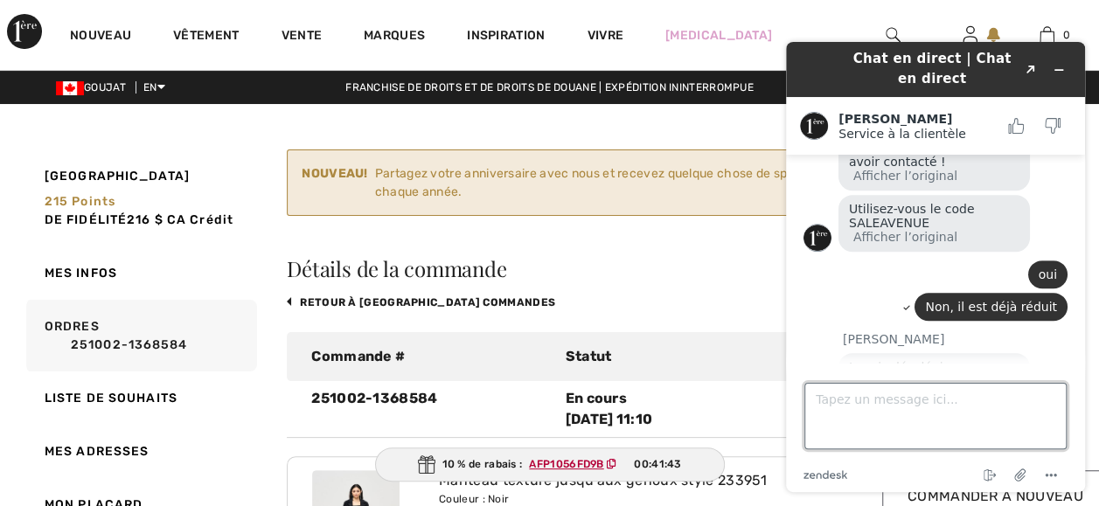
scroll to position [379, 0]
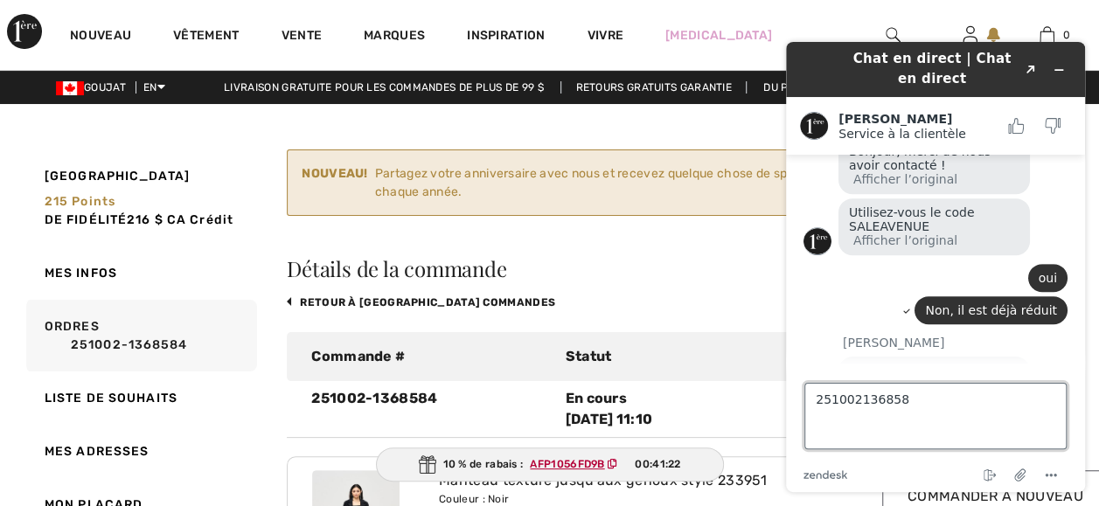
type textarea "2510021368584"
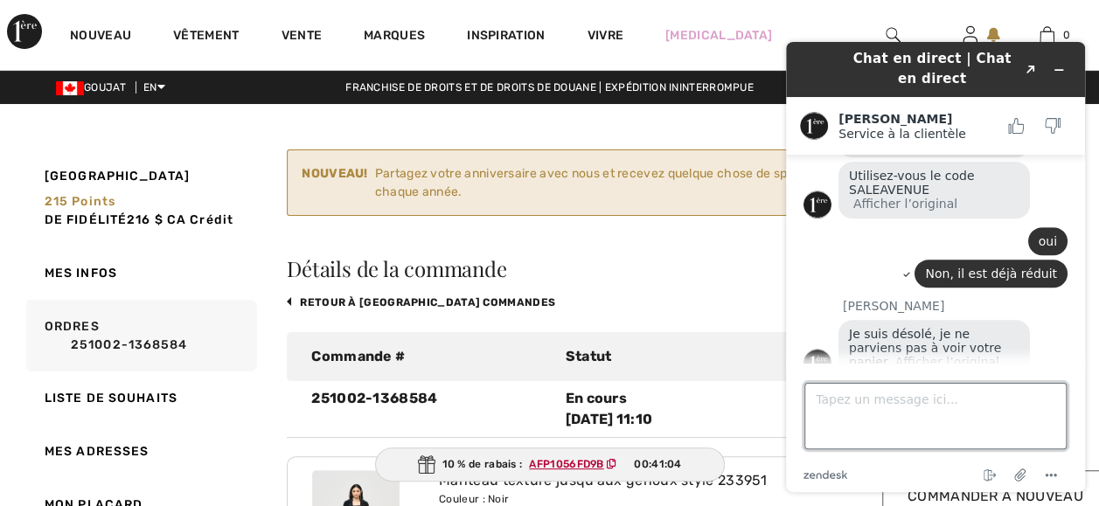
scroll to position [442, 0]
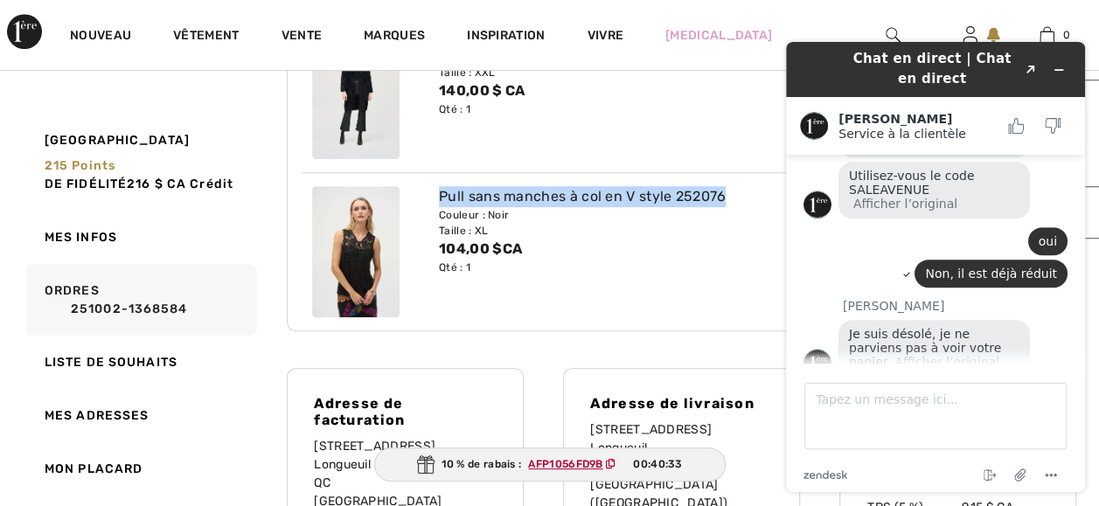
drag, startPoint x: 738, startPoint y: 236, endPoint x: 442, endPoint y: 243, distance: 295.6
click at [439, 243] on div "Pull sans manches à col en V style 252076 Couleur : Noir Taille : XL 104,00 $CA…" at bounding box center [649, 251] width 443 height 131
drag, startPoint x: 442, startPoint y: 243, endPoint x: 608, endPoint y: 233, distance: 165.5
copy div "Pull sans manches à col en V style 252076"
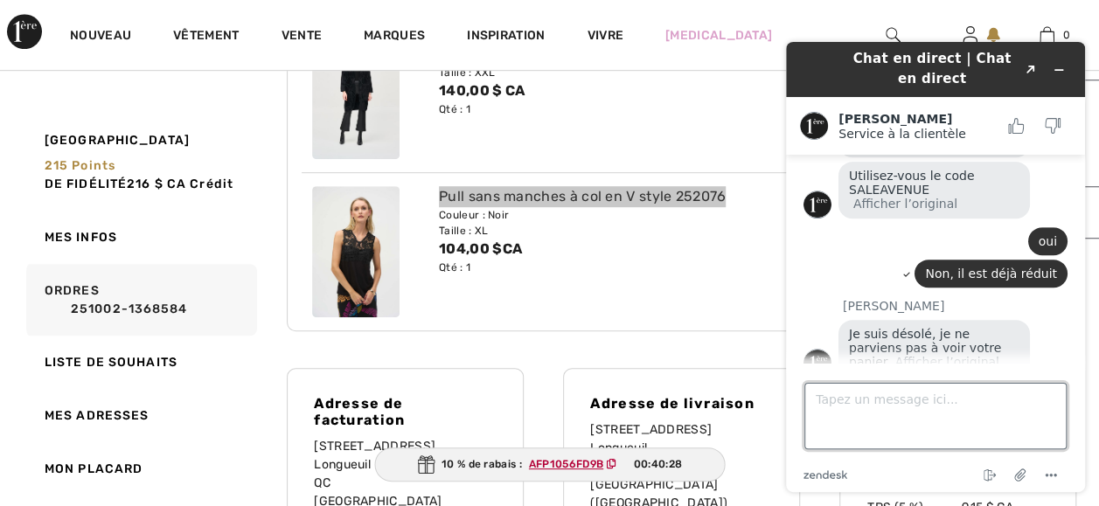
click at [817, 409] on textarea "Tapez un message ici..." at bounding box center [935, 416] width 262 height 66
click at [832, 412] on textarea "Le pull est" at bounding box center [935, 416] width 262 height 66
click at [949, 414] on textarea "Le numéro du pull est" at bounding box center [935, 416] width 262 height 66
paste textarea "Pull sans manches à col en V style 252076"
type textarea "Le numéro du pull est : Pull sans manches à col en V style 252076"
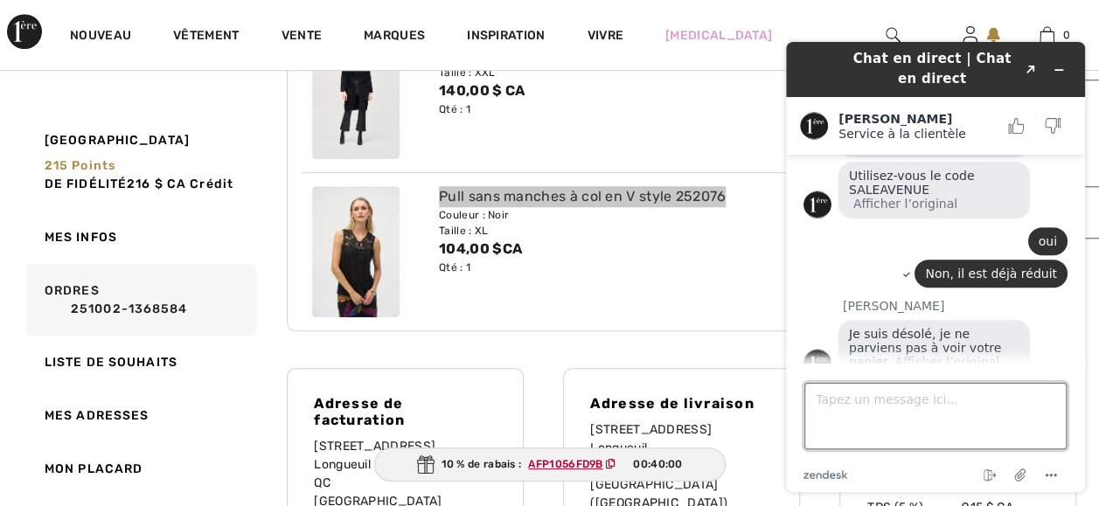
scroll to position [463, 0]
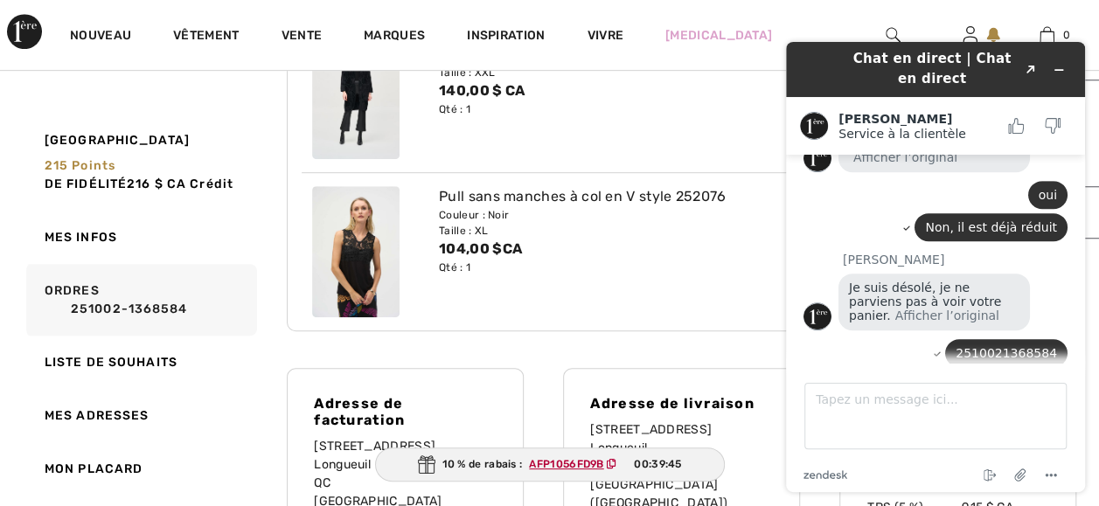
click at [624, 317] on div "Pull sans manches à col en V style 252076 Couleur : Noir Taille : XL 104,00 $CA…" at bounding box center [649, 251] width 443 height 131
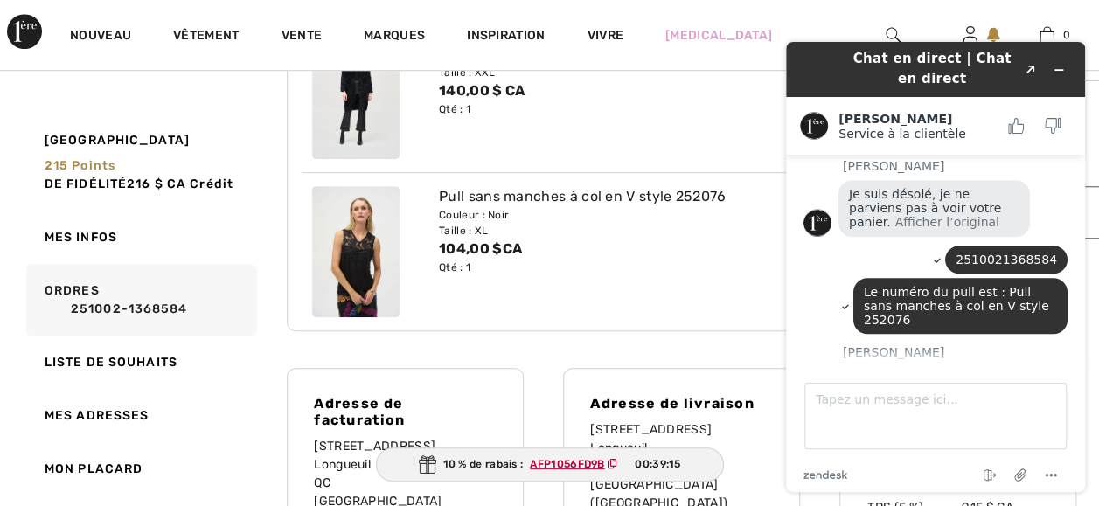
scroll to position [554, 0]
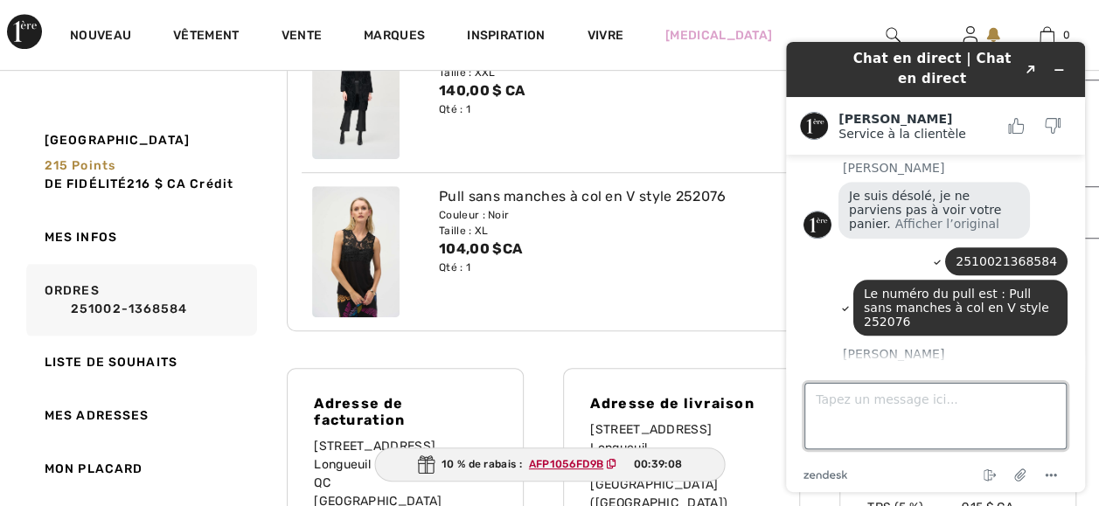
click at [817, 414] on textarea "Tapez un message ici..." at bounding box center [935, 416] width 262 height 66
type textarea "ok"
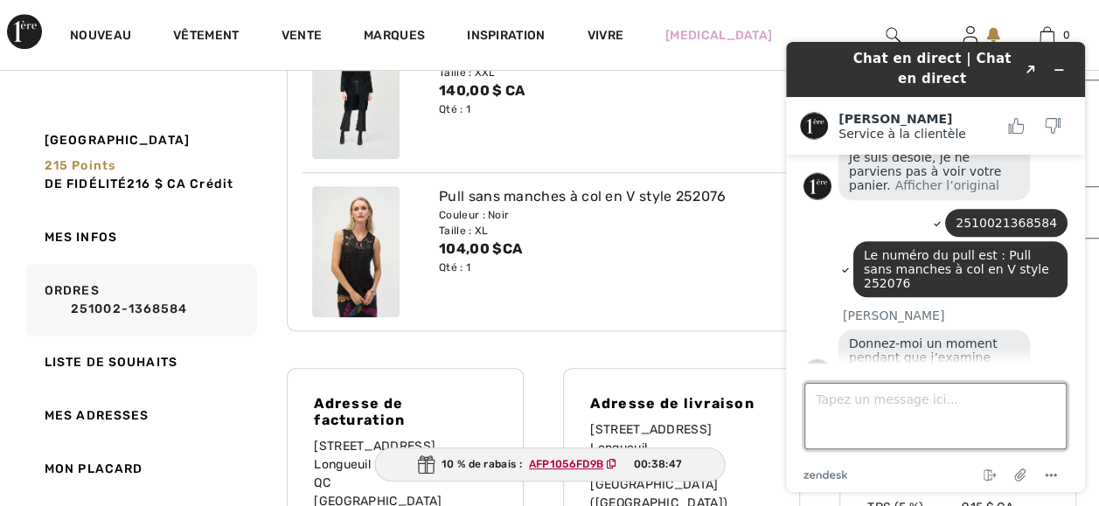
scroll to position [696, 0]
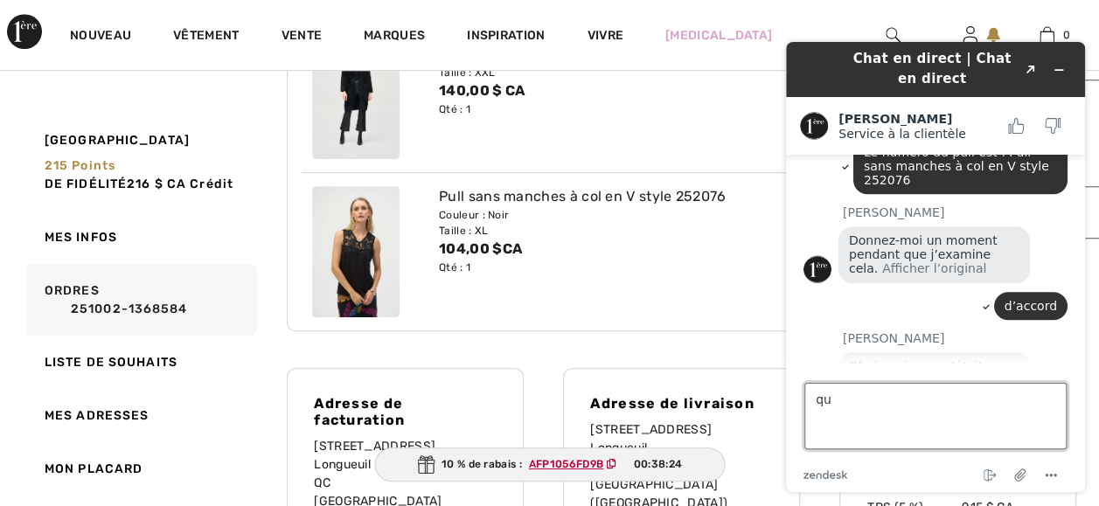
type textarea "q"
type textarea "et puis..."
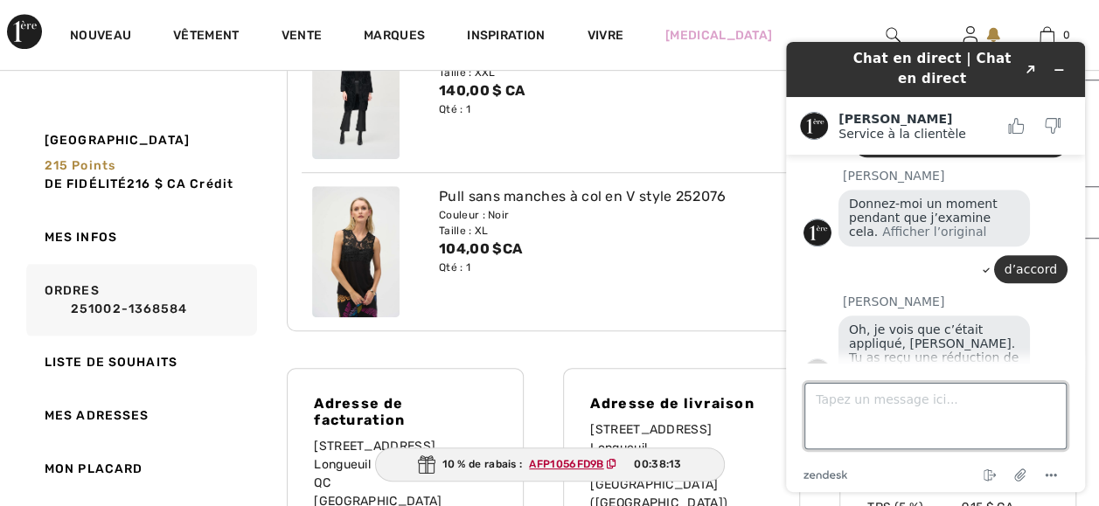
scroll to position [733, 0]
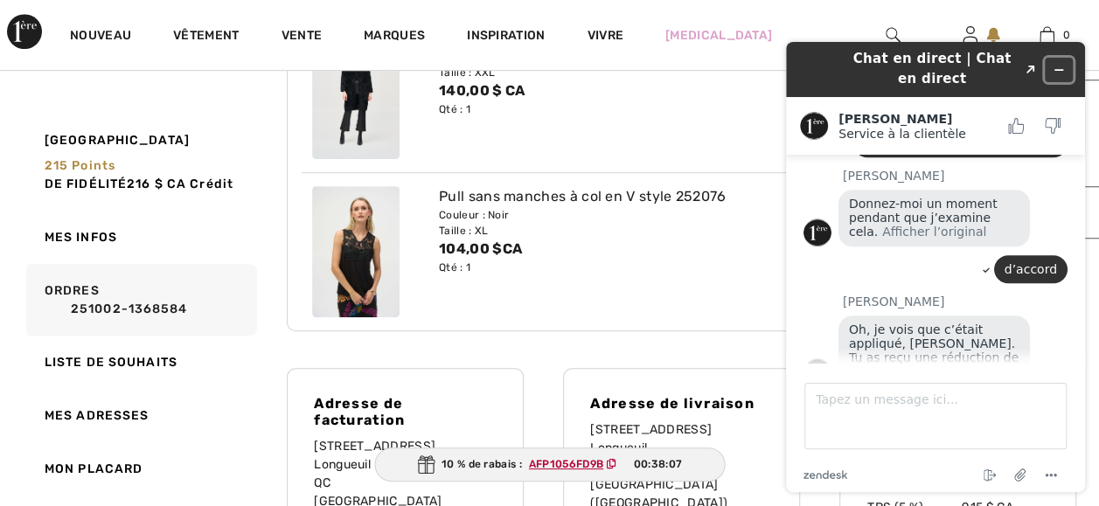
click at [1061, 62] on button "Widget Réduire" at bounding box center [1059, 70] width 28 height 24
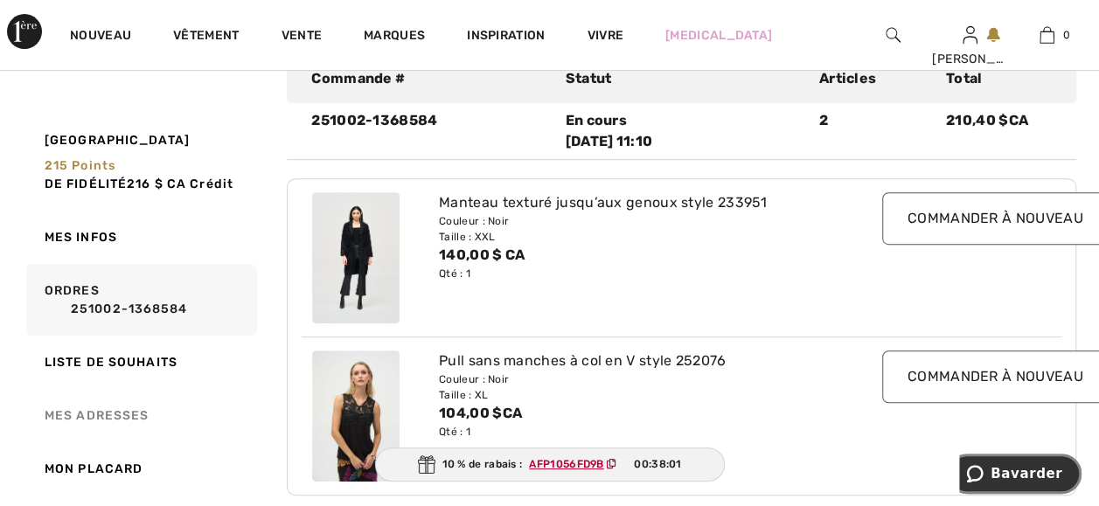
scroll to position [280, 0]
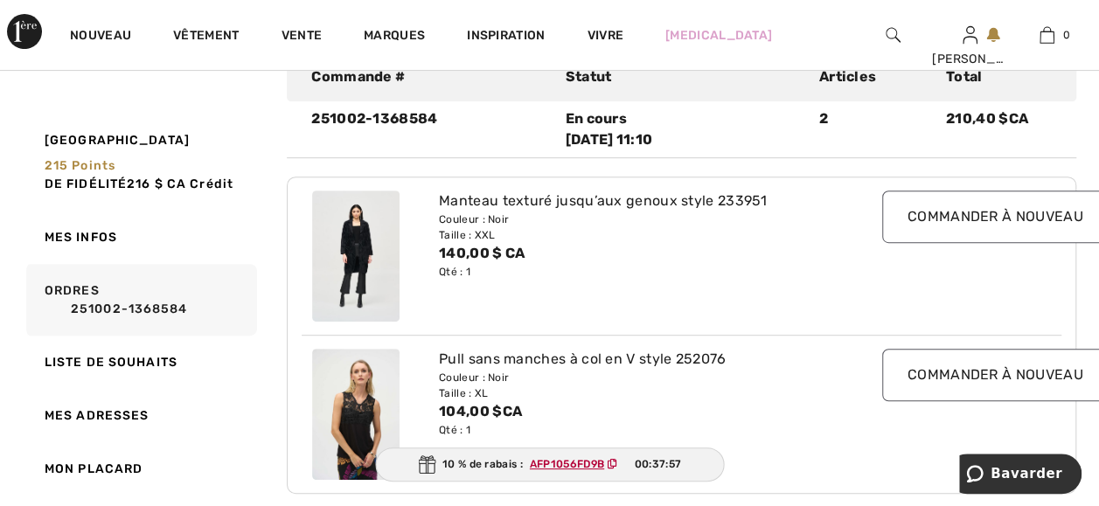
drag, startPoint x: 108, startPoint y: 310, endPoint x: 49, endPoint y: 341, distance: 67.3
click at [109, 310] on link "251002-1368584" at bounding box center [149, 309] width 208 height 18
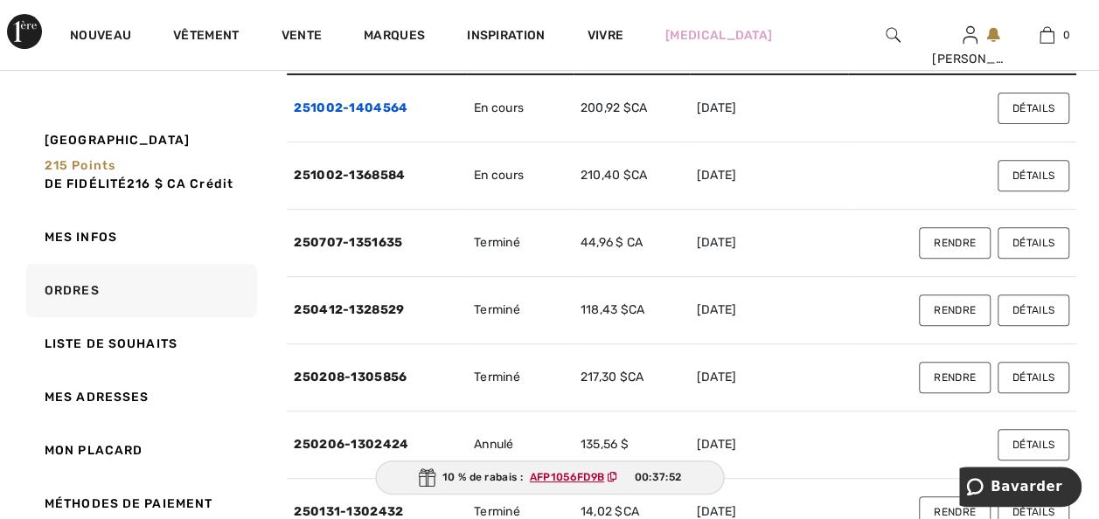
click at [381, 115] on link "251002-1404564" at bounding box center [351, 108] width 114 height 15
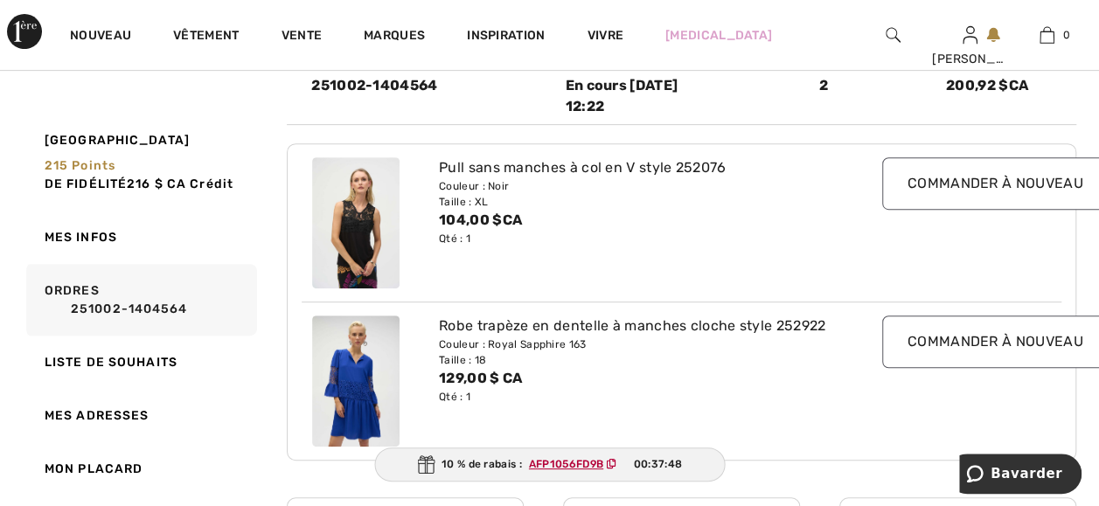
scroll to position [315, 0]
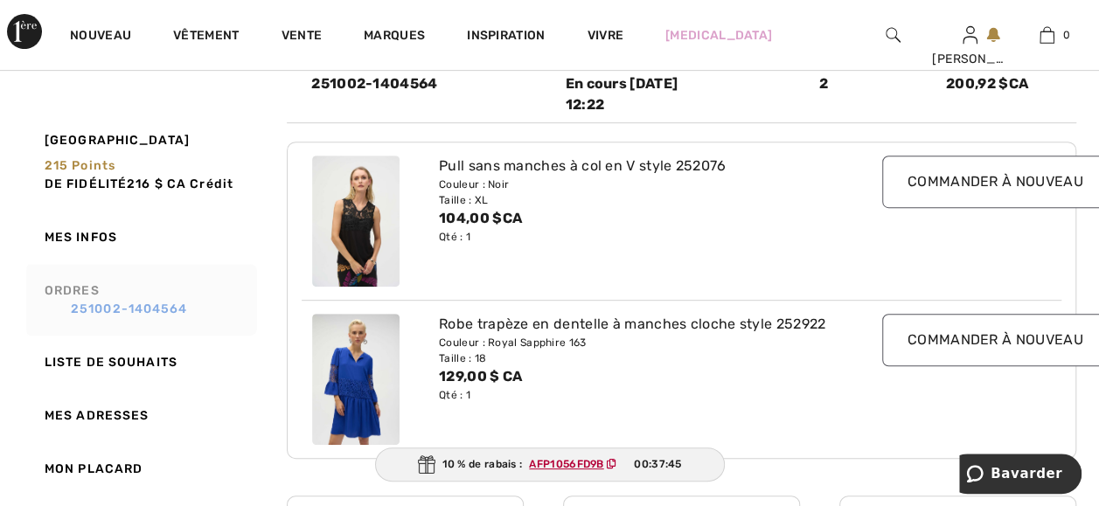
click at [115, 308] on link "251002-1404564" at bounding box center [149, 309] width 208 height 18
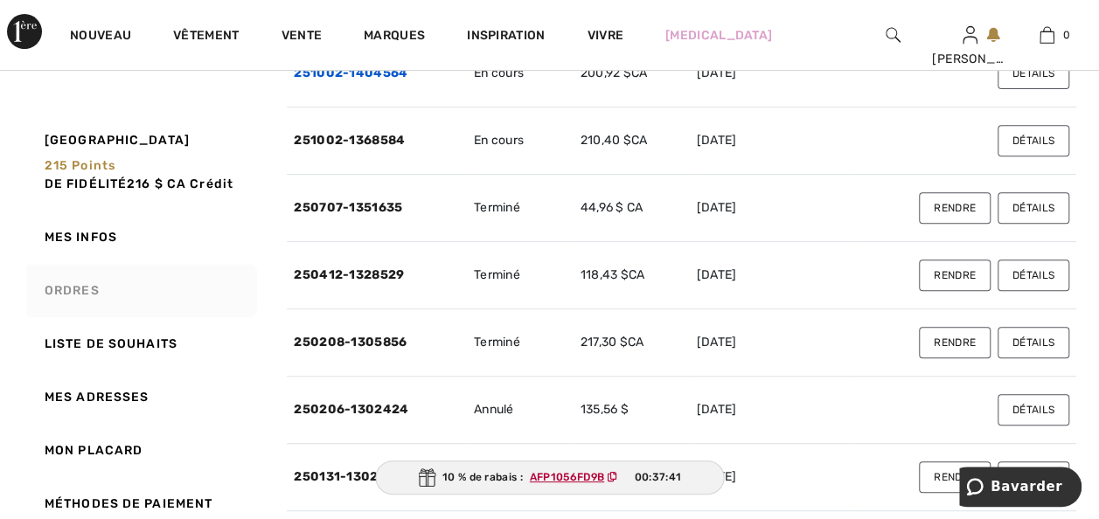
click at [374, 80] on link "251002-1404564" at bounding box center [351, 73] width 114 height 15
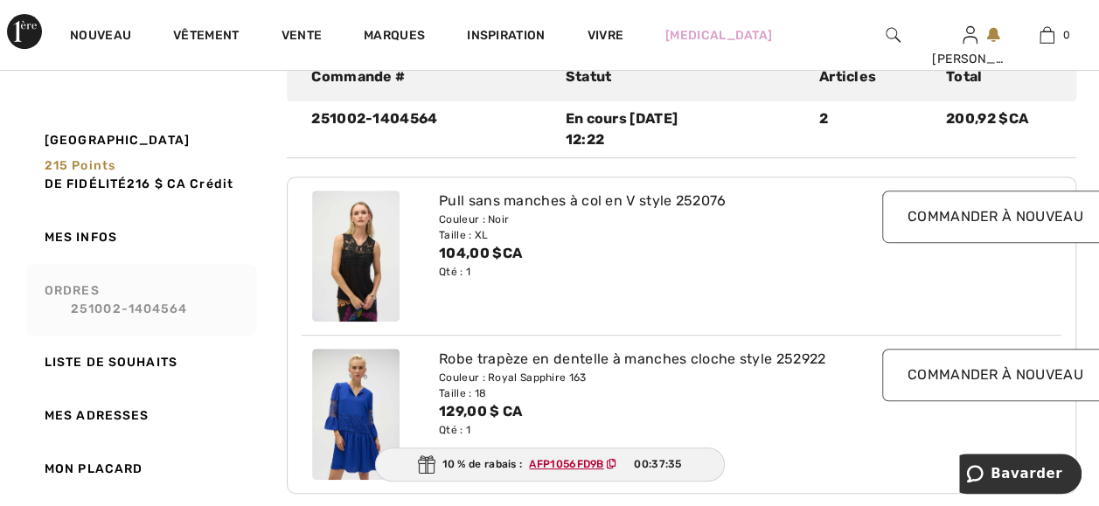
scroll to position [245, 0]
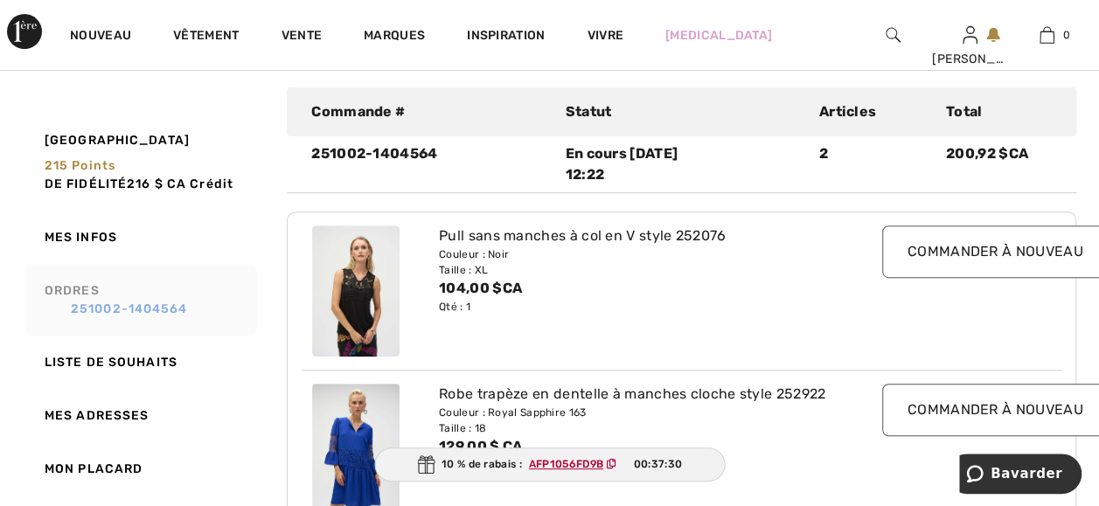
click at [86, 310] on link "251002-1404564" at bounding box center [149, 309] width 208 height 18
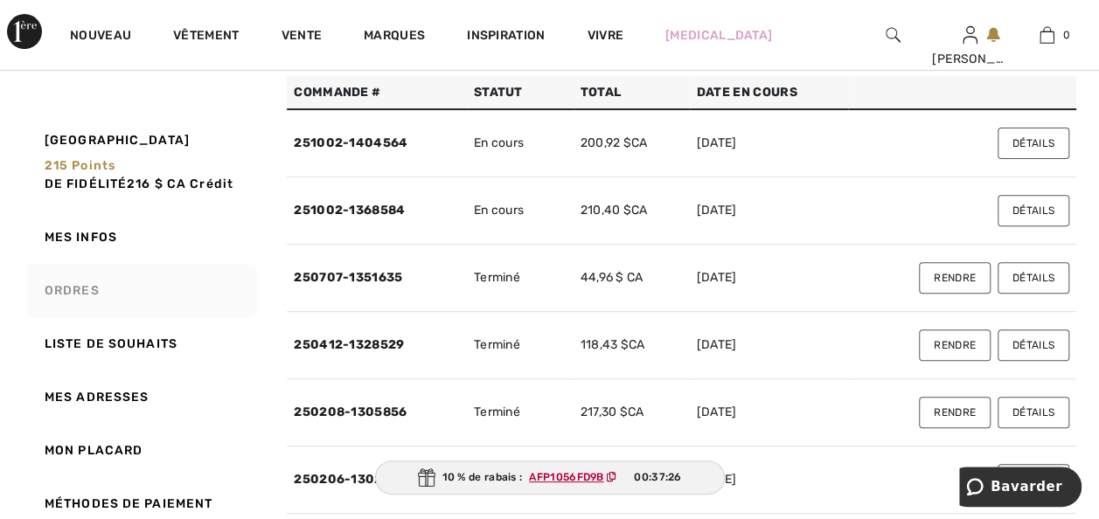
drag, startPoint x: 384, startPoint y: 247, endPoint x: 273, endPoint y: 265, distance: 112.6
click at [384, 218] on link "251002-1368584" at bounding box center [349, 210] width 111 height 15
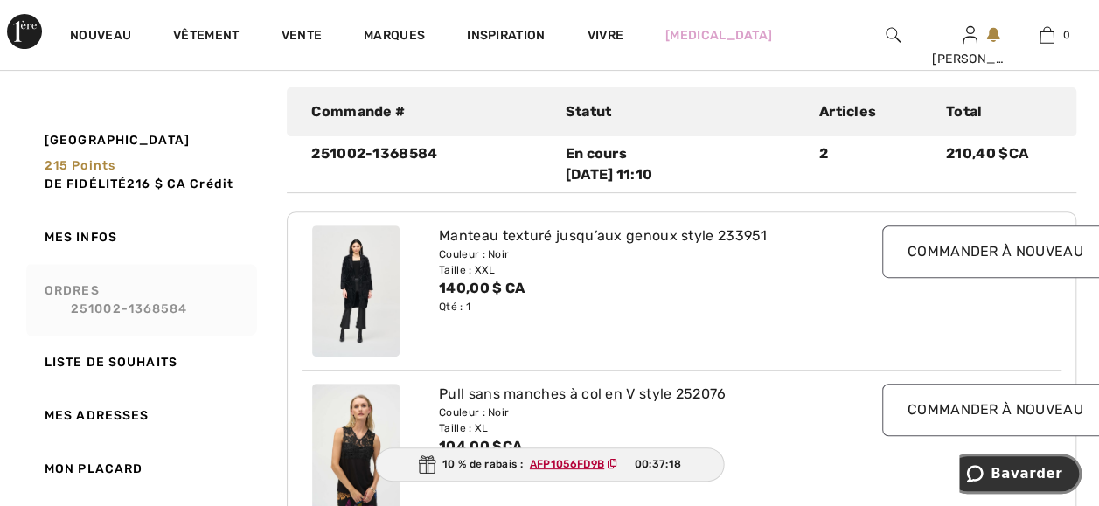
click at [1036, 470] on span "Bavarder" at bounding box center [1027, 474] width 72 height 16
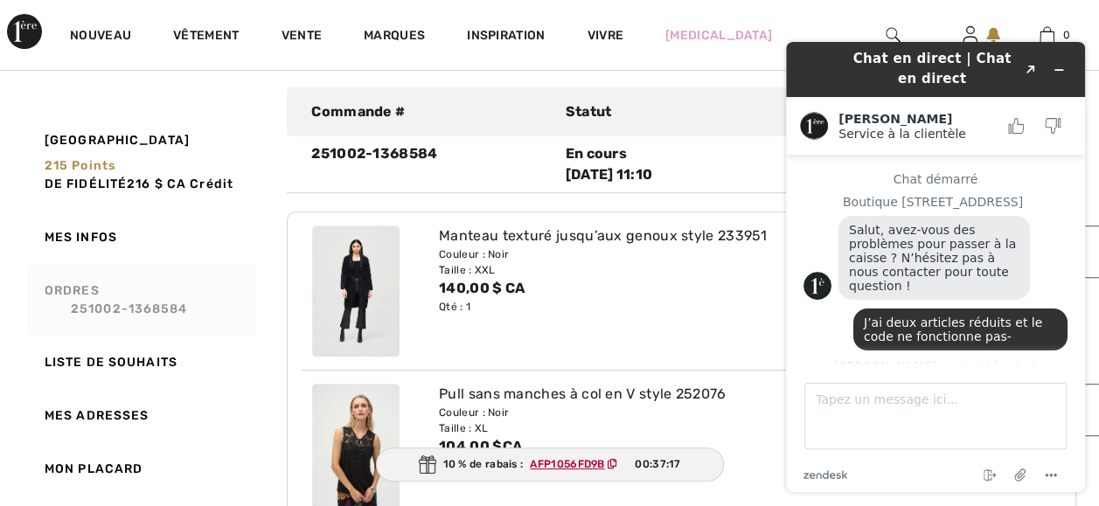
scroll to position [733, 0]
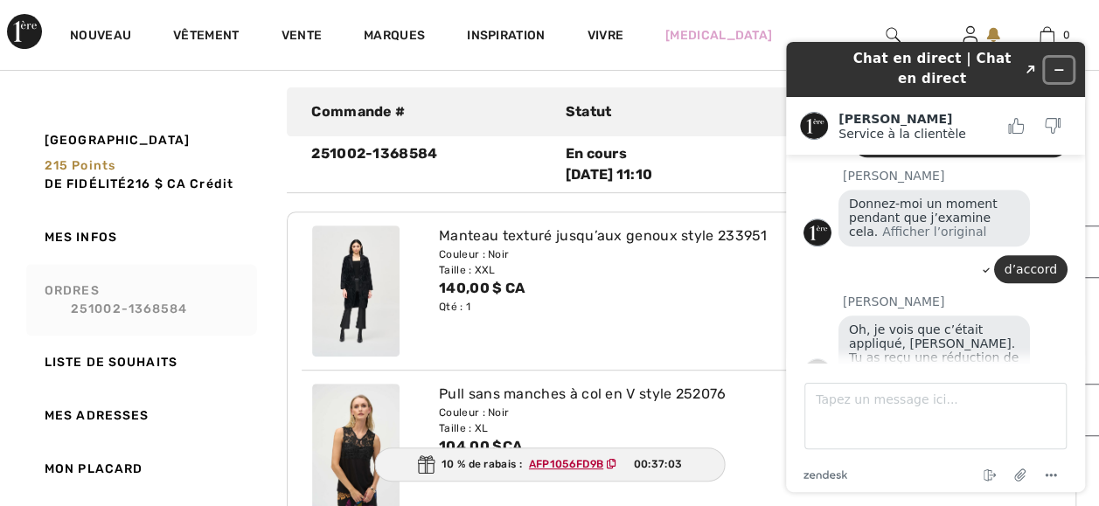
click at [1055, 66] on icon "Widget Réduire" at bounding box center [1059, 70] width 12 height 12
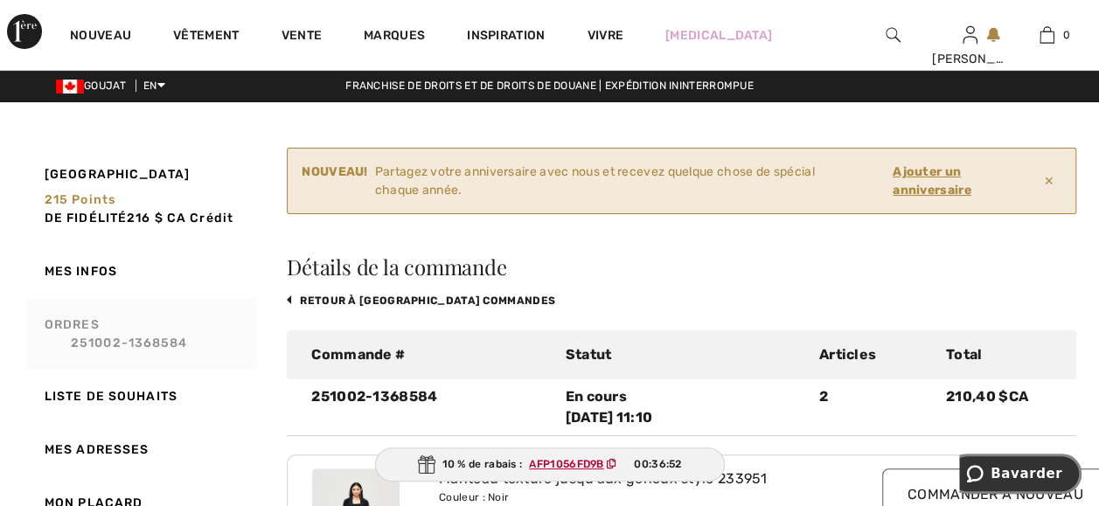
scroll to position [0, 0]
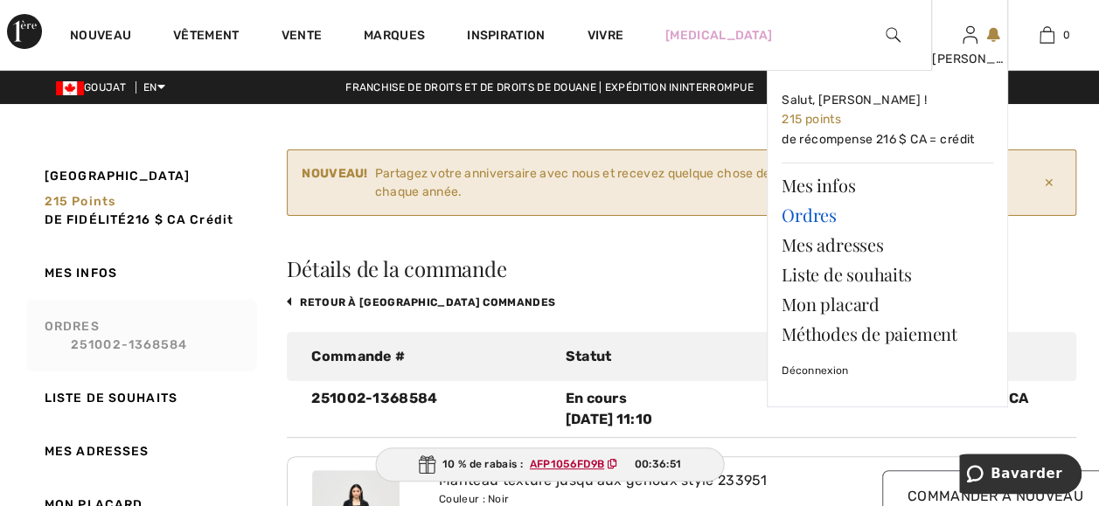
click at [797, 222] on link "Ordres" at bounding box center [888, 215] width 212 height 30
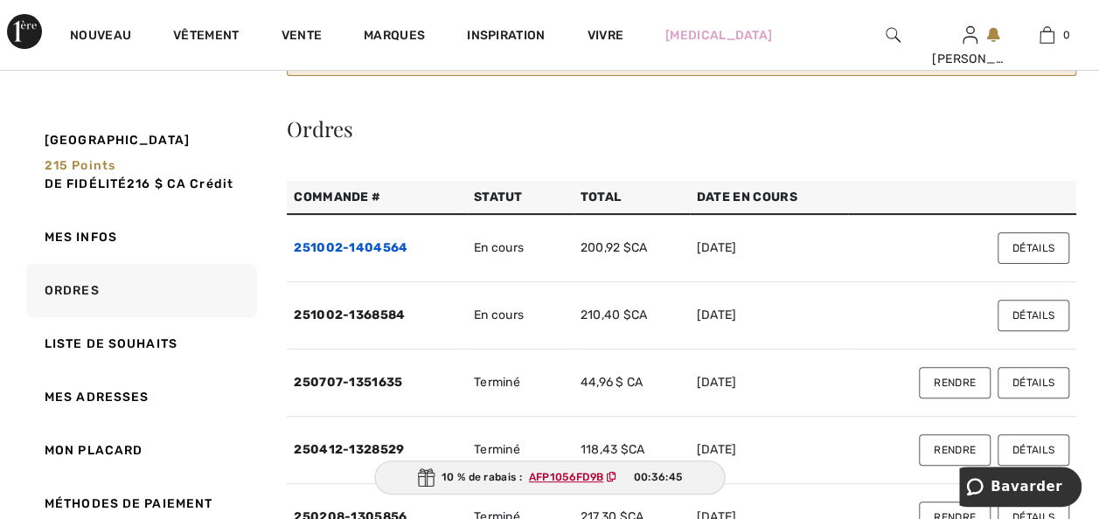
click at [377, 255] on link "251002-1404564" at bounding box center [351, 247] width 114 height 15
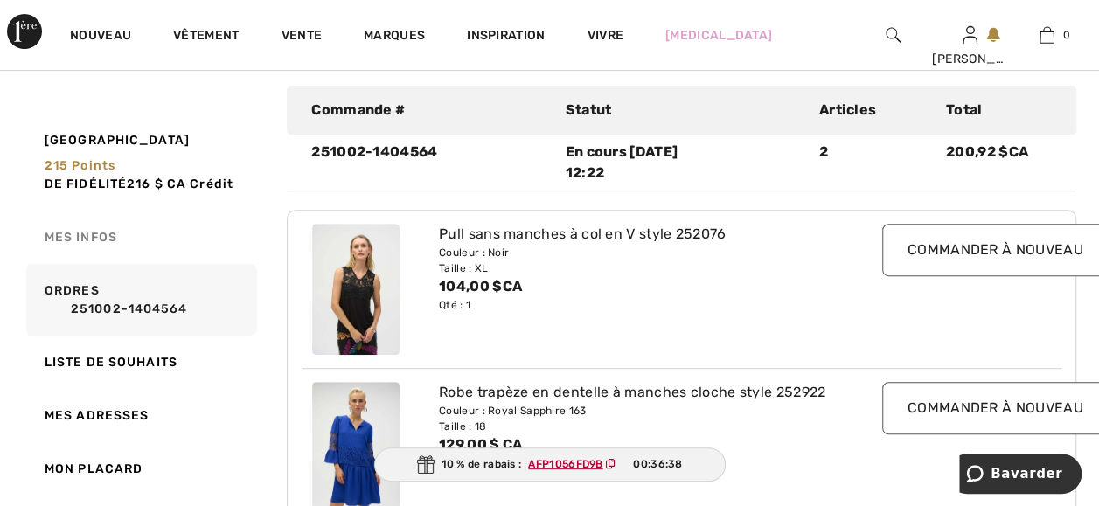
scroll to position [245, 0]
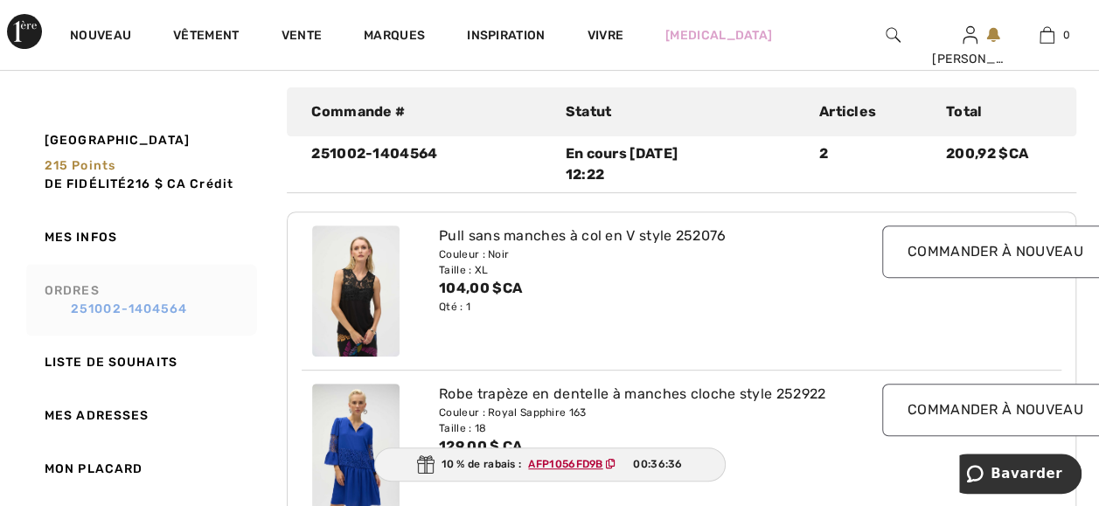
click at [120, 305] on link "251002-1404564" at bounding box center [149, 309] width 208 height 18
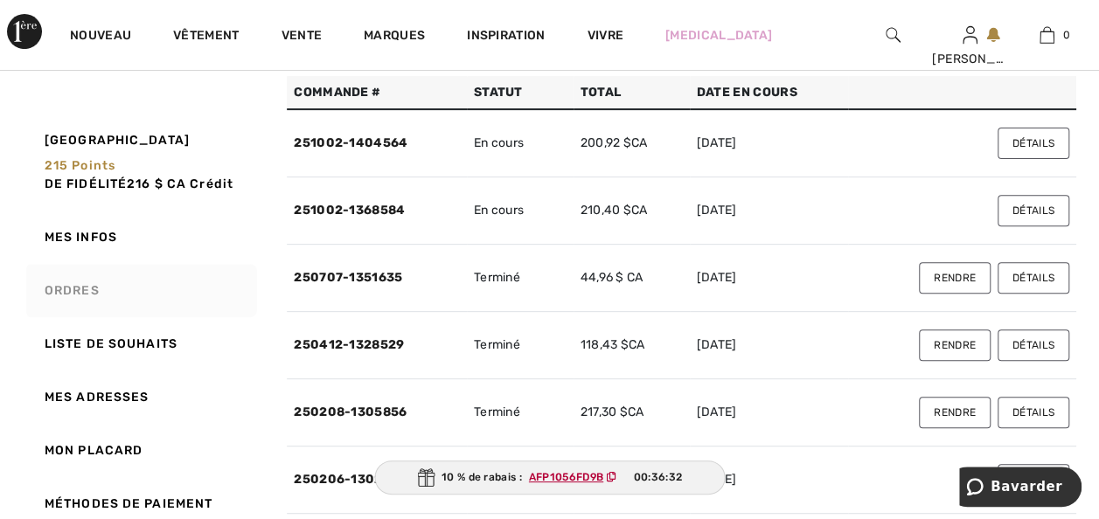
drag, startPoint x: 365, startPoint y: 180, endPoint x: 211, endPoint y: 250, distance: 169.1
click at [365, 150] on link "251002-1404564" at bounding box center [351, 143] width 114 height 15
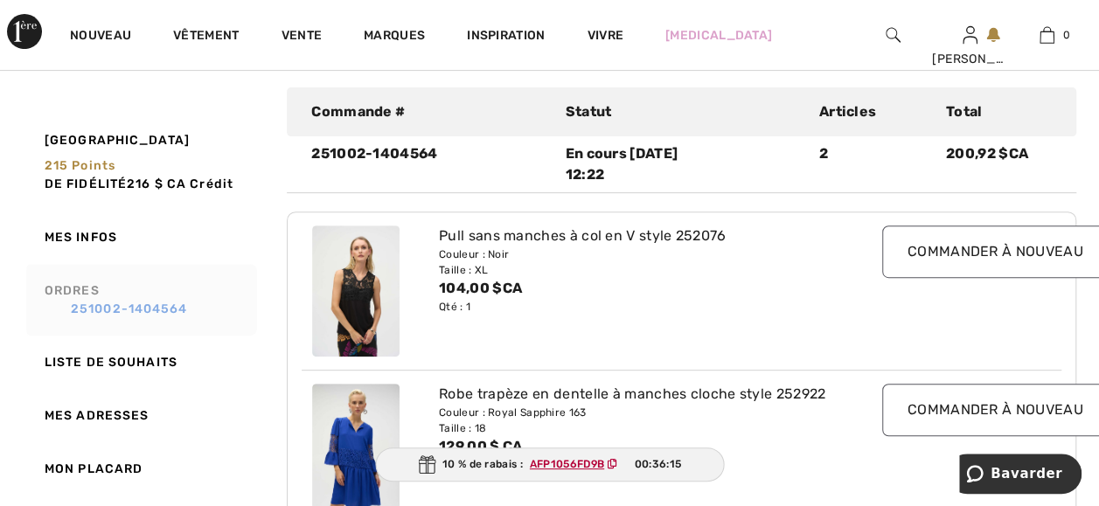
click at [95, 306] on link "251002-1404564" at bounding box center [149, 309] width 208 height 18
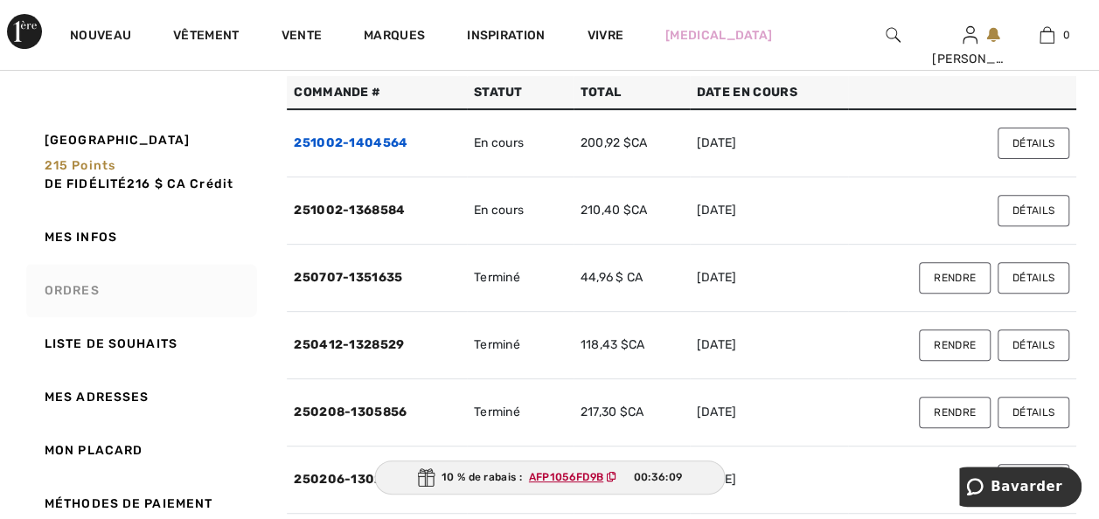
click at [347, 150] on link "251002-1404564" at bounding box center [351, 143] width 114 height 15
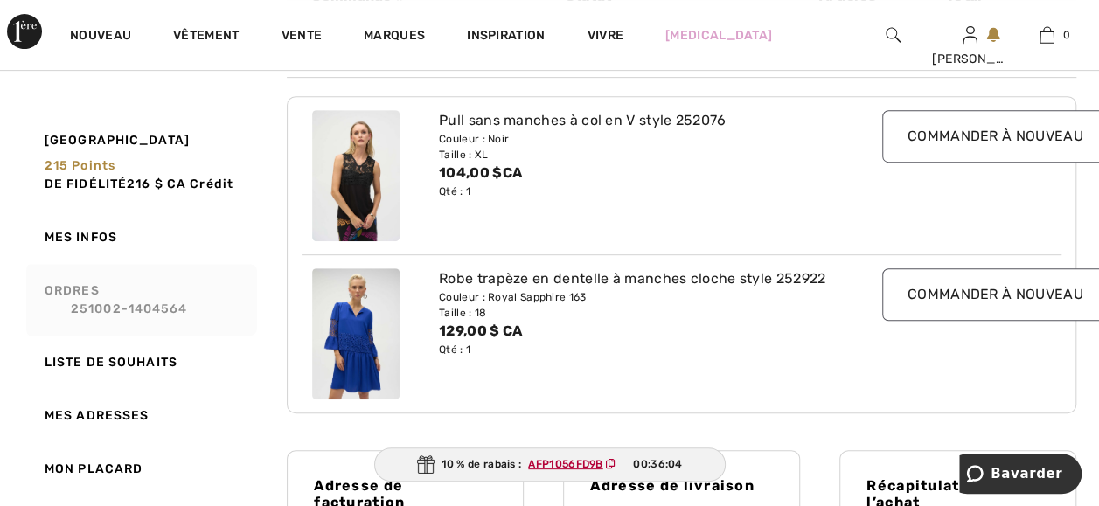
scroll to position [140, 0]
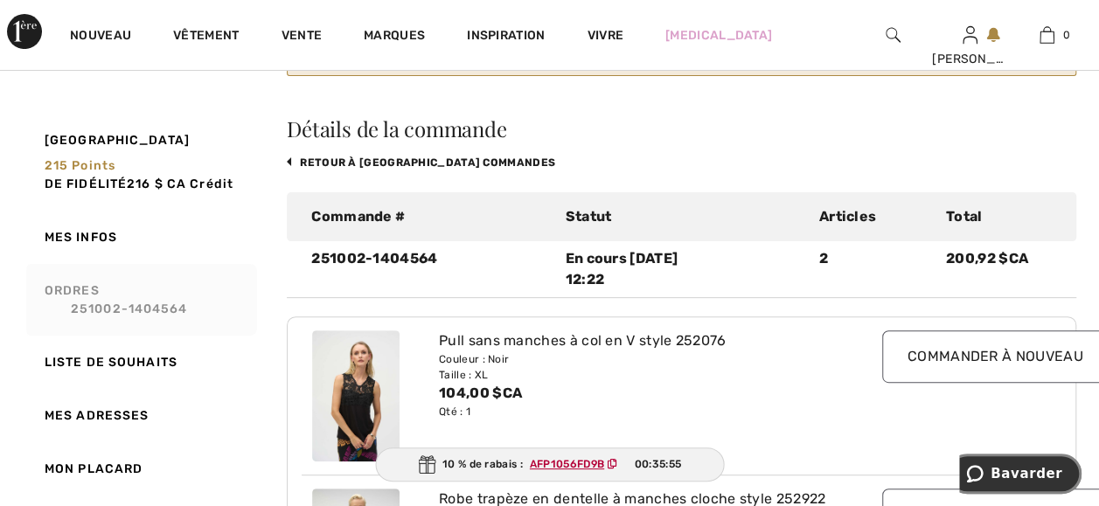
click at [1014, 466] on span "Bavarder" at bounding box center [1027, 474] width 72 height 16
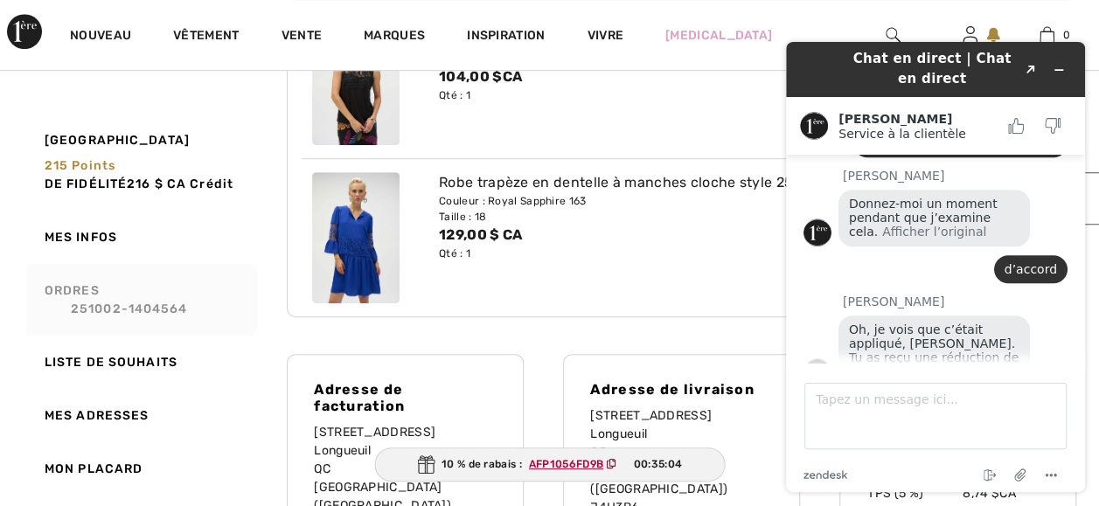
scroll to position [455, 0]
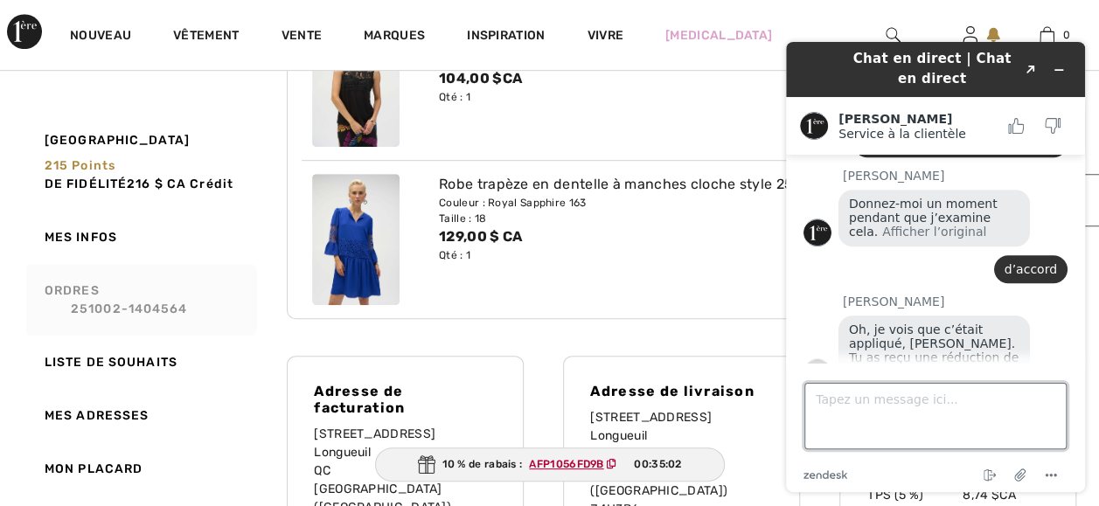
drag, startPoint x: 819, startPoint y: 415, endPoint x: 806, endPoint y: 414, distance: 13.1
click at [819, 415] on textarea "Tapez un message ici..." at bounding box center [935, 416] width 262 height 66
type textarea "Madame je vis garder les deux pulls"
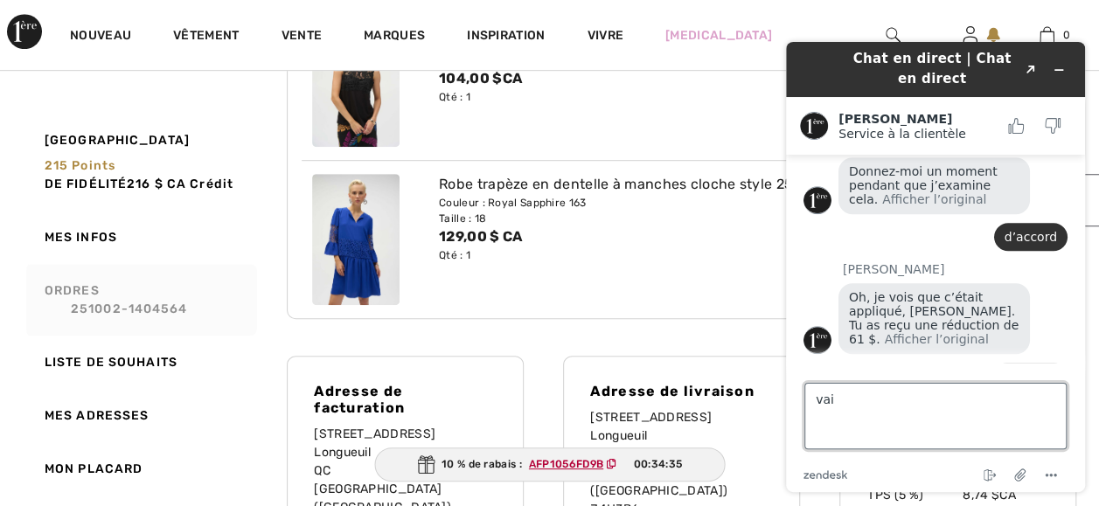
type textarea "vais"
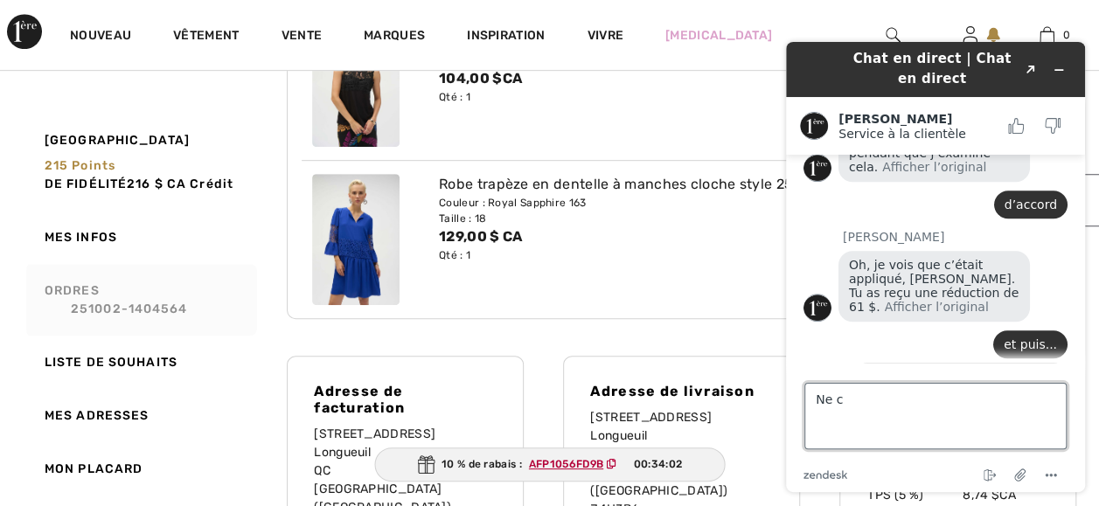
scroll to position [874, 0]
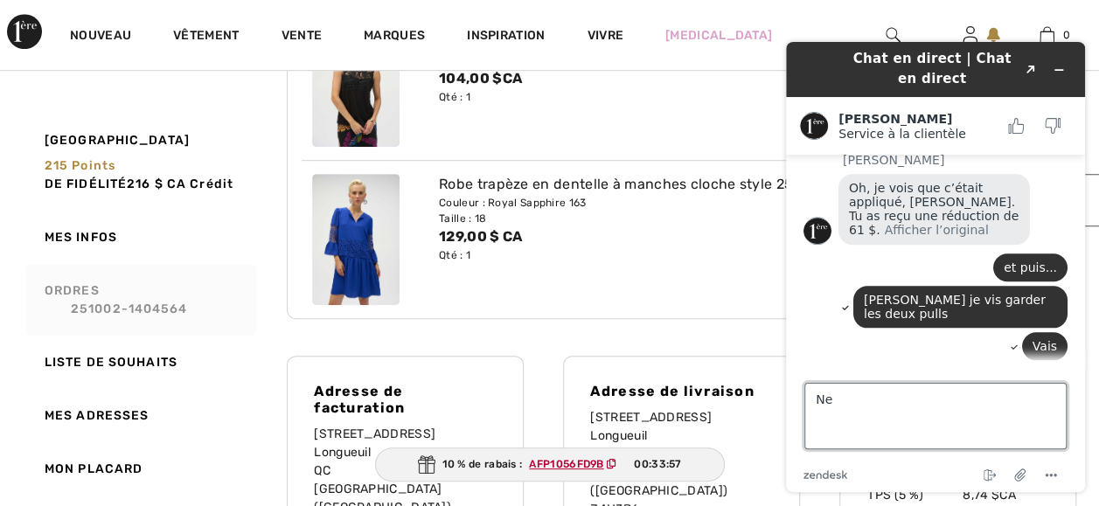
type textarea "N"
click at [830, 430] on textarea "Laisser faire je maintiens mes commandes tels quelles" at bounding box center [935, 416] width 262 height 66
type textarea "Laisser faire je maintiens mes commandes telles quelles"
click at [887, 432] on textarea "Laisser faire je maintiens mes commandes telles quelles" at bounding box center [935, 416] width 262 height 66
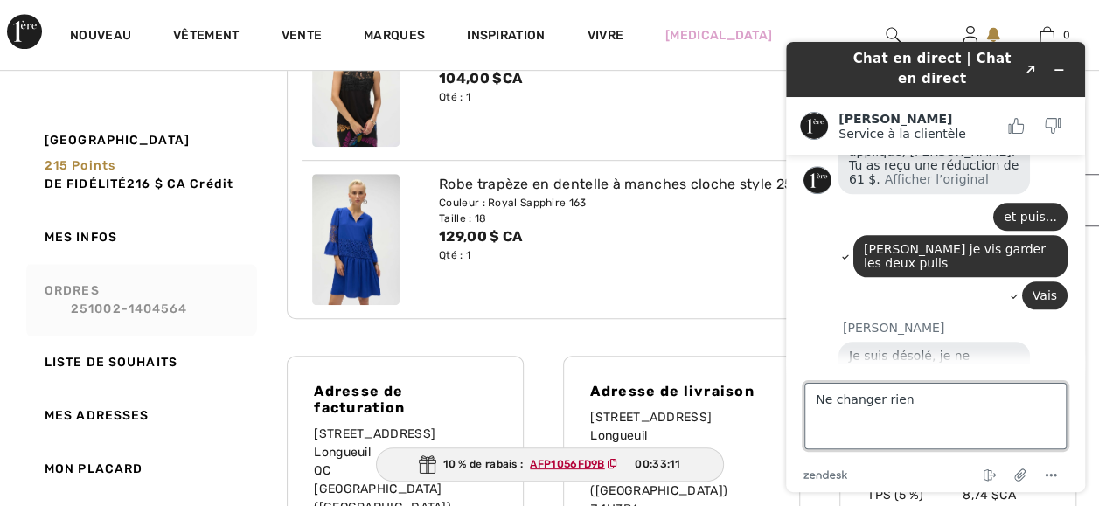
type textarea "Ne changer rien"
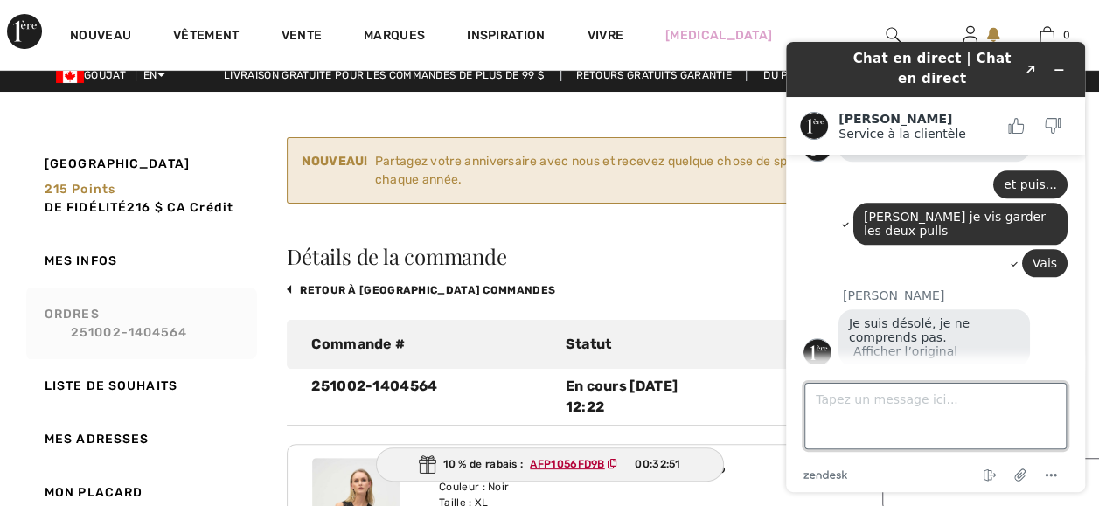
scroll to position [1035, 0]
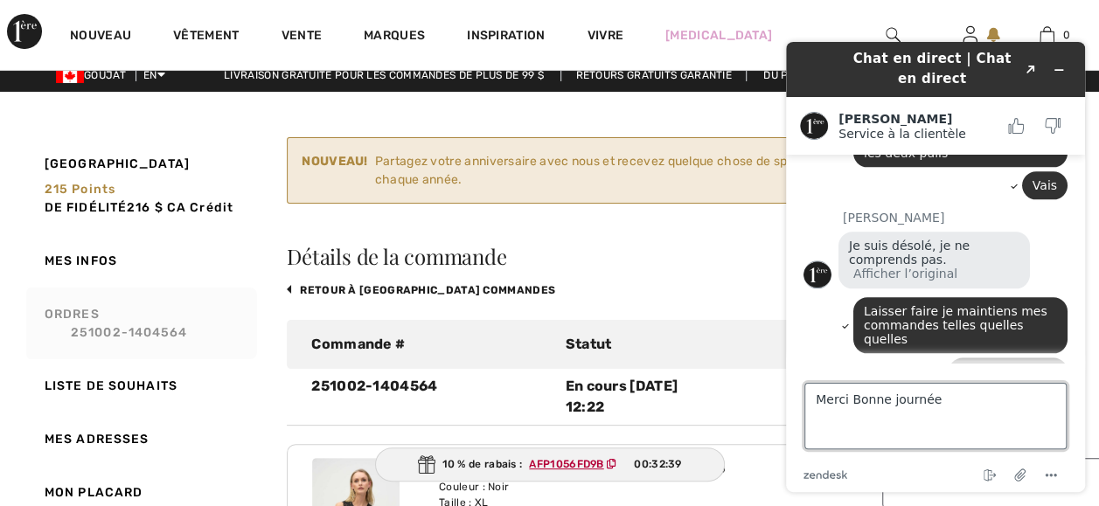
type textarea "Merci Bonne journée !"
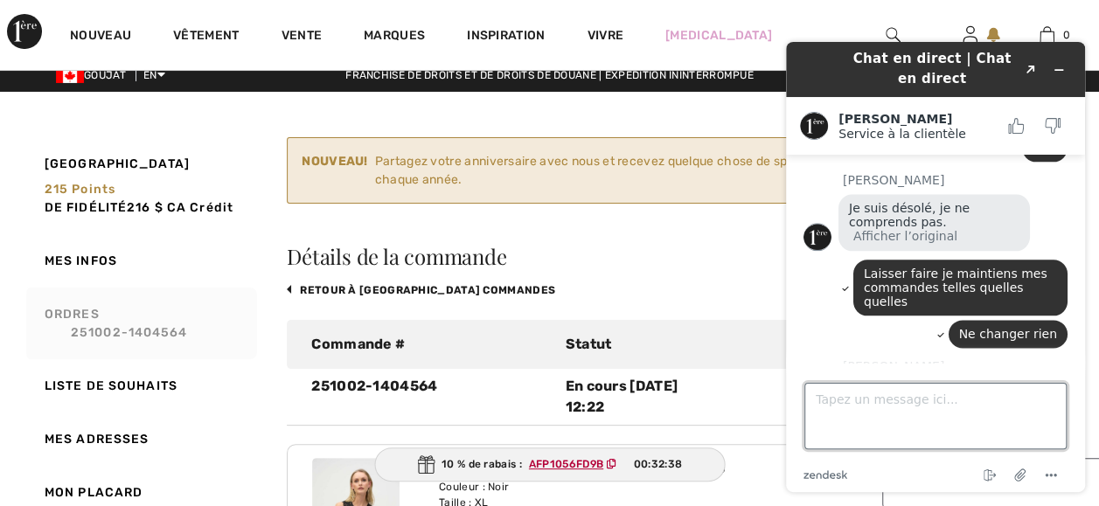
scroll to position [1072, 0]
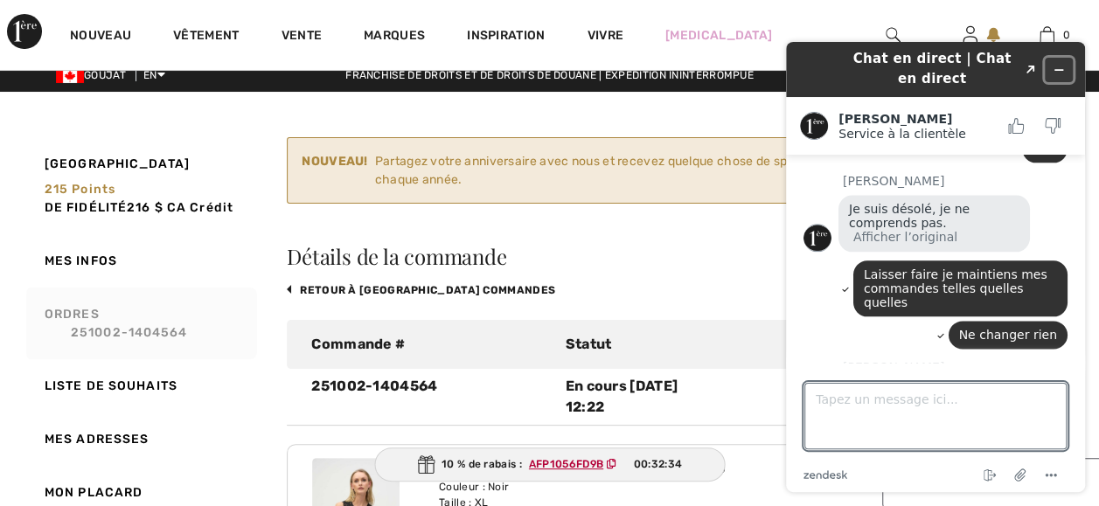
click at [1059, 65] on icon "Widget Réduire" at bounding box center [1059, 70] width 12 height 12
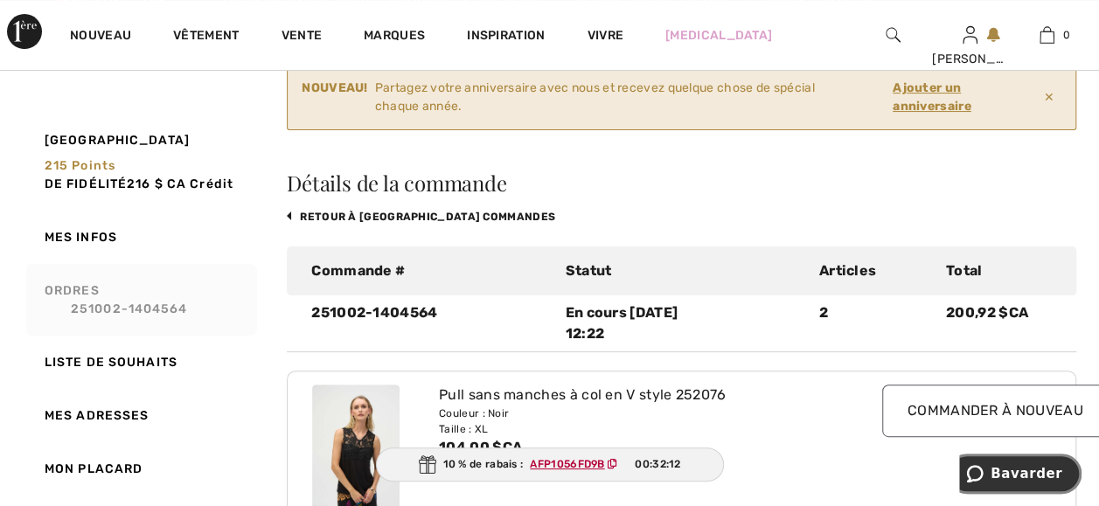
scroll to position [82, 0]
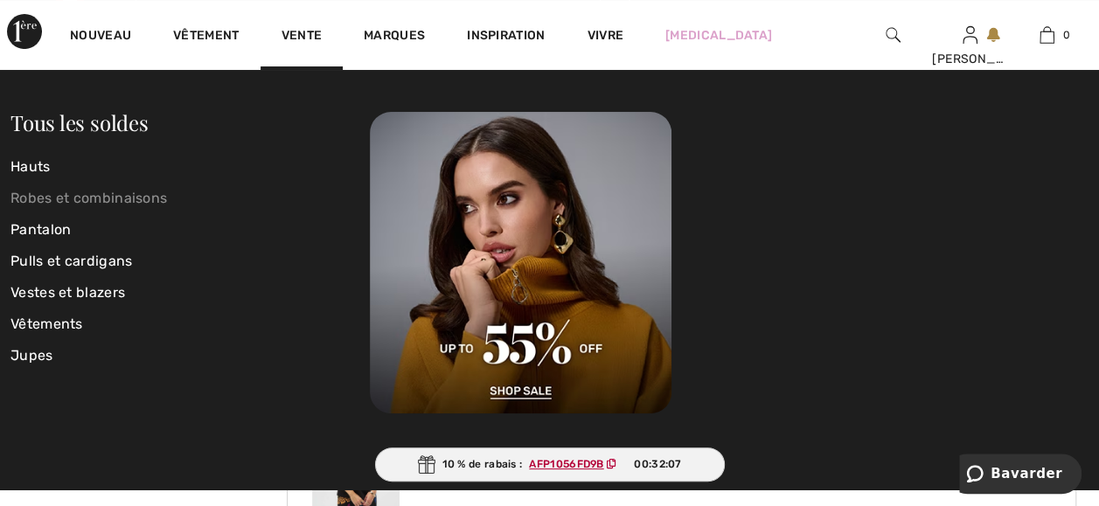
click at [31, 194] on link "Robes et combinaisons" at bounding box center [189, 198] width 359 height 31
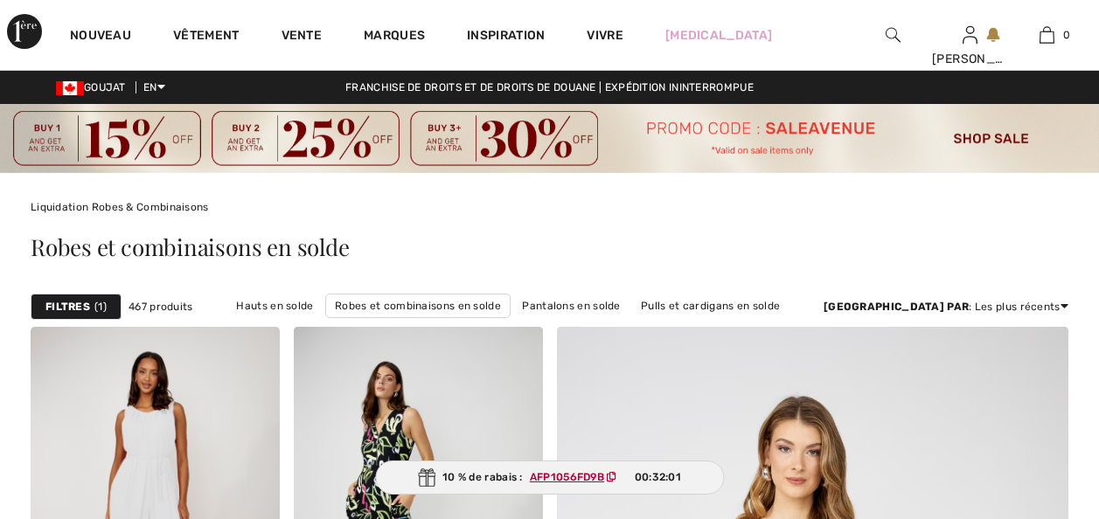
checkbox input "true"
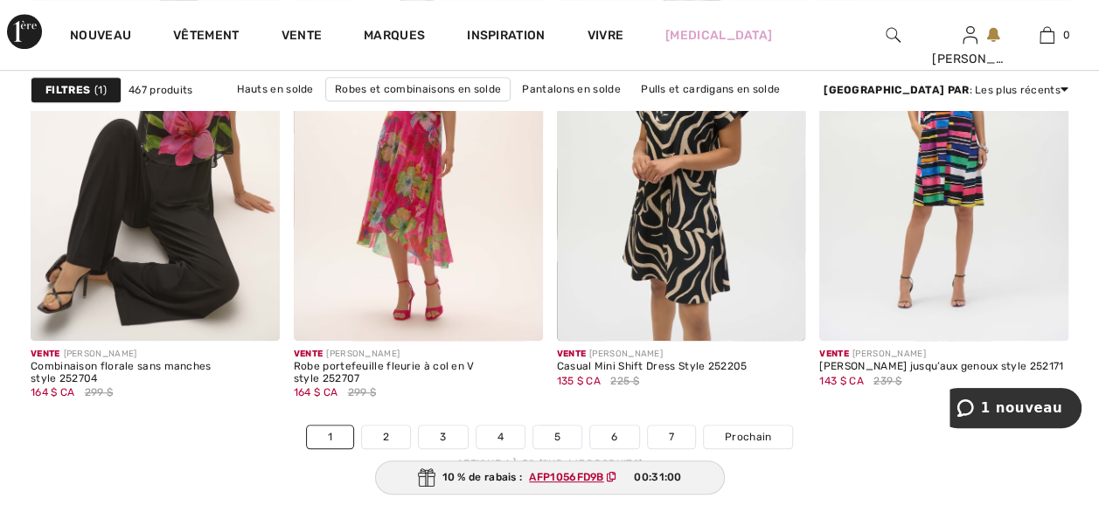
scroll to position [7100, 0]
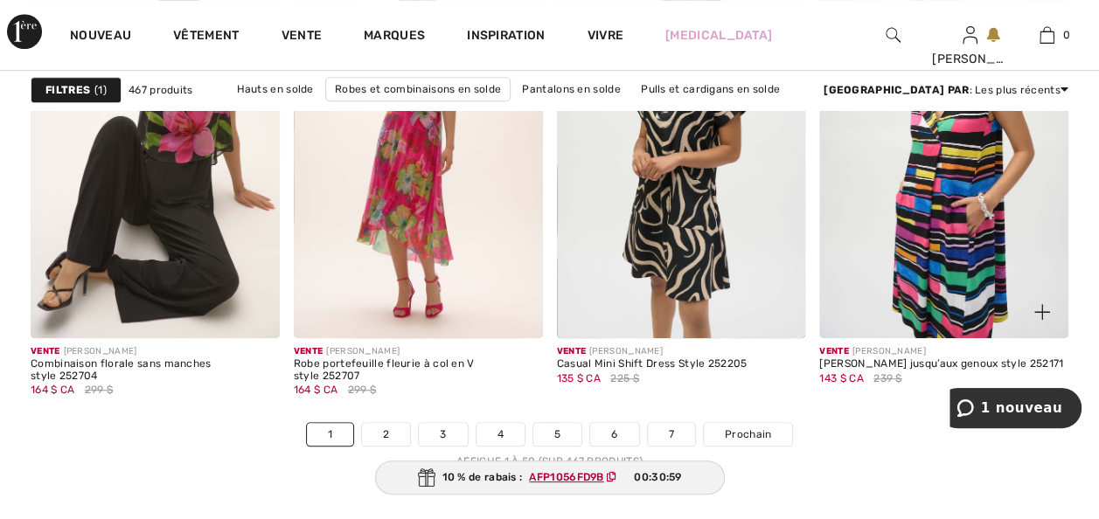
click at [962, 327] on img at bounding box center [943, 151] width 249 height 373
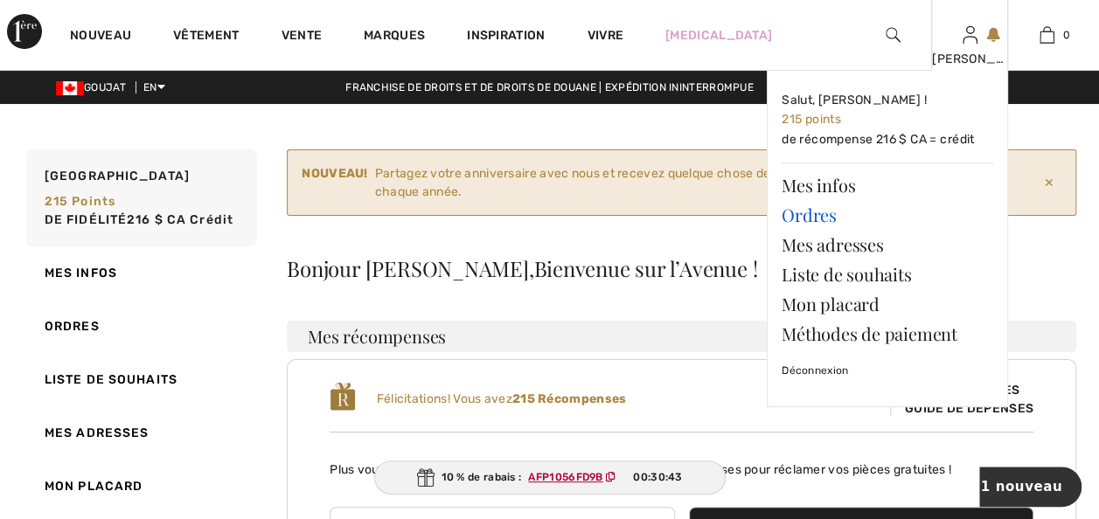
click at [798, 225] on link "Ordres" at bounding box center [888, 215] width 212 height 30
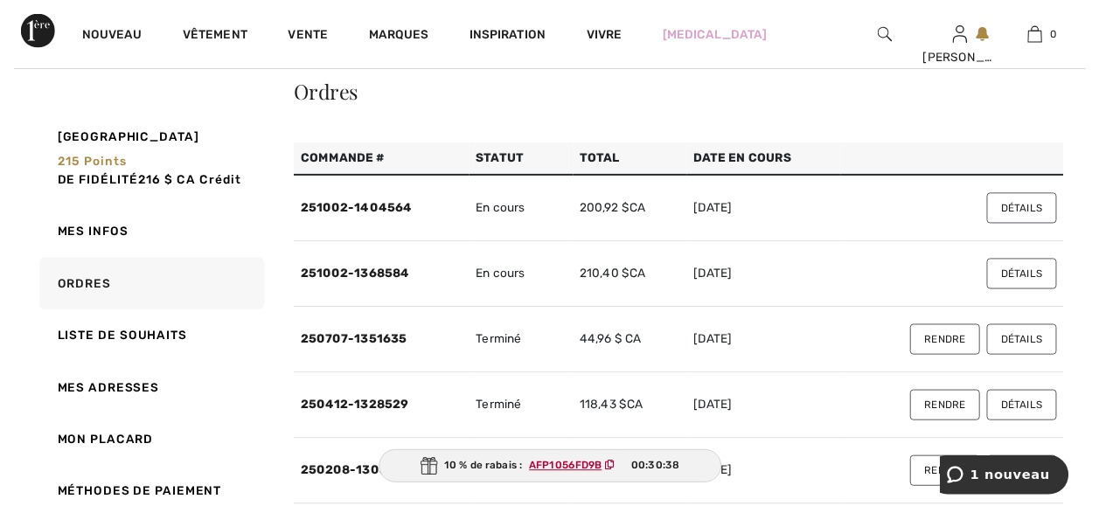
scroll to position [210, 0]
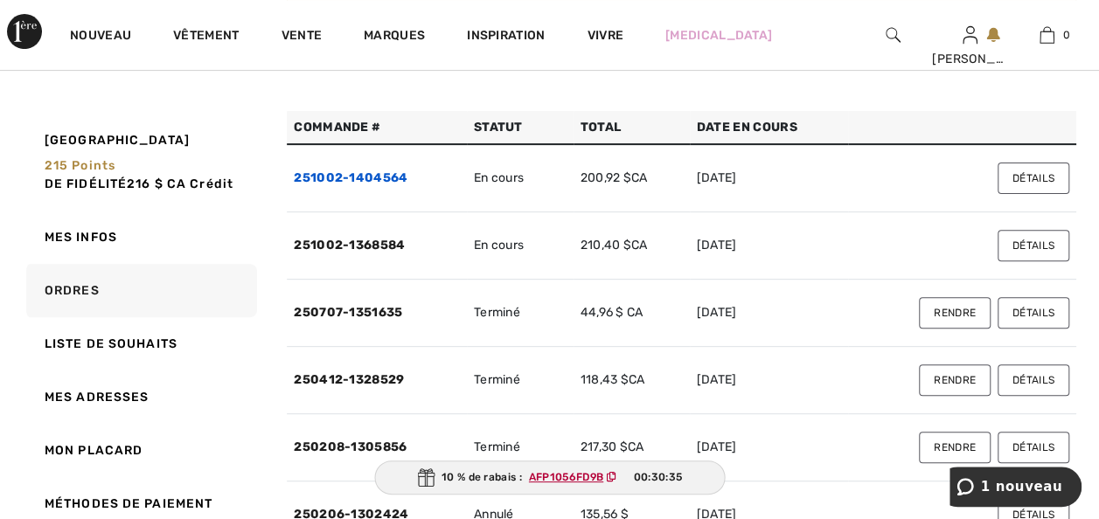
click at [327, 185] on link "251002-1404564" at bounding box center [351, 178] width 114 height 15
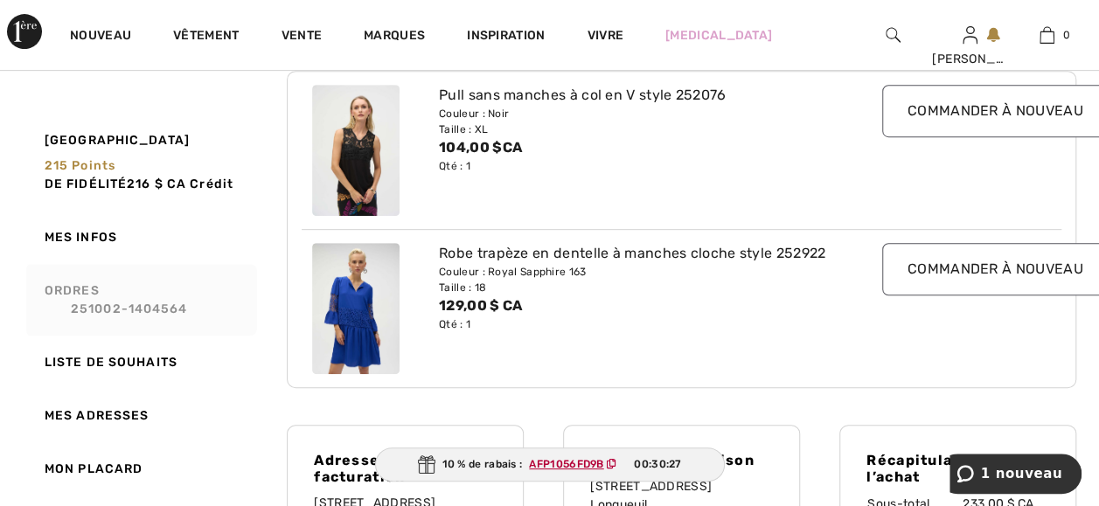
scroll to position [385, 0]
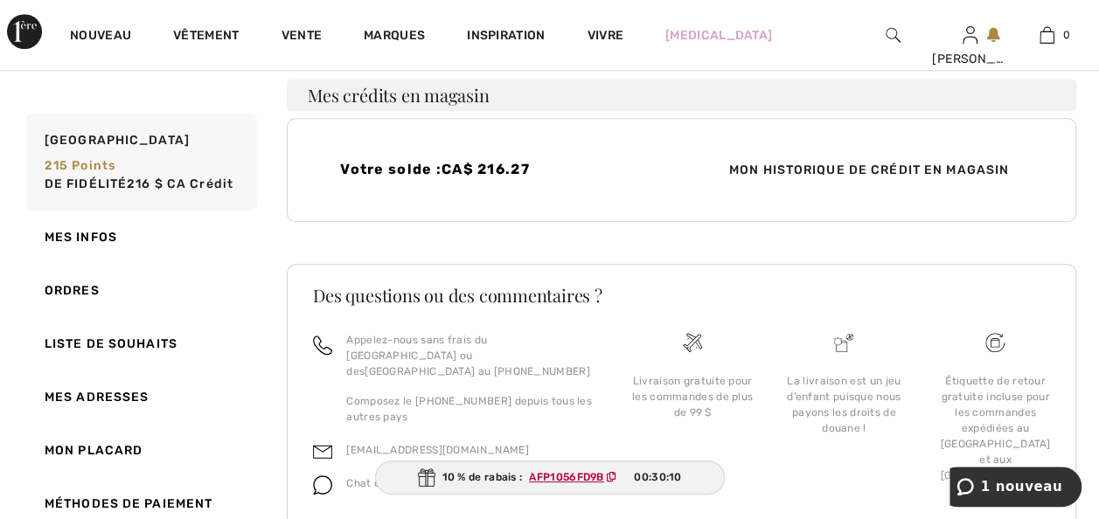
scroll to position [525, 0]
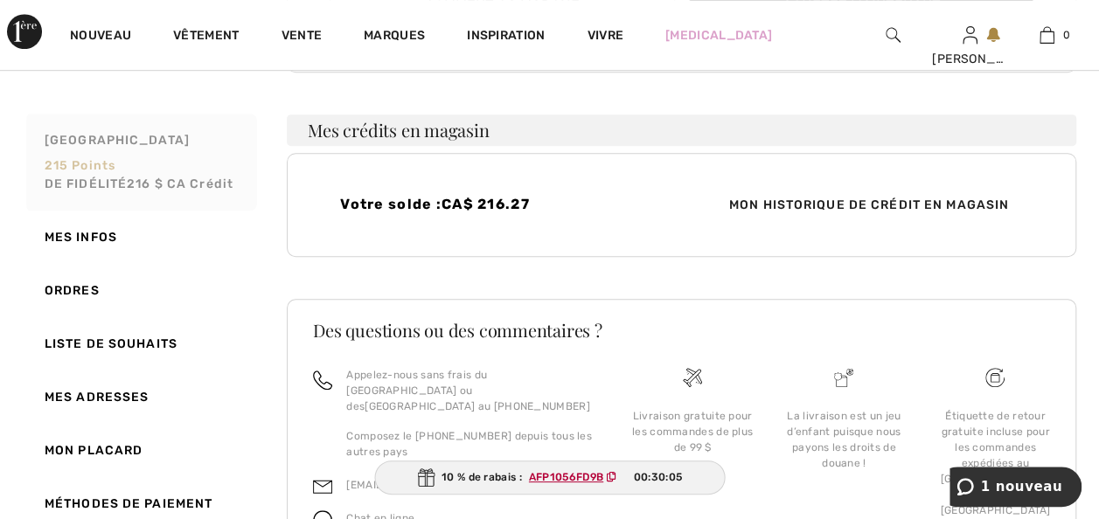
click at [184, 184] on span "216 $ CA Crédit" at bounding box center [180, 184] width 107 height 15
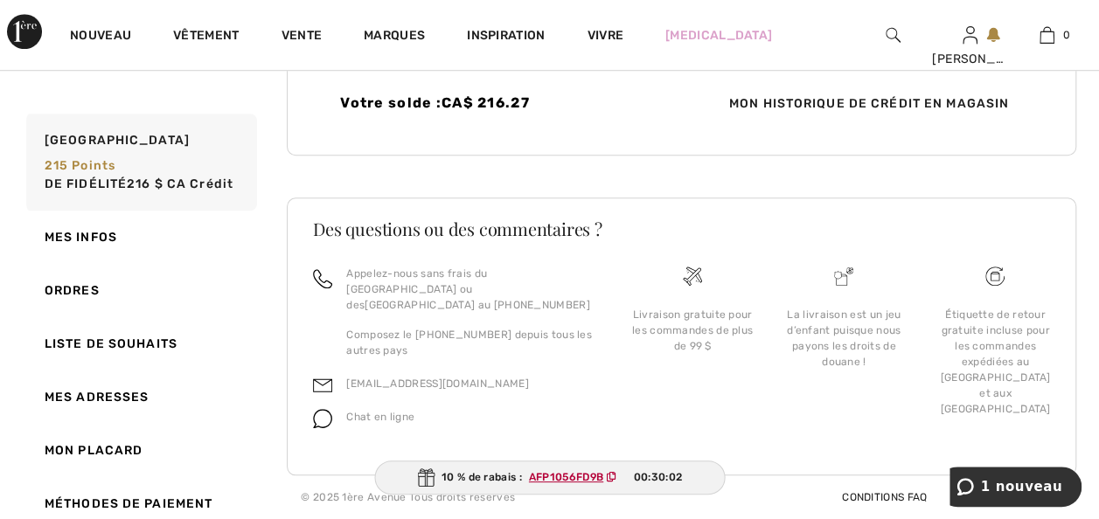
scroll to position [758, 0]
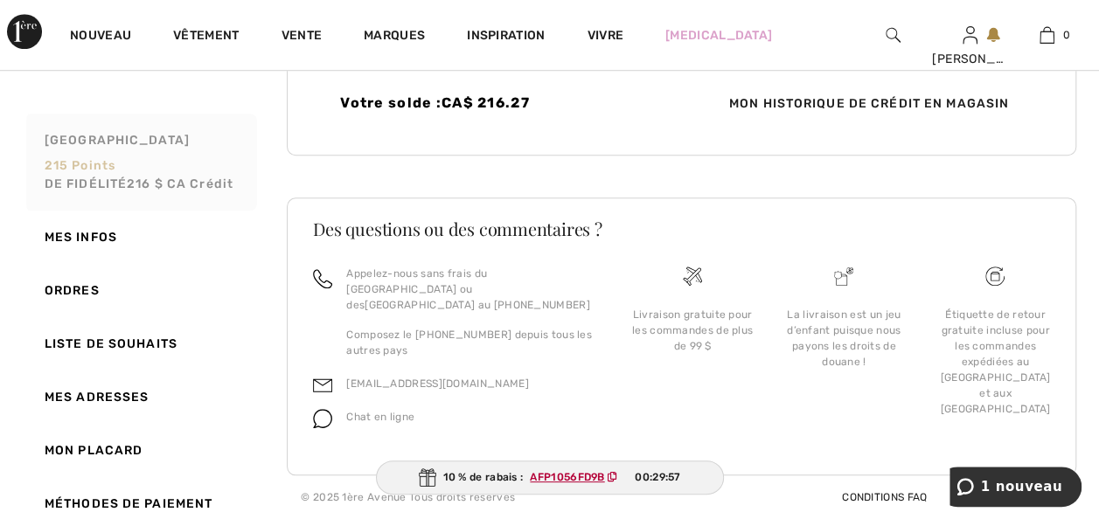
click at [115, 184] on font "215 points de fidélité 216 $ CA Crédit" at bounding box center [139, 174] width 189 height 33
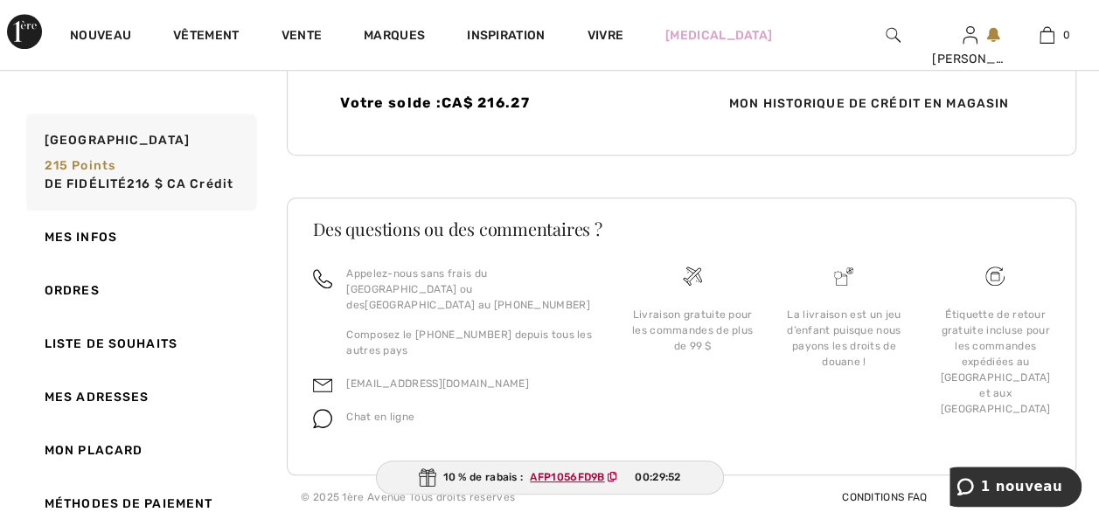
scroll to position [304, 0]
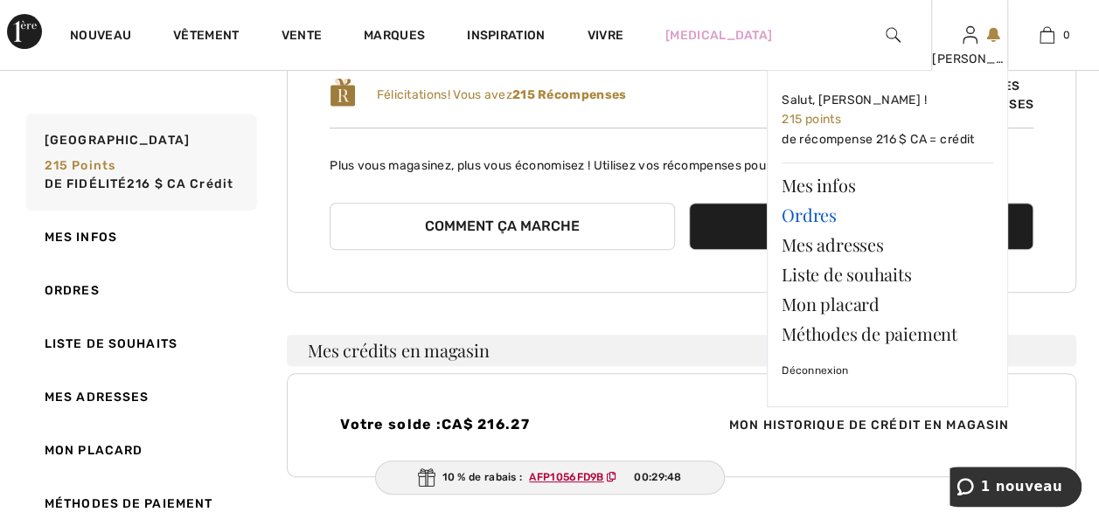
click at [816, 219] on link "Ordres" at bounding box center [888, 215] width 212 height 30
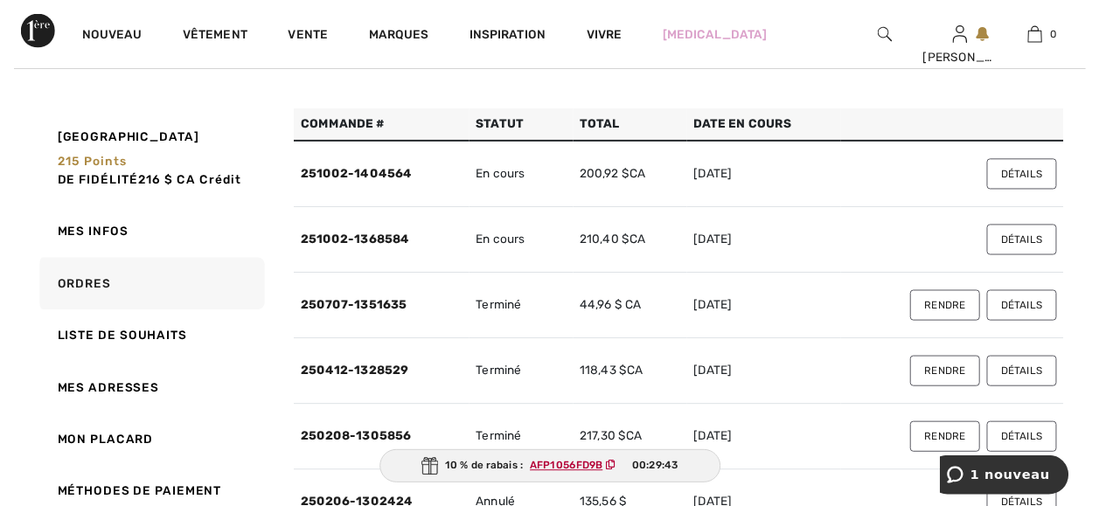
scroll to position [245, 0]
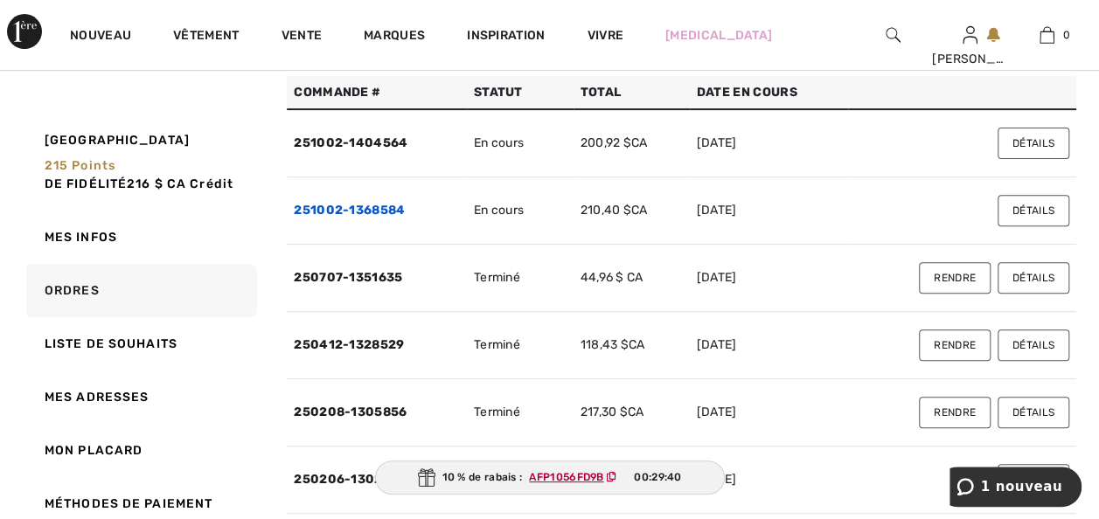
click at [355, 218] on link "251002-1368584" at bounding box center [349, 210] width 111 height 15
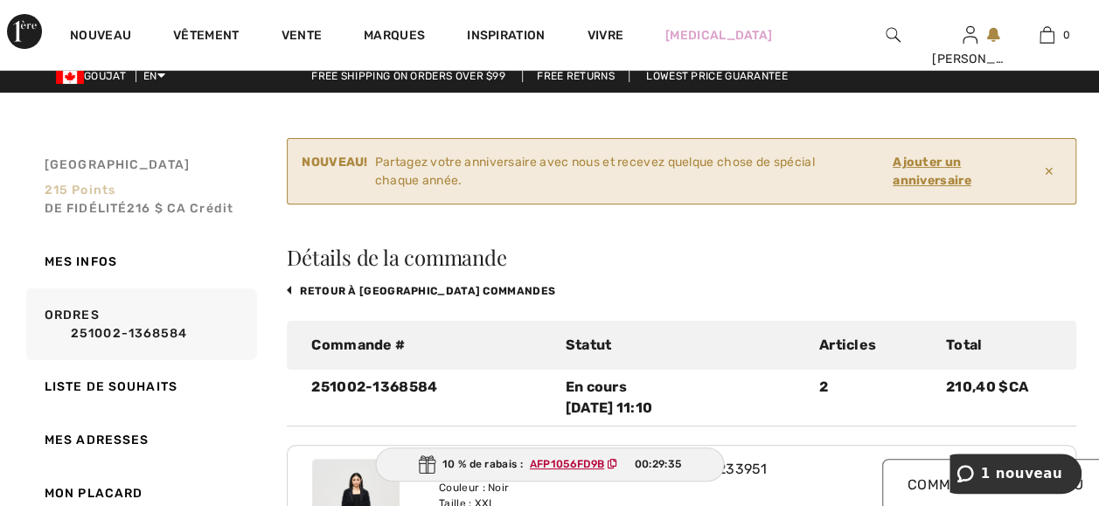
scroll to position [0, 0]
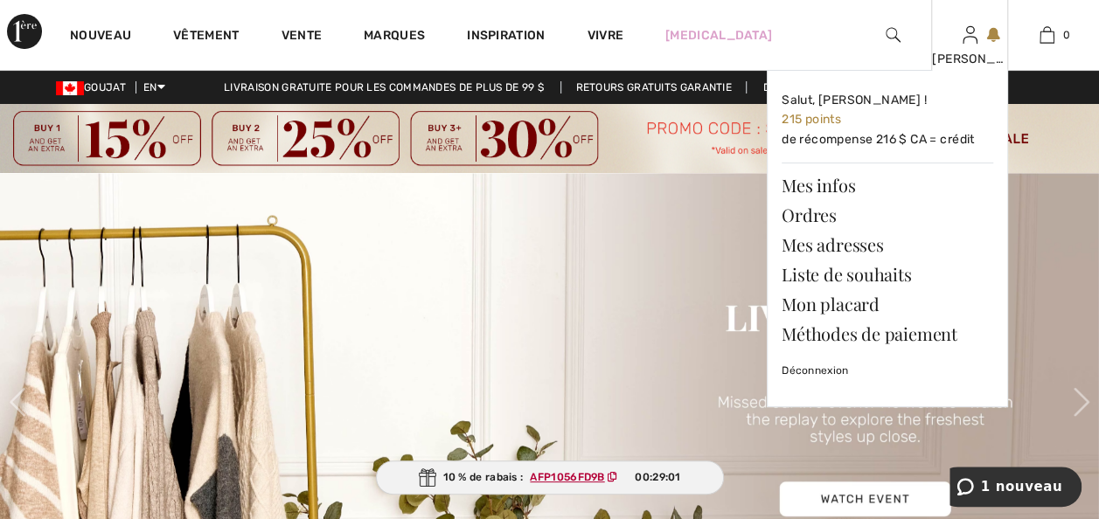
drag, startPoint x: 792, startPoint y: 222, endPoint x: 758, endPoint y: 224, distance: 34.1
click at [792, 222] on link "Ordres" at bounding box center [888, 215] width 212 height 30
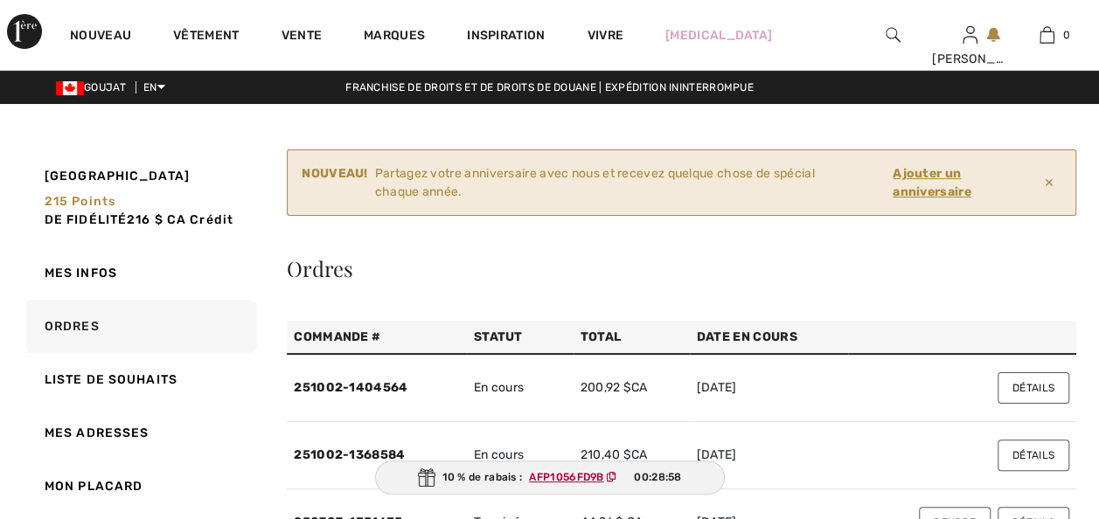
checkbox input "true"
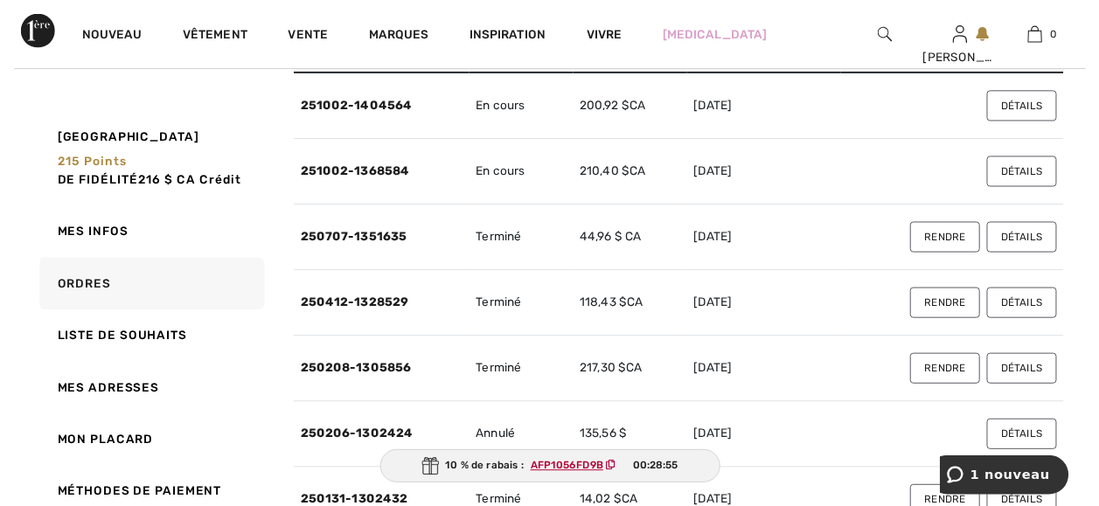
scroll to position [245, 0]
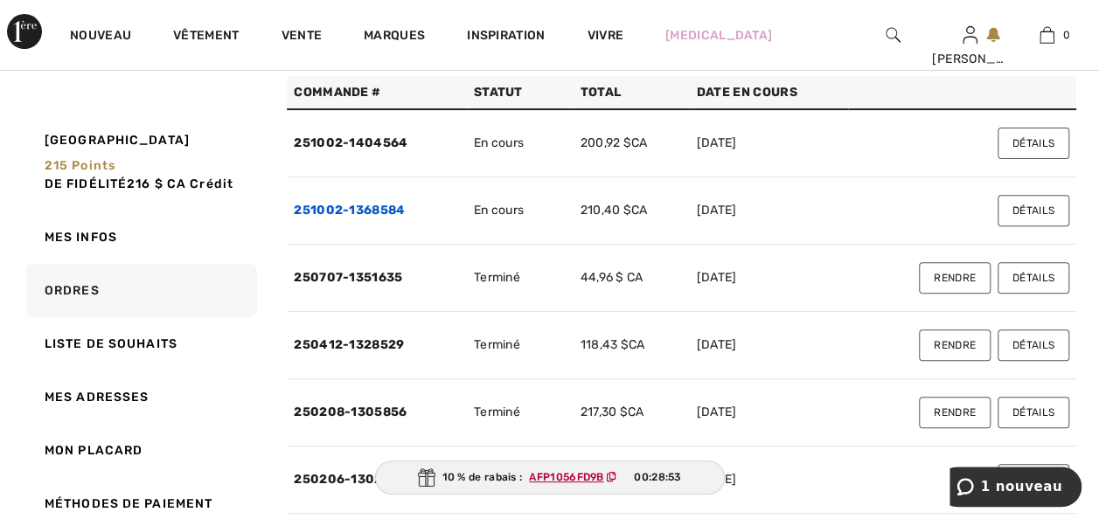
click at [329, 218] on link "251002-1368584" at bounding box center [349, 210] width 111 height 15
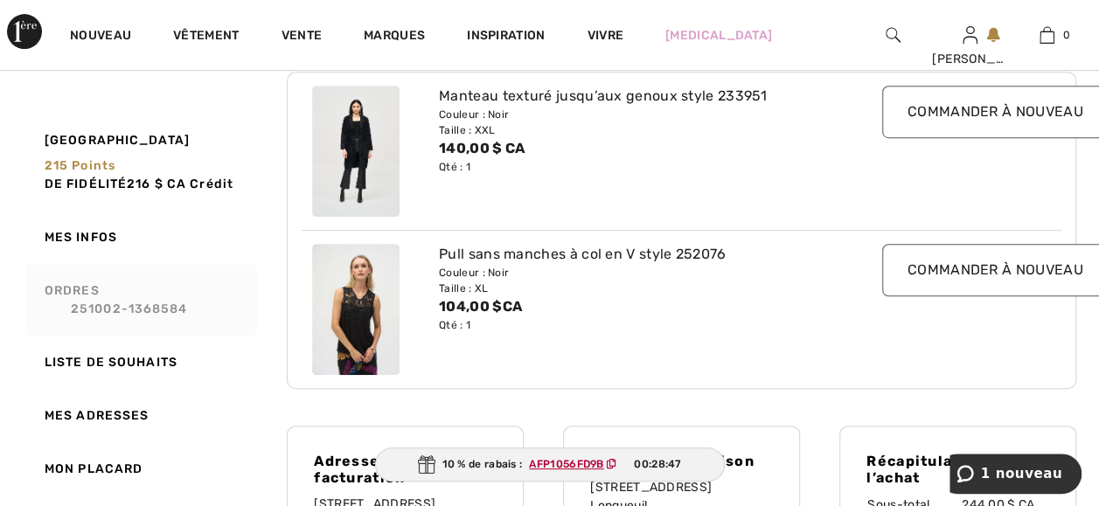
scroll to position [350, 0]
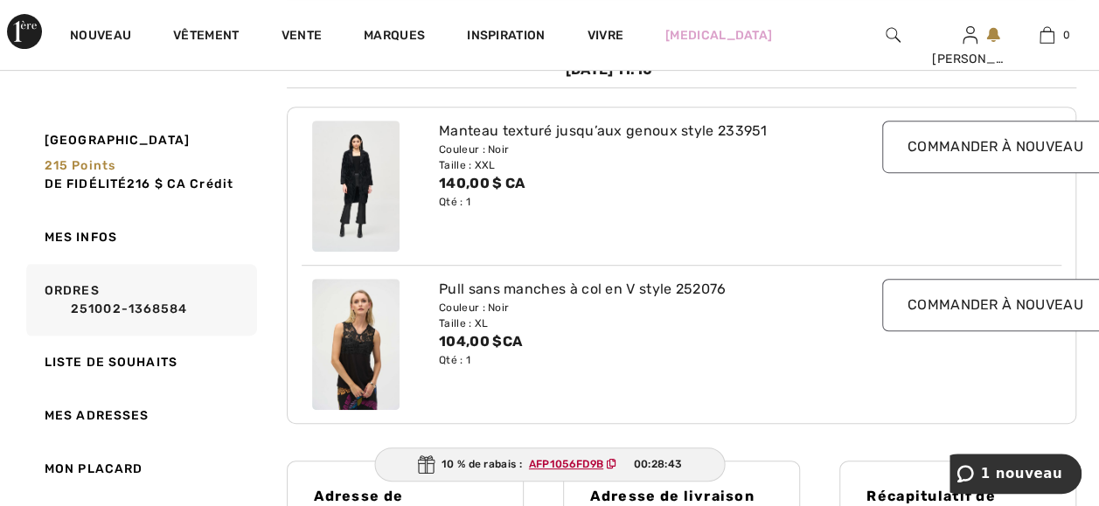
click at [364, 203] on img at bounding box center [355, 186] width 87 height 131
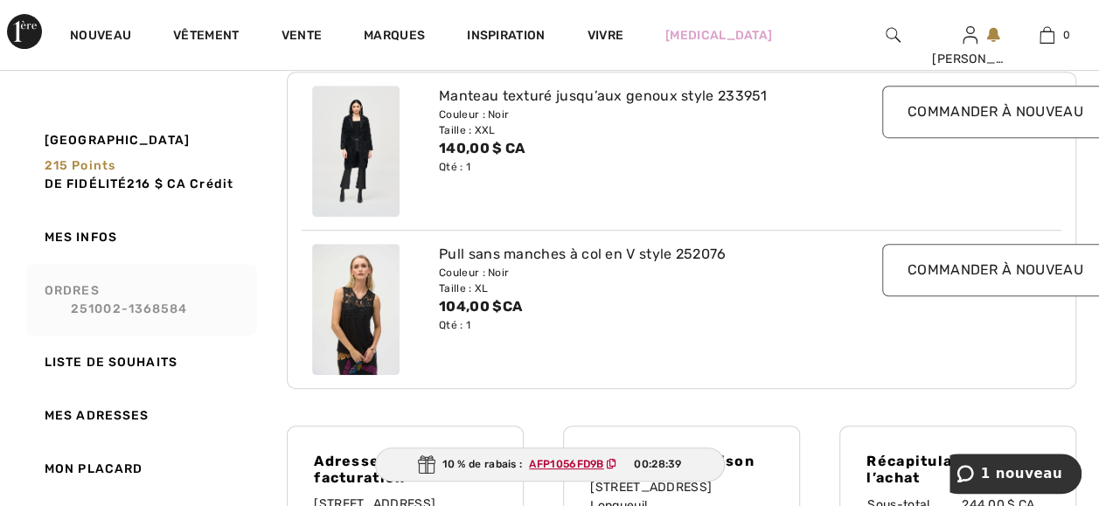
scroll to position [420, 0]
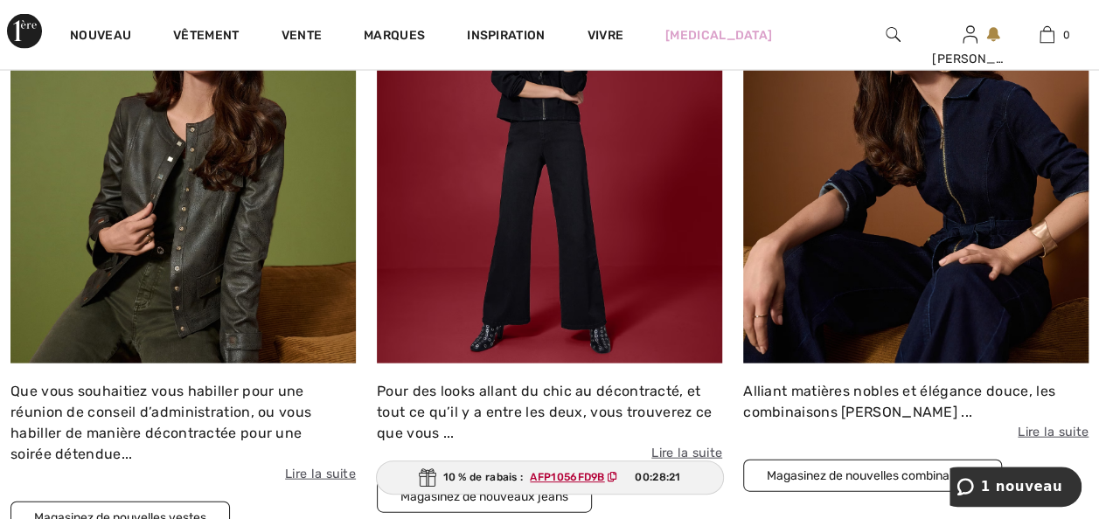
scroll to position [1679, 0]
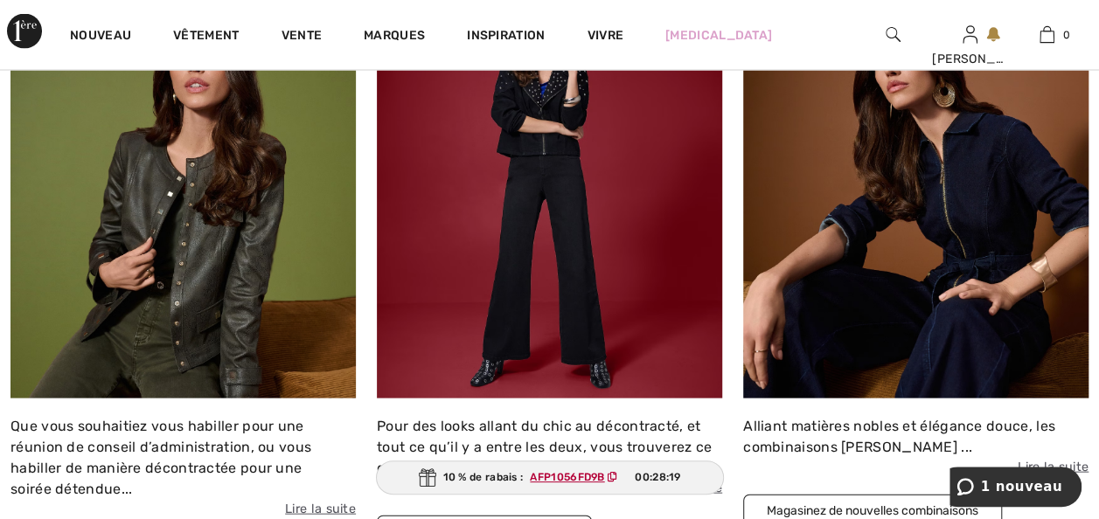
click at [163, 281] on img at bounding box center [182, 187] width 345 height 421
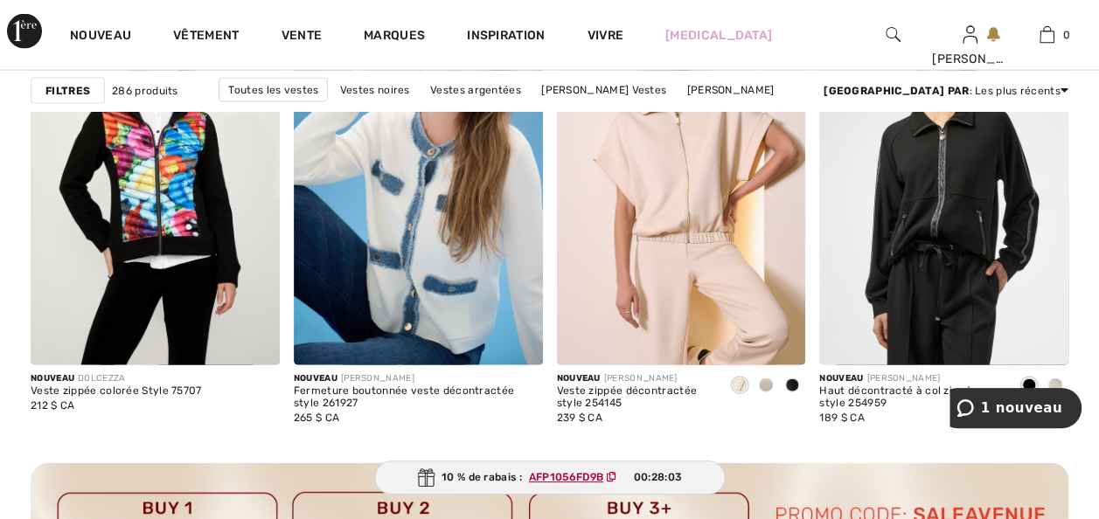
scroll to position [1714, 0]
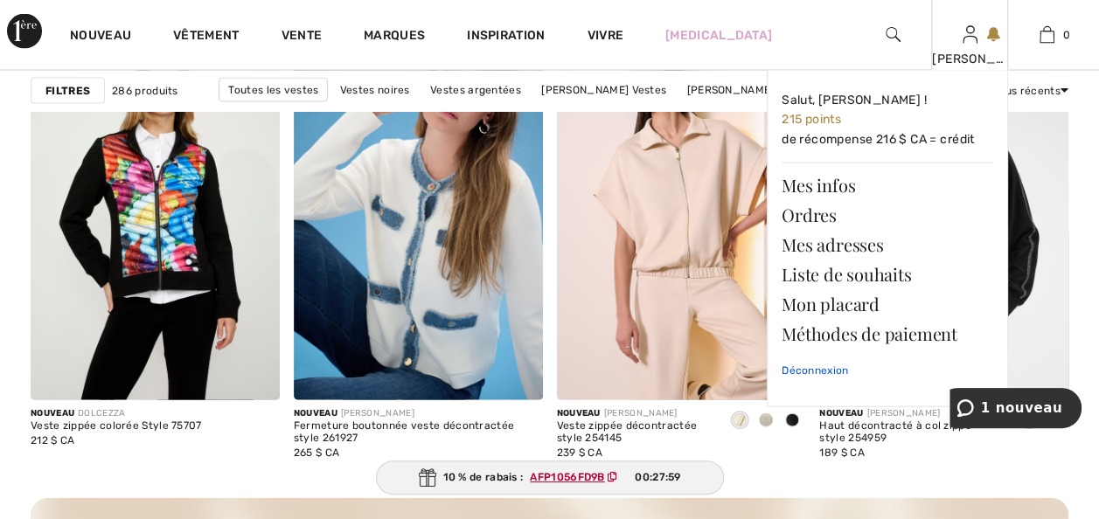
click at [810, 381] on link "Déconnexion" at bounding box center [888, 371] width 212 height 44
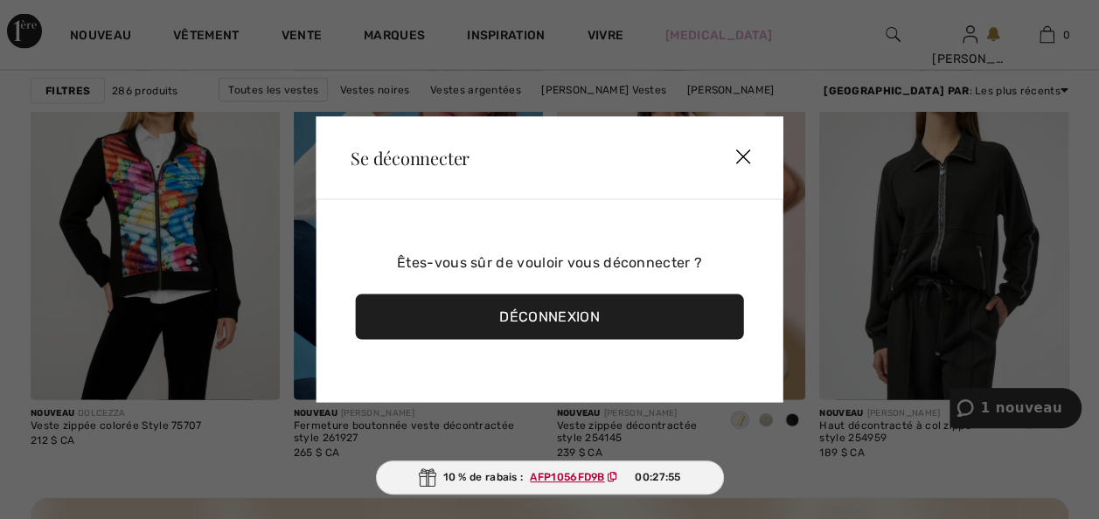
click at [524, 313] on div "Déconnexion" at bounding box center [549, 317] width 389 height 45
